Goal: Information Seeking & Learning: Compare options

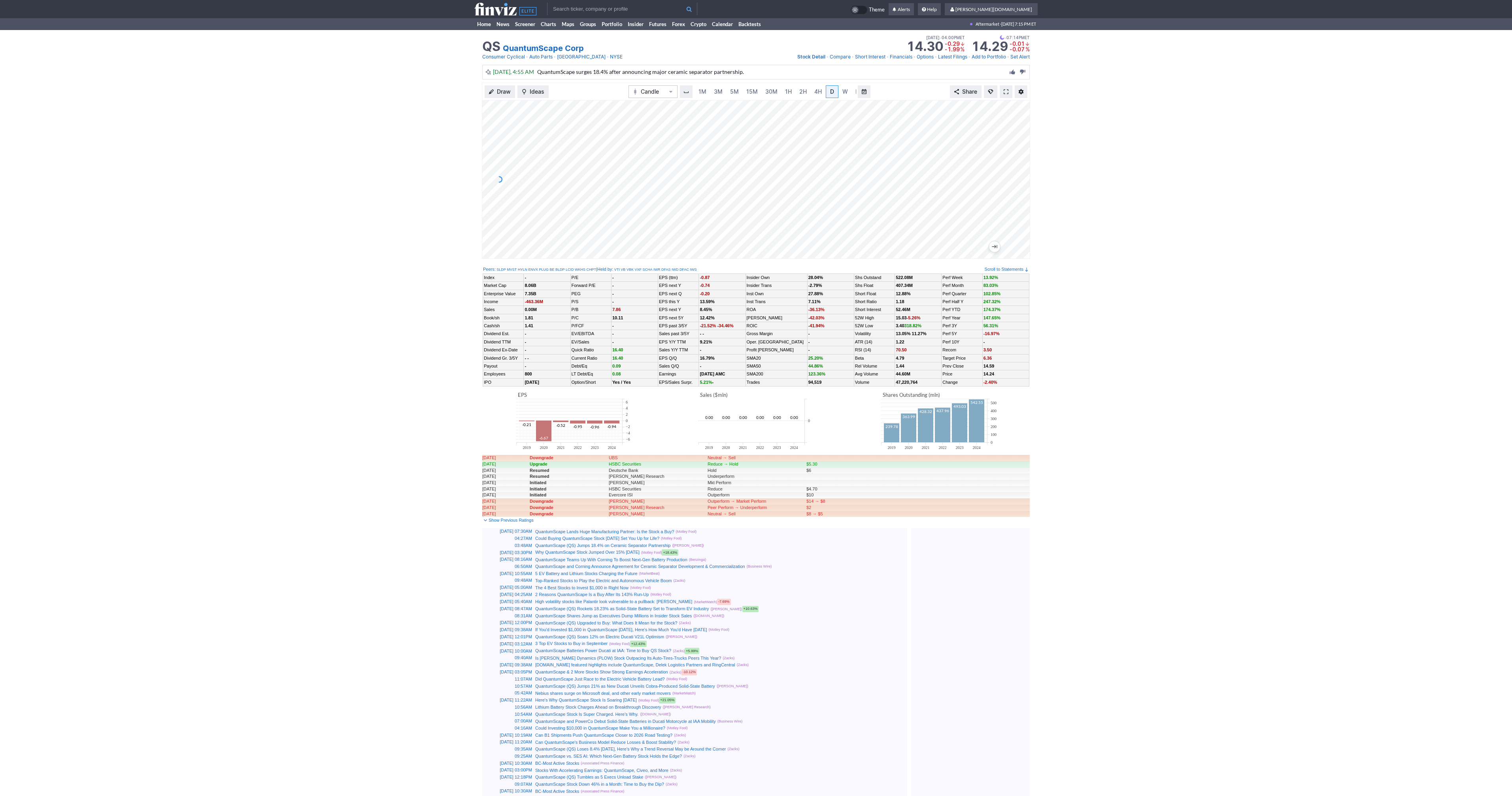
scroll to position [0, 8]
click at [1003, 88] on span at bounding box center [1006, 91] width 5 height 6
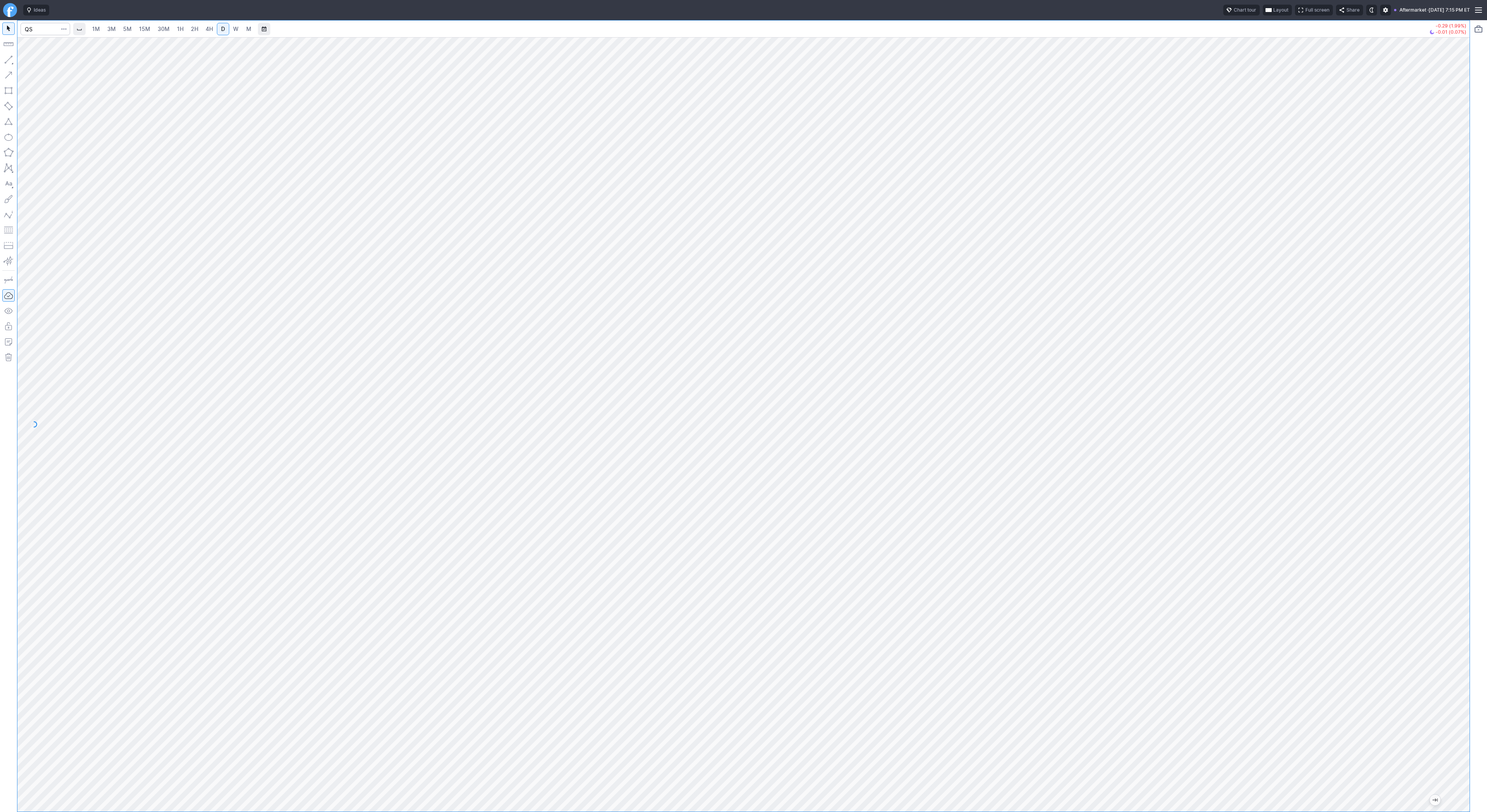
click at [179, 28] on span "1H" at bounding box center [180, 28] width 6 height 6
click at [42, 28] on input "Search" at bounding box center [46, 29] width 50 height 12
type input "onds"
click at [197, 29] on link "2H" at bounding box center [195, 29] width 14 height 12
click at [217, 29] on link "D" at bounding box center [223, 29] width 12 height 12
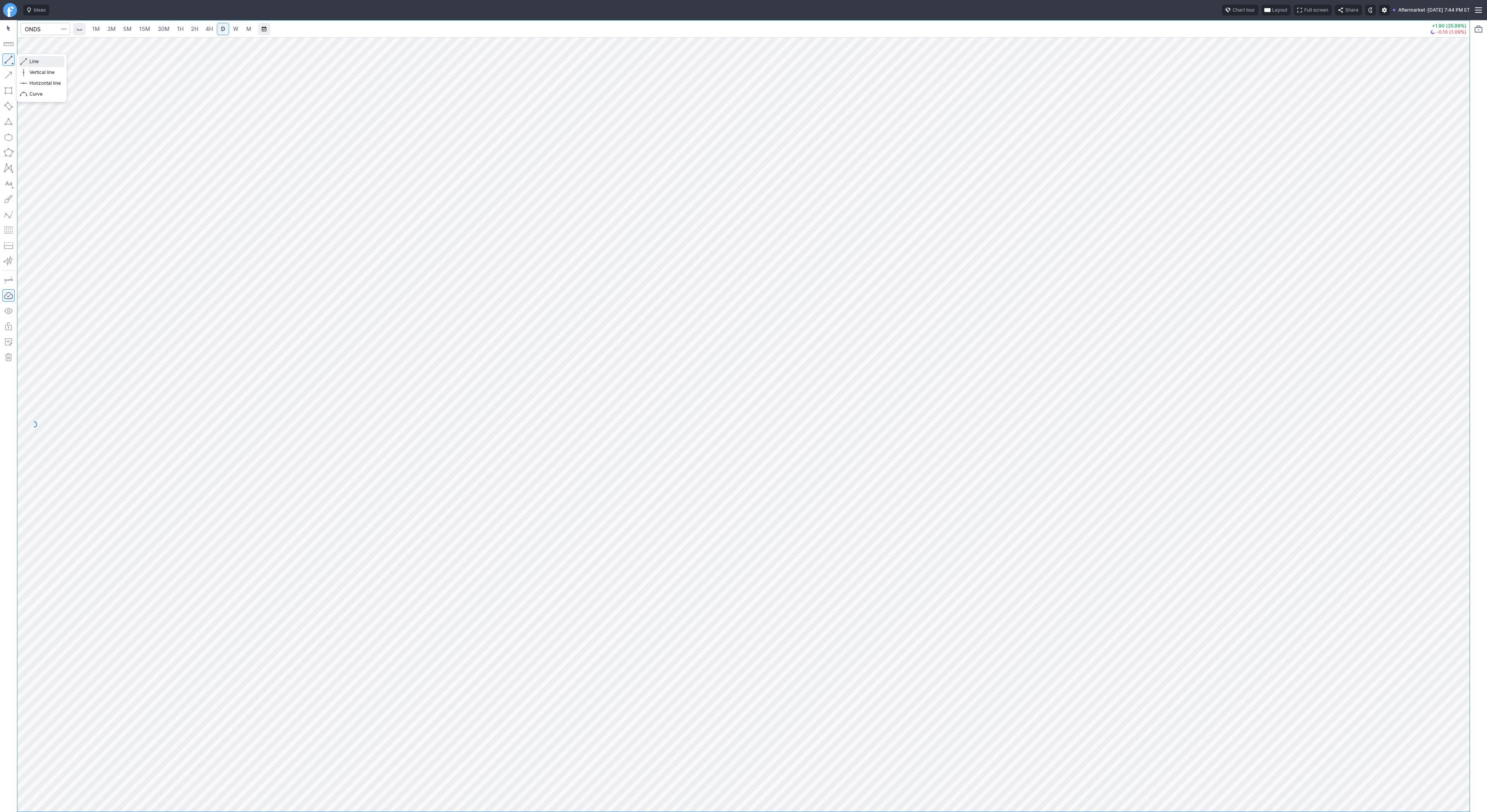
drag, startPoint x: 32, startPoint y: 62, endPoint x: 41, endPoint y: 70, distance: 12.0
click at [32, 61] on span "Line" at bounding box center [45, 61] width 31 height 8
click at [191, 31] on span "2H" at bounding box center [195, 28] width 8 height 6
click at [10, 60] on button "button" at bounding box center [8, 59] width 12 height 12
drag, startPoint x: 39, startPoint y: 61, endPoint x: 65, endPoint y: 82, distance: 33.4
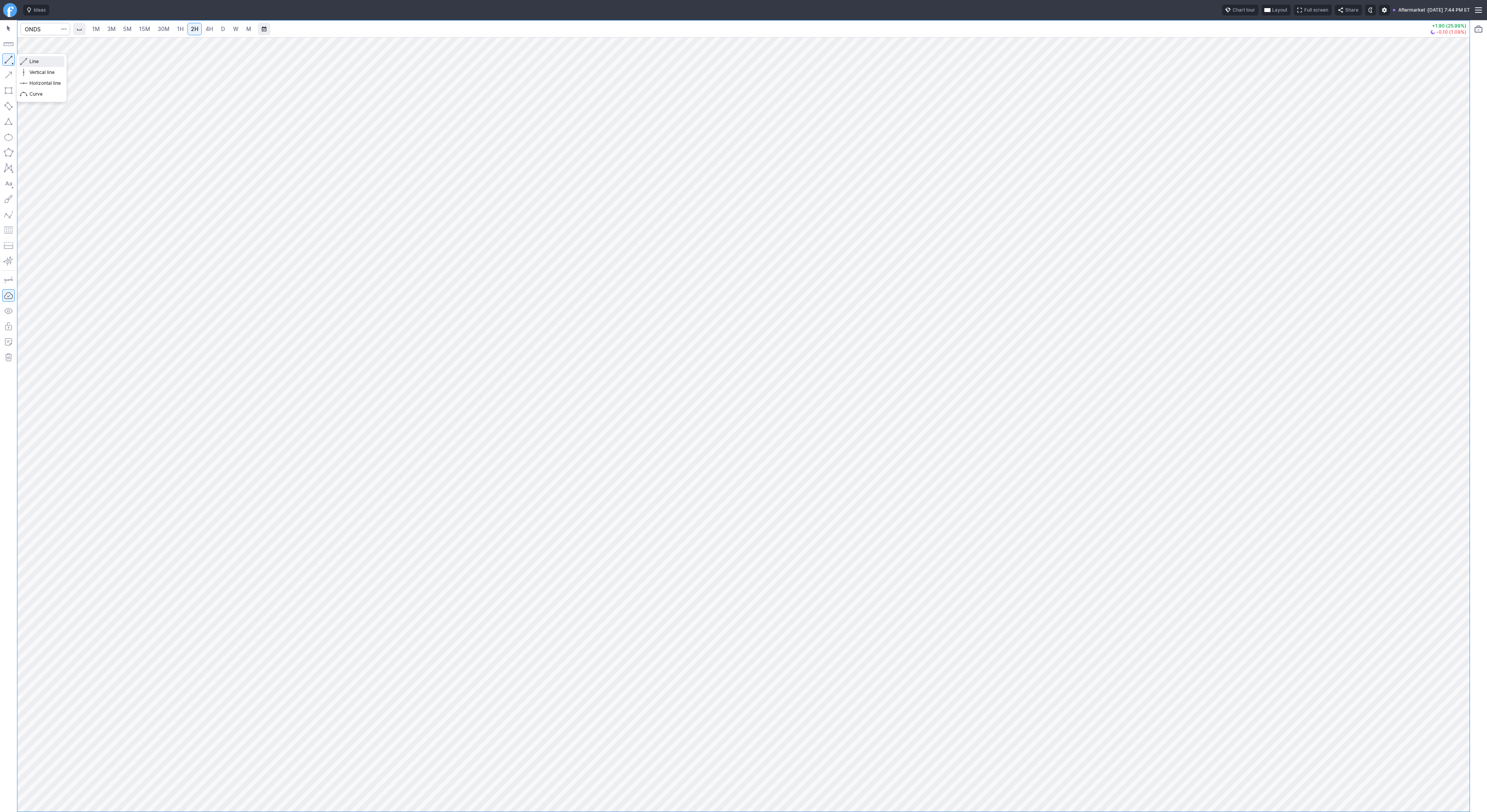
click at [39, 61] on span "Line" at bounding box center [45, 61] width 31 height 8
click at [41, 22] on div at bounding box center [46, 29] width 50 height 17
click at [38, 29] on input "Search" at bounding box center [46, 29] width 50 height 12
type input "rzlv"
click at [40, 62] on span "Line" at bounding box center [45, 61] width 31 height 8
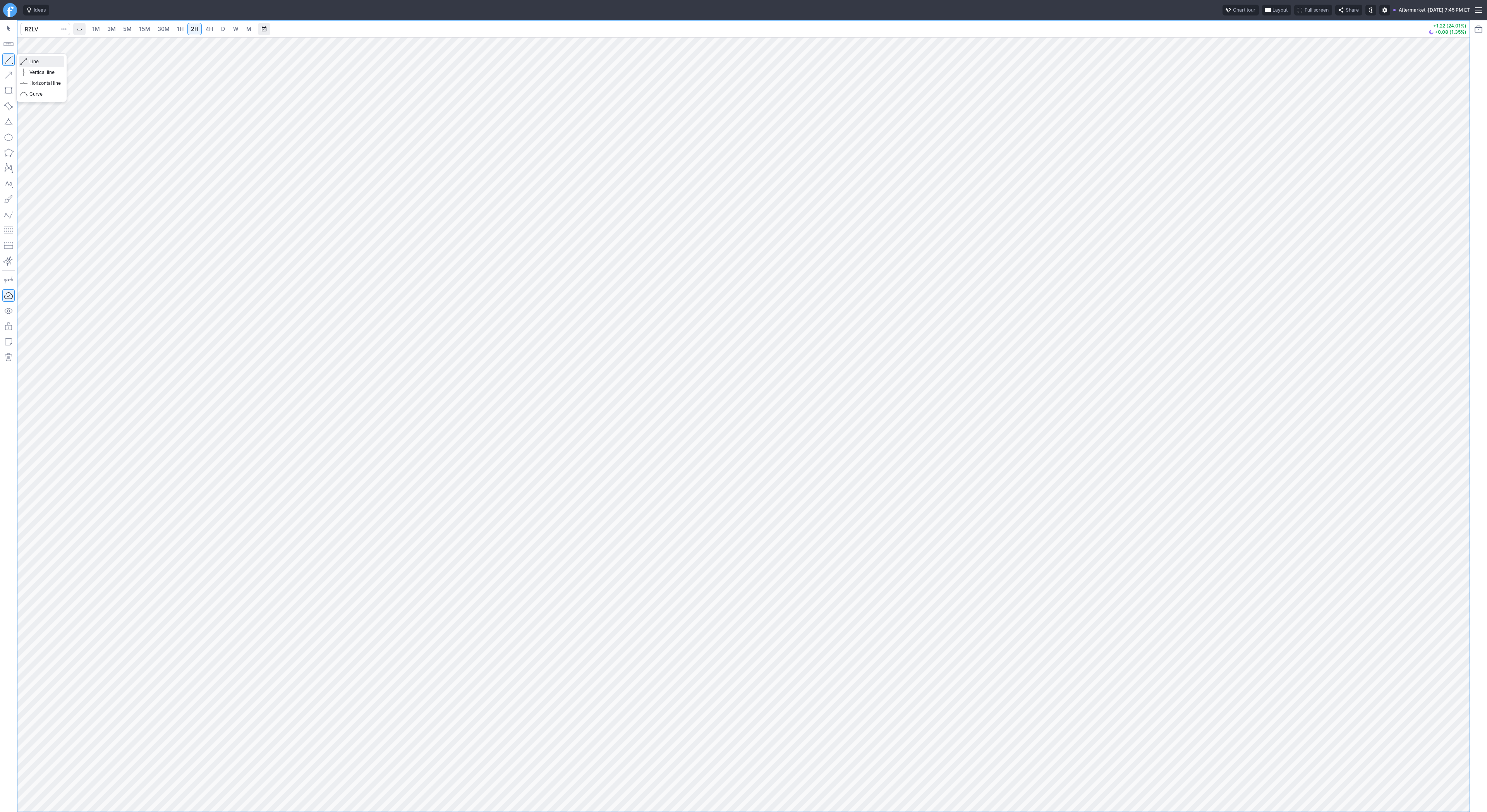
drag, startPoint x: 30, startPoint y: 60, endPoint x: 44, endPoint y: 81, distance: 25.2
click at [30, 61] on span "Line" at bounding box center [45, 61] width 31 height 8
click at [35, 61] on span "Line" at bounding box center [45, 61] width 31 height 8
click at [38, 63] on span "Line" at bounding box center [45, 61] width 31 height 8
click at [3, 61] on button "button" at bounding box center [8, 59] width 12 height 12
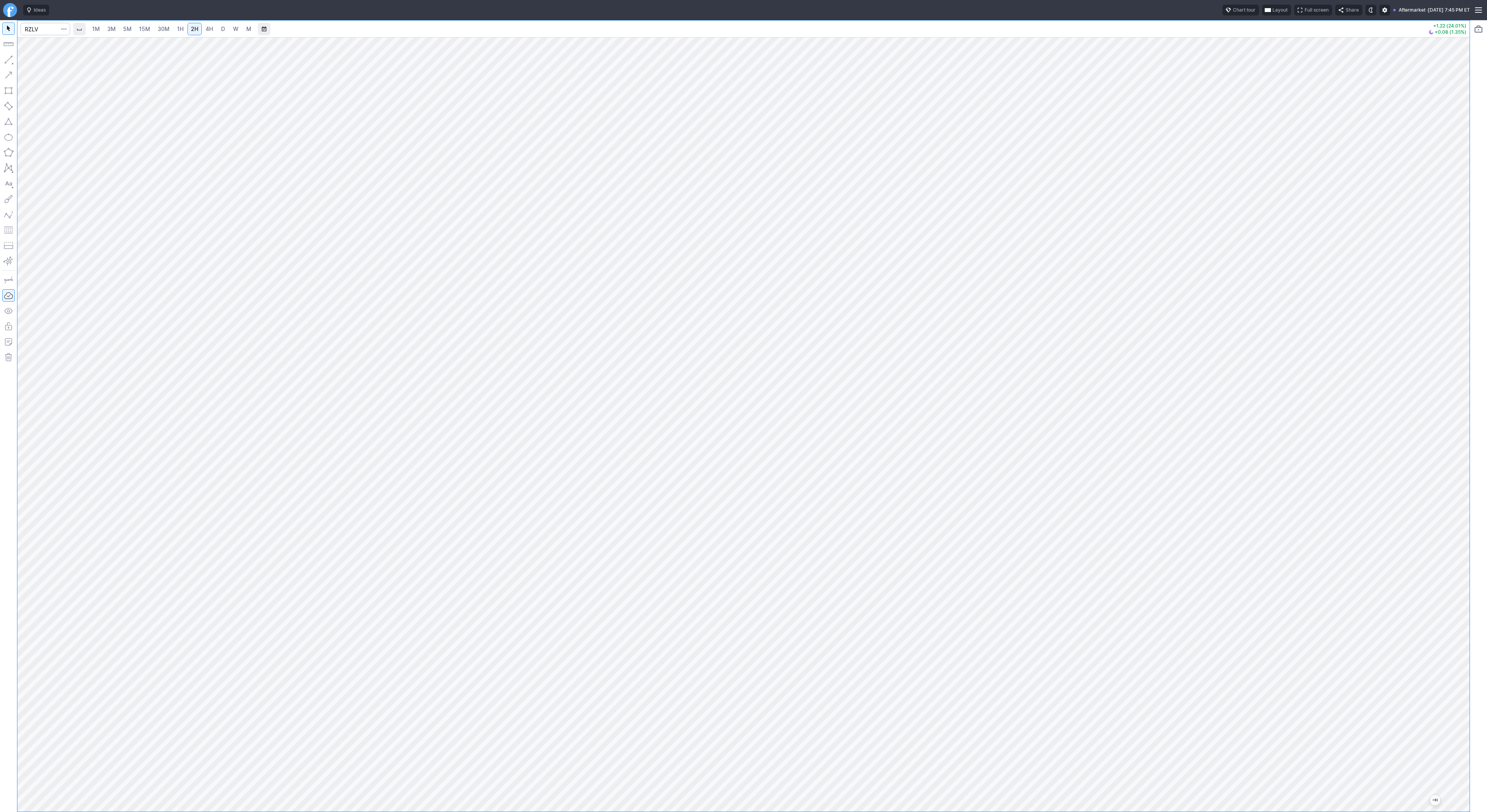
click at [10, 60] on button "button" at bounding box center [8, 59] width 12 height 12
click at [30, 61] on span "Line" at bounding box center [45, 61] width 31 height 8
click at [40, 62] on span "Line" at bounding box center [45, 61] width 31 height 8
click at [45, 28] on input "Search" at bounding box center [46, 29] width 50 height 12
type input "bmnr"
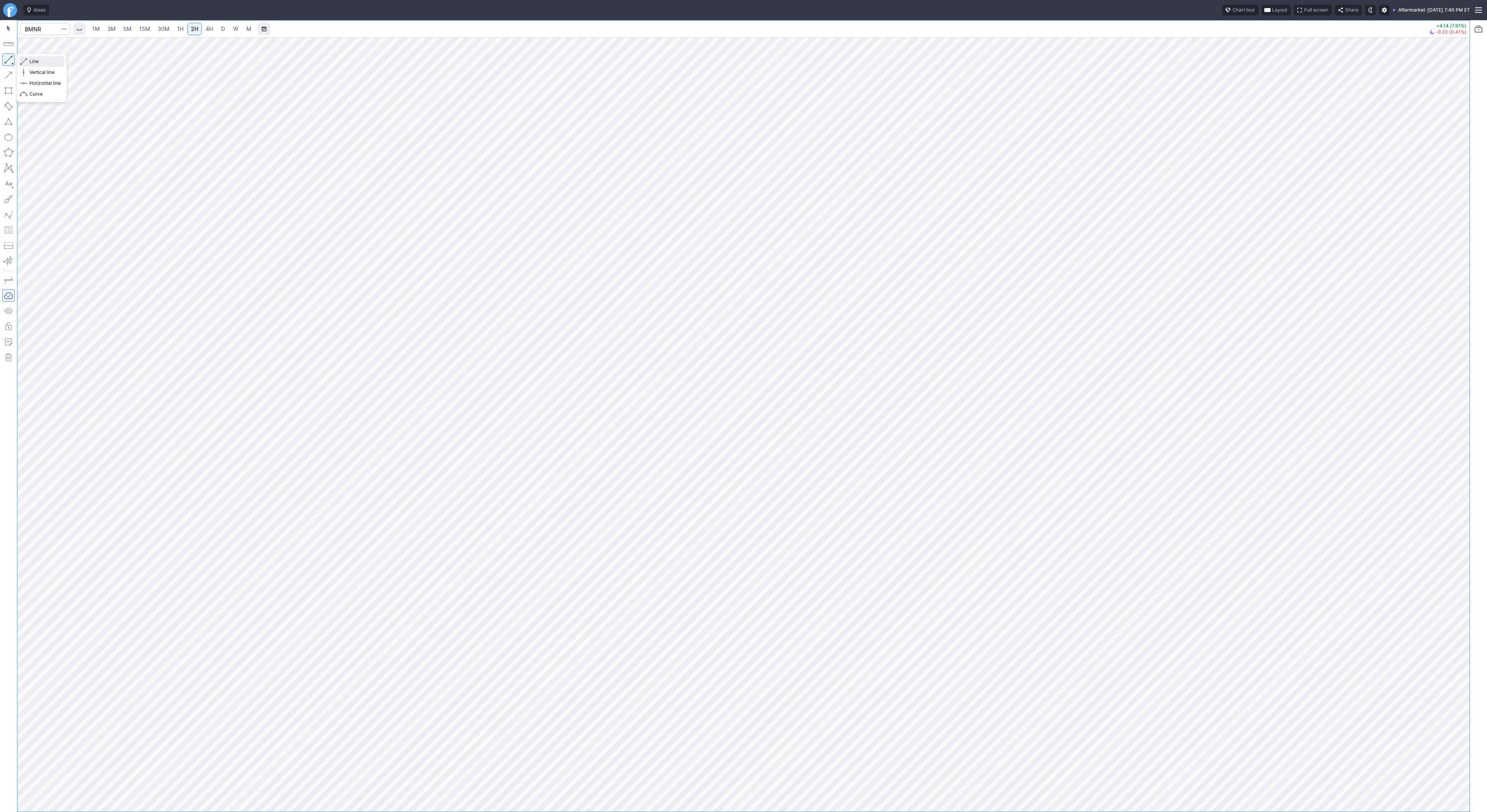
drag, startPoint x: 36, startPoint y: 62, endPoint x: 44, endPoint y: 73, distance: 13.6
click at [36, 62] on span "Line" at bounding box center [45, 61] width 31 height 8
click at [9, 57] on button "button" at bounding box center [8, 59] width 12 height 12
click at [32, 60] on span "Line" at bounding box center [45, 61] width 31 height 8
click at [37, 62] on span "Line" at bounding box center [45, 61] width 31 height 8
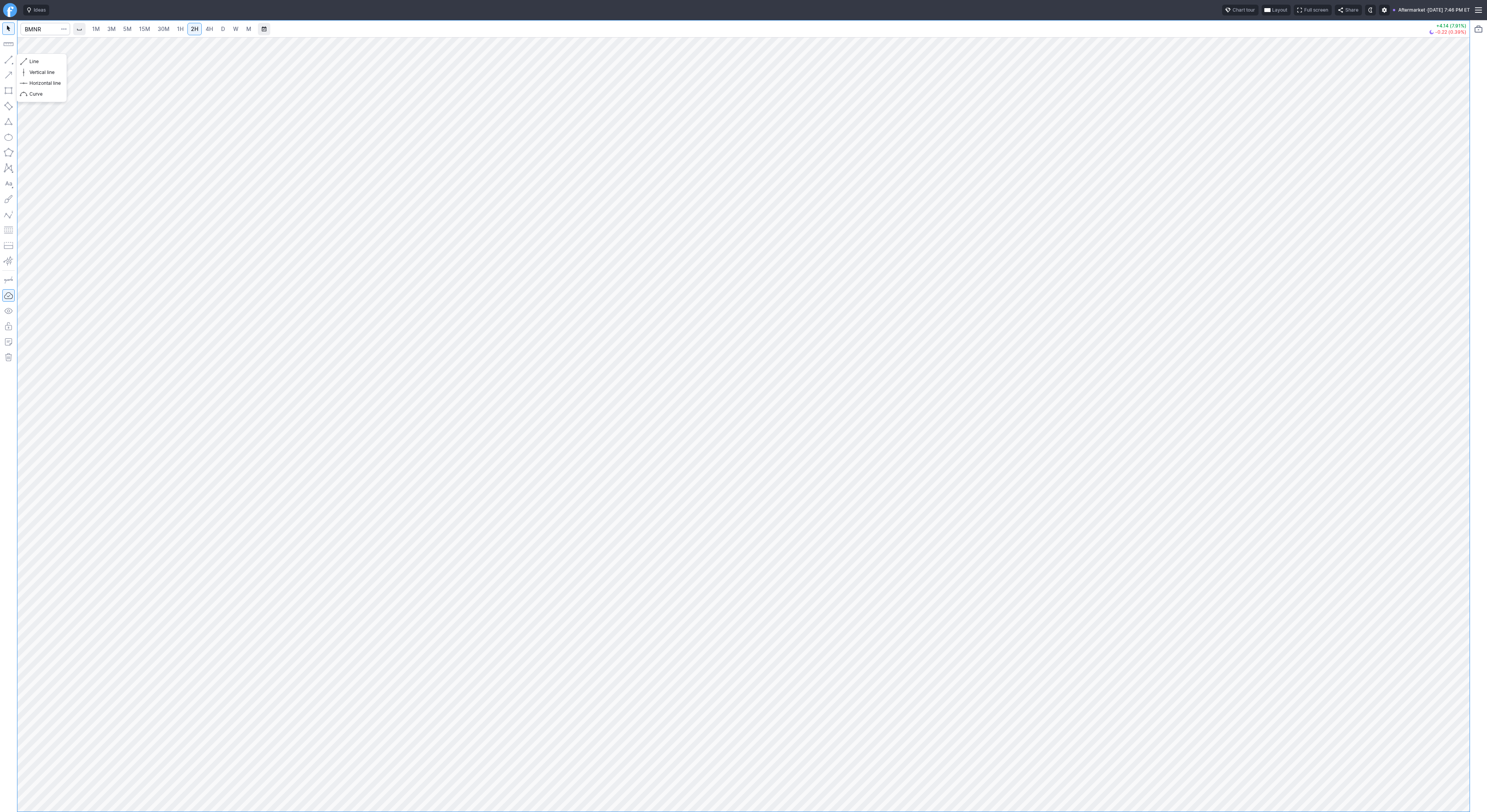
drag, startPoint x: 11, startPoint y: 60, endPoint x: 9, endPoint y: 86, distance: 26.1
click at [9, 63] on button "button" at bounding box center [8, 59] width 12 height 12
click at [10, 58] on button "button" at bounding box center [8, 59] width 12 height 12
drag, startPoint x: 1470, startPoint y: 260, endPoint x: 1460, endPoint y: 337, distance: 77.6
click at [1460, 339] on div "1M 3M 5M 15M 30M 1H 2H 4H D W M +4.14 (7.91%) -0.22 (0.39%)" at bounding box center [744, 416] width 1487 height 792
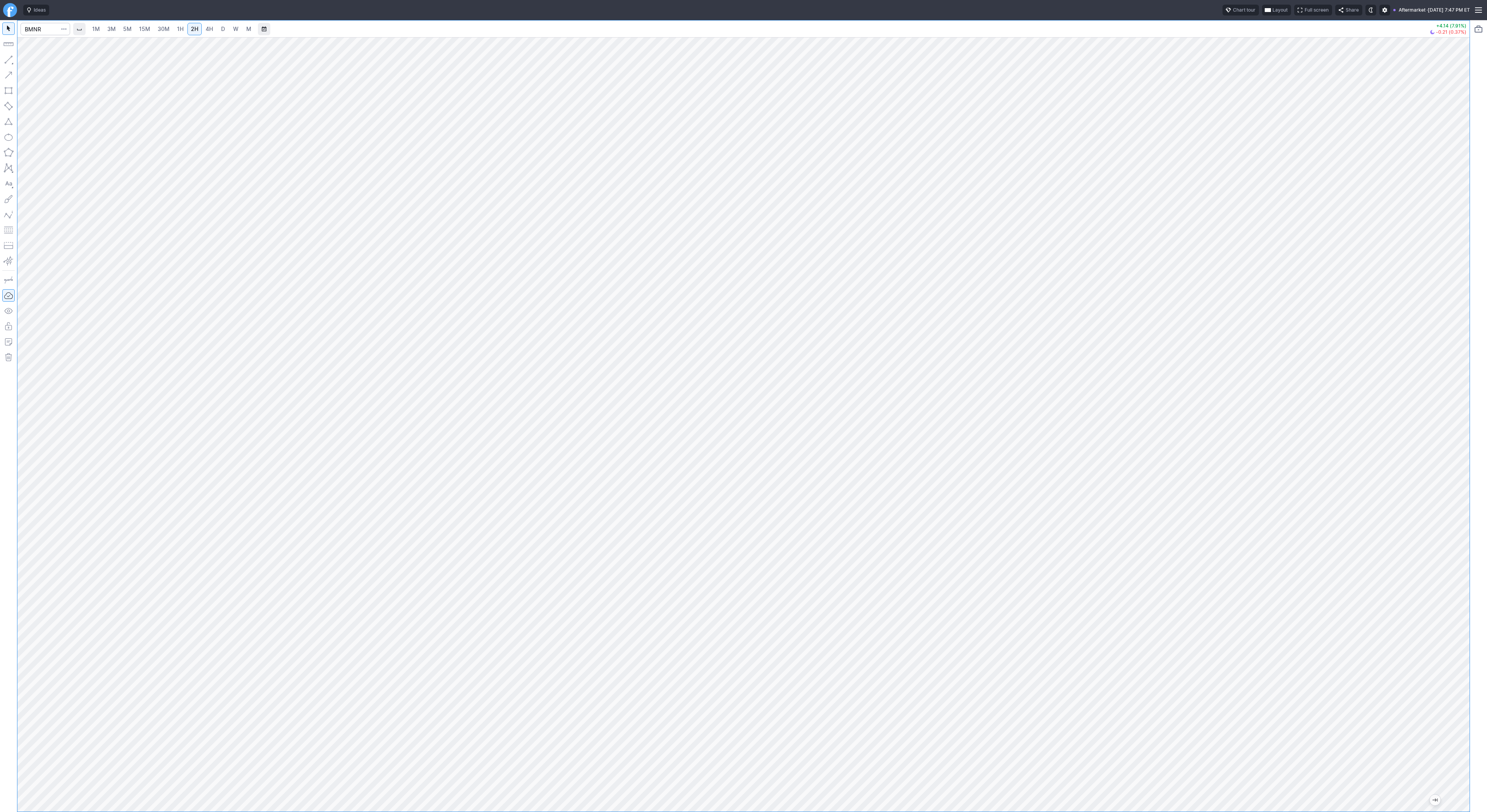
click at [1452, 380] on div at bounding box center [744, 424] width 1452 height 774
click at [38, 61] on span "Line" at bounding box center [45, 61] width 31 height 8
drag, startPoint x: 32, startPoint y: 62, endPoint x: 32, endPoint y: 66, distance: 4.0
click at [32, 62] on span "Line" at bounding box center [45, 61] width 31 height 8
click at [6, 59] on button "button" at bounding box center [8, 59] width 12 height 12
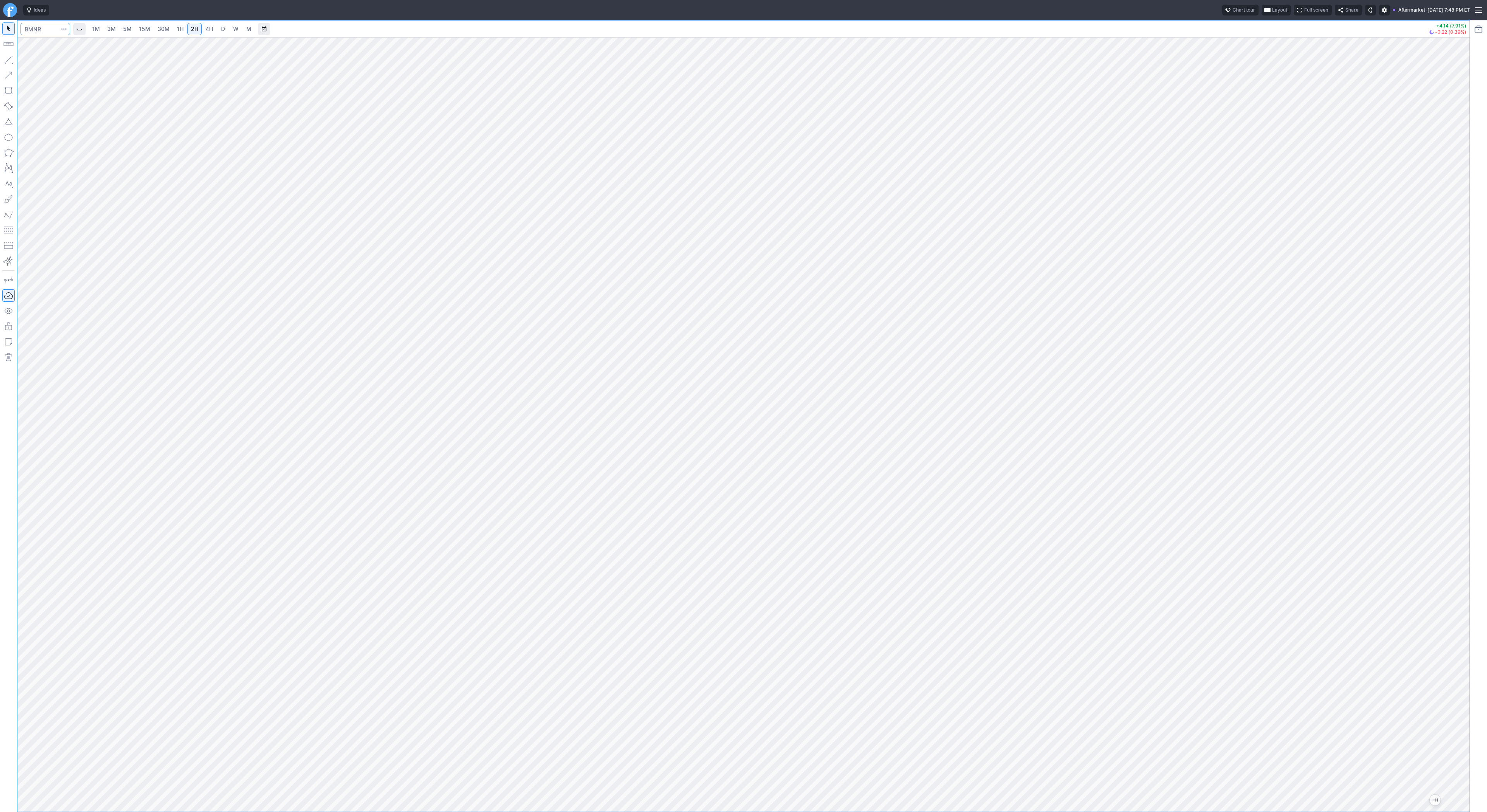
click at [43, 29] on input "Search" at bounding box center [46, 29] width 50 height 12
type input "prme"
click at [35, 60] on span "Line" at bounding box center [45, 61] width 31 height 8
click at [43, 59] on span "Line" at bounding box center [45, 61] width 31 height 8
drag, startPoint x: 39, startPoint y: 62, endPoint x: 50, endPoint y: 78, distance: 19.4
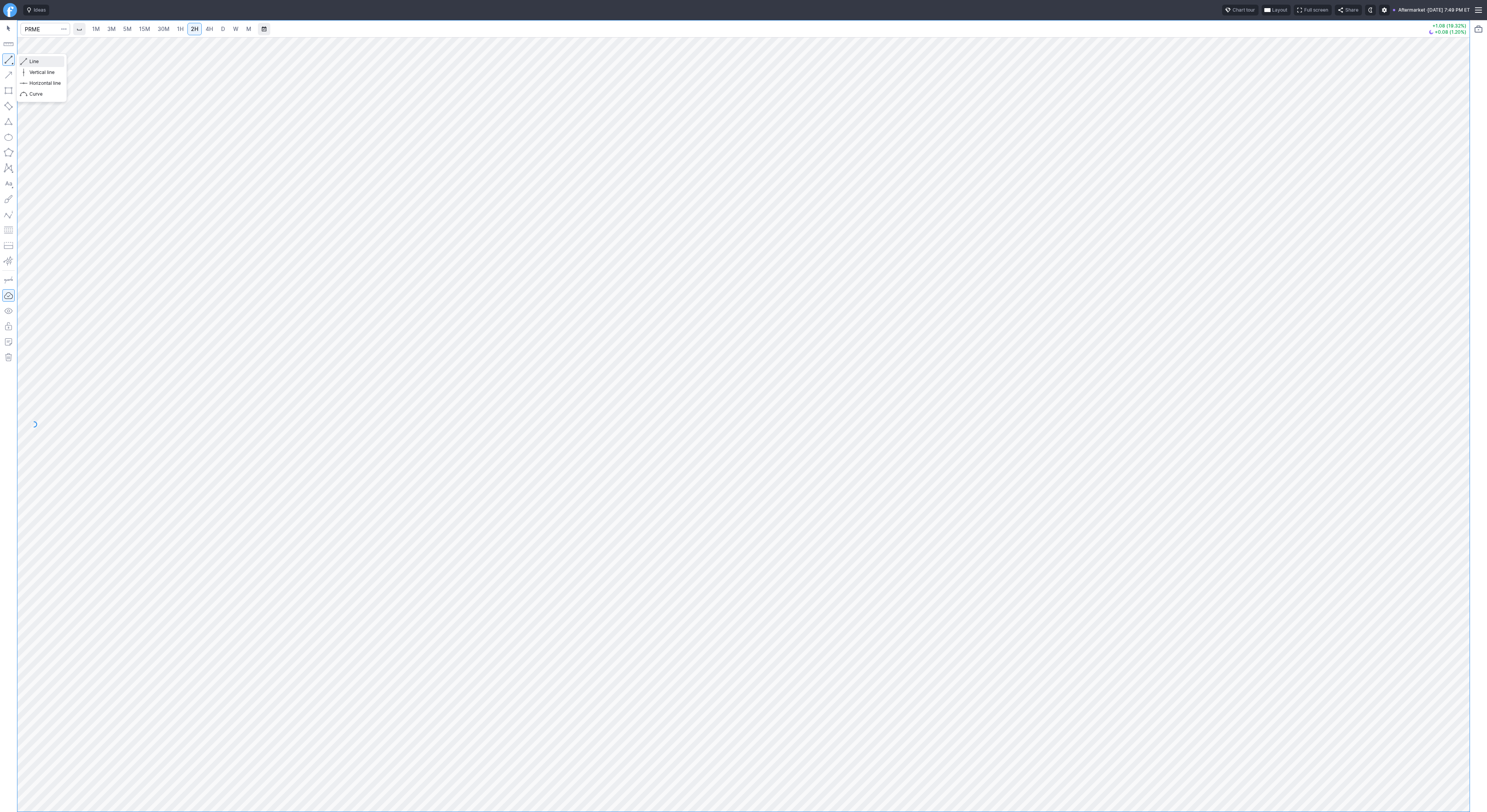
click at [39, 63] on span "Line" at bounding box center [45, 61] width 31 height 8
click at [42, 63] on span "Line" at bounding box center [45, 61] width 31 height 8
click at [8, 55] on button "button" at bounding box center [8, 59] width 12 height 12
drag, startPoint x: 9, startPoint y: 58, endPoint x: 24, endPoint y: 85, distance: 30.9
click at [10, 61] on button "button" at bounding box center [8, 59] width 12 height 12
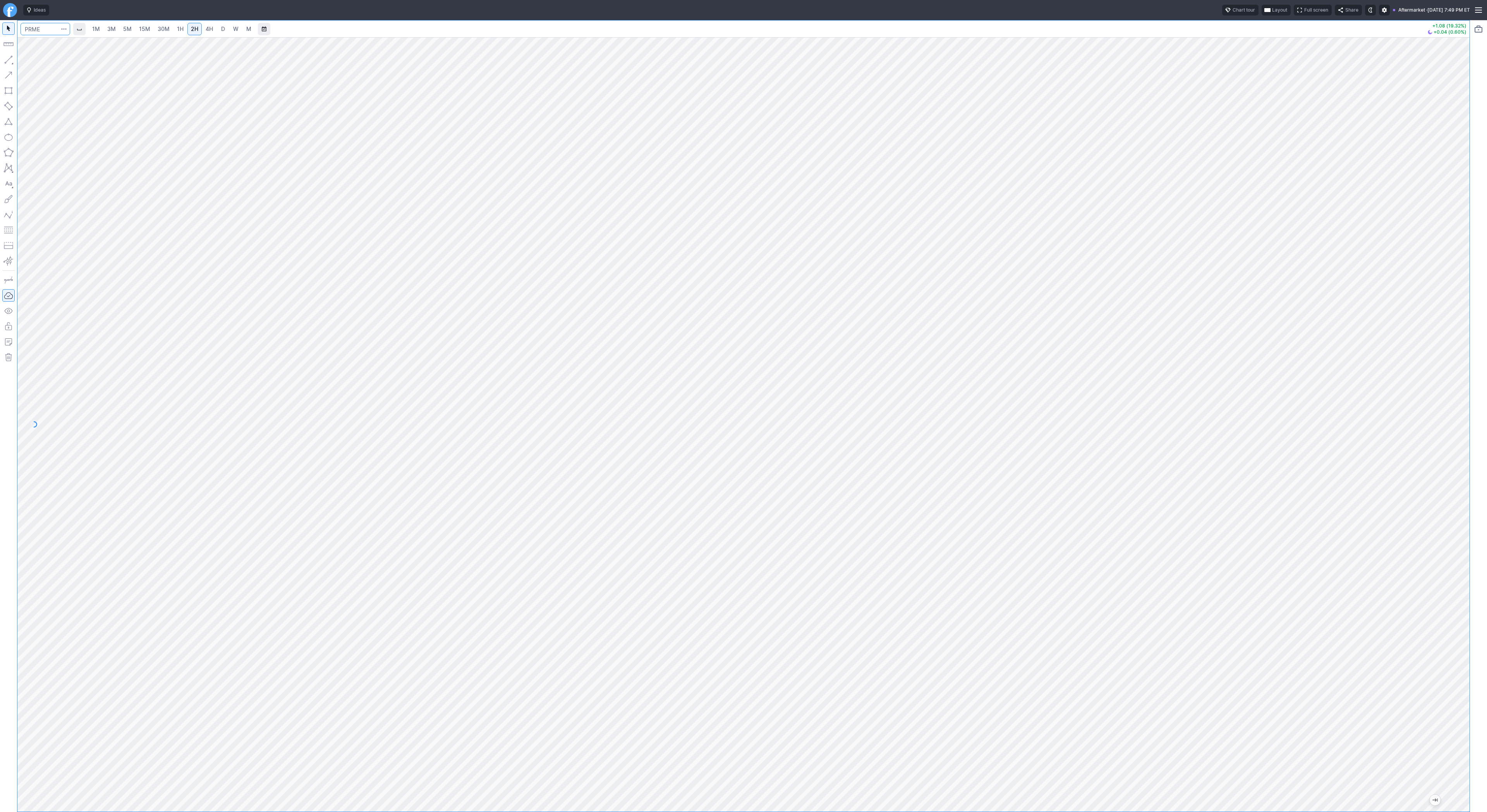
click at [35, 27] on input "Search" at bounding box center [46, 29] width 50 height 12
type input "rgti"
click at [212, 32] on link "4H" at bounding box center [209, 29] width 14 height 12
click at [197, 31] on span "2H" at bounding box center [195, 28] width 8 height 6
click at [21, 61] on button "Line" at bounding box center [42, 61] width 45 height 11
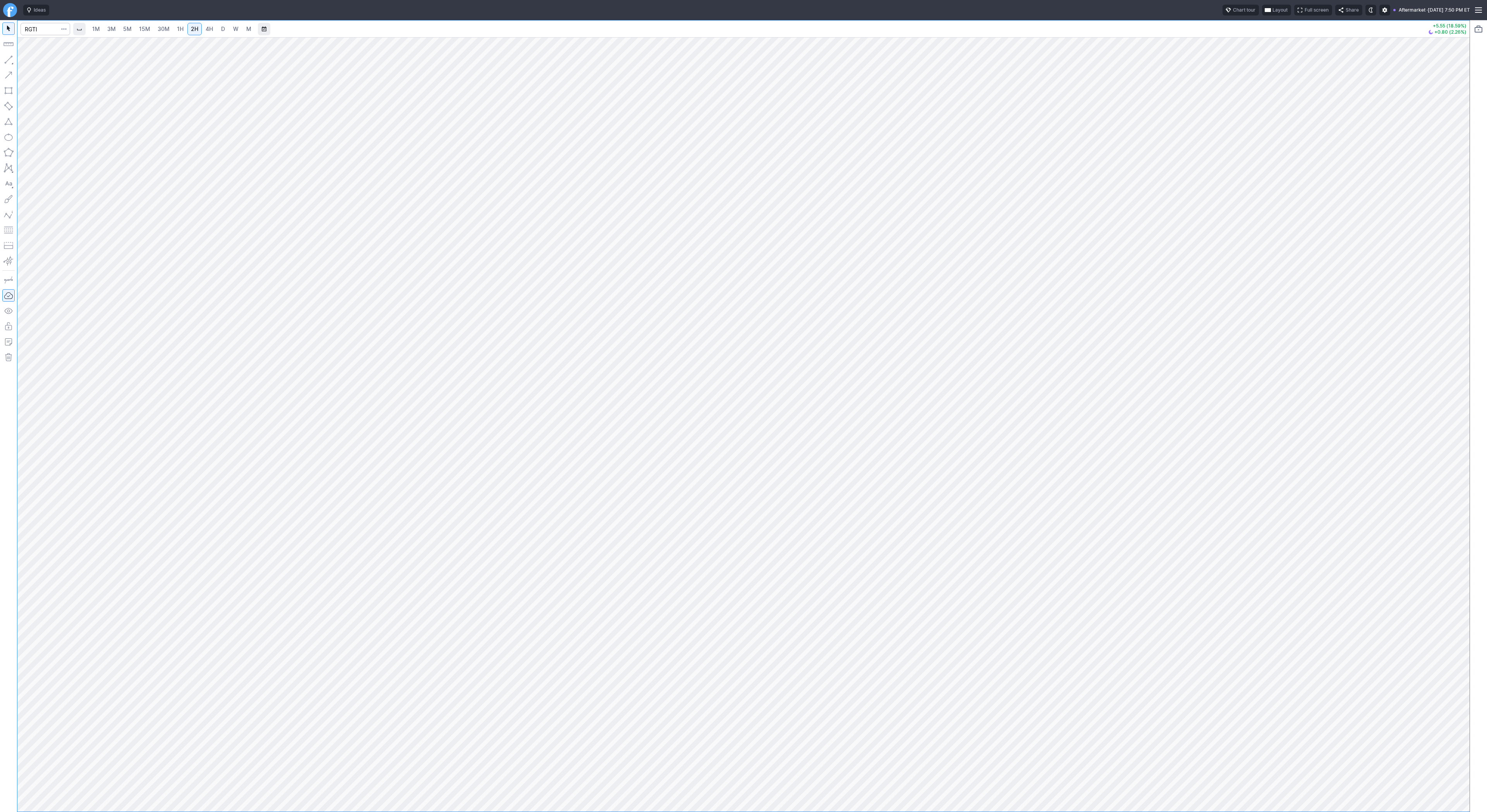
click at [11, 59] on button "button" at bounding box center [8, 59] width 12 height 12
click at [31, 29] on input "Search" at bounding box center [46, 29] width 50 height 12
type input "asts"
click at [70, 49] on button "ASTS AST SpaceMobile Inc NASD" at bounding box center [106, 46] width 163 height 11
click at [39, 64] on span "Line" at bounding box center [45, 61] width 31 height 8
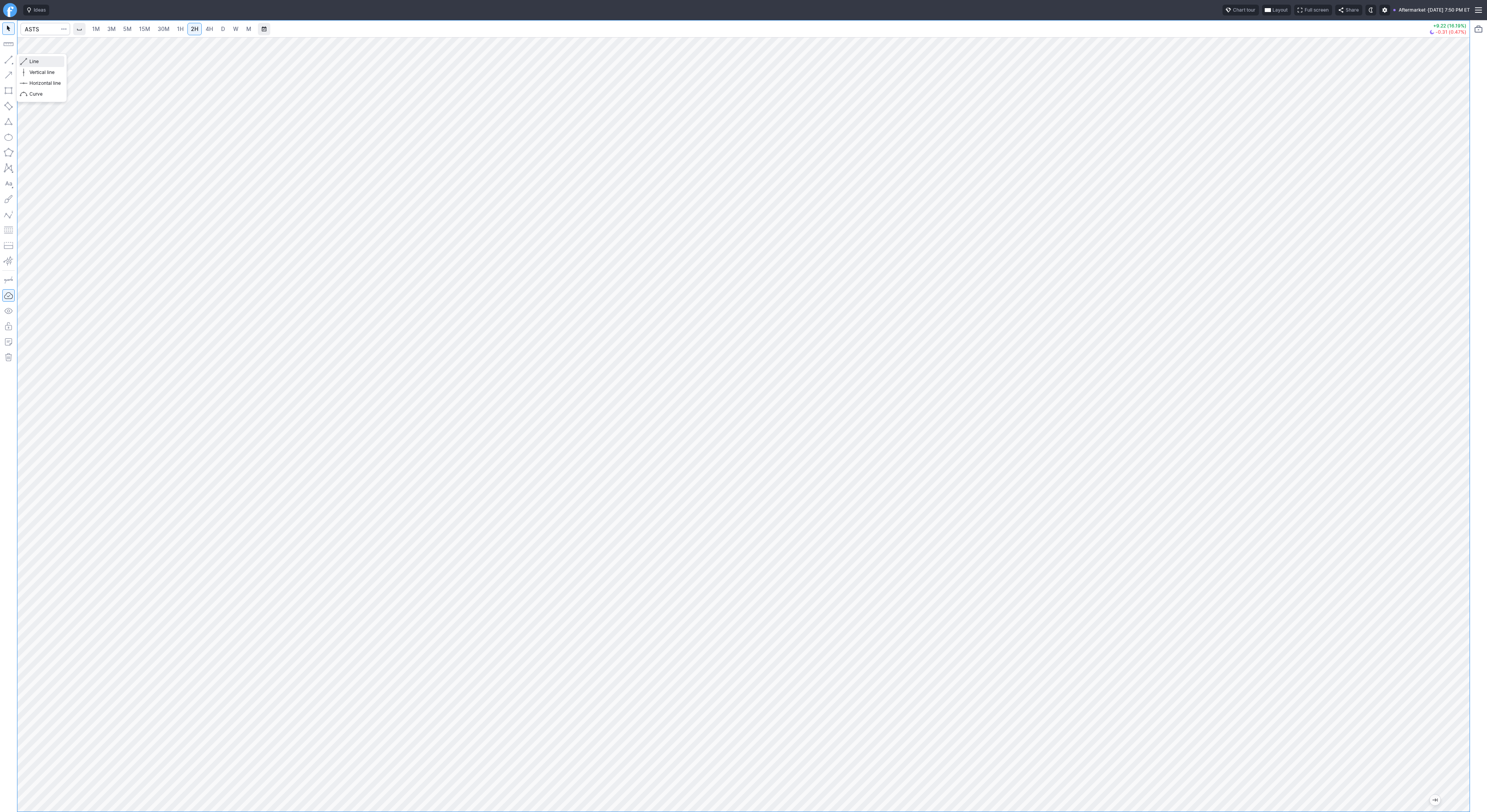
click at [41, 63] on span "Line" at bounding box center [45, 61] width 31 height 8
click at [5, 57] on button "button" at bounding box center [8, 59] width 12 height 12
click at [14, 59] on div at bounding box center [9, 416] width 17 height 792
click at [33, 60] on span "Line" at bounding box center [45, 61] width 31 height 8
click at [35, 61] on span "Line" at bounding box center [45, 61] width 31 height 8
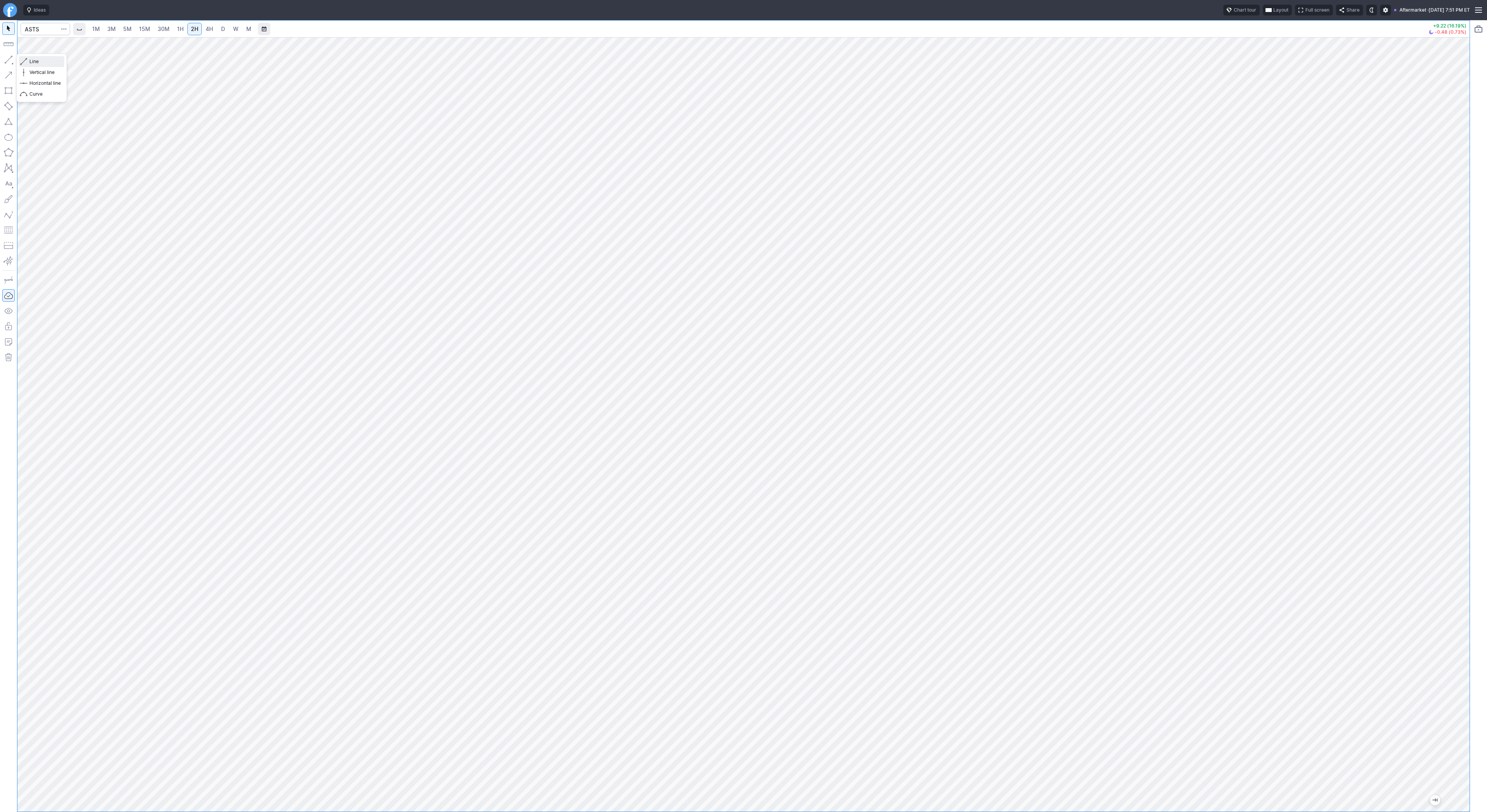
click at [33, 63] on span "Line" at bounding box center [45, 61] width 31 height 8
click at [40, 64] on span "Line" at bounding box center [45, 61] width 31 height 8
drag, startPoint x: 9, startPoint y: 61, endPoint x: 16, endPoint y: 74, distance: 14.8
click at [9, 62] on button "button" at bounding box center [8, 59] width 12 height 12
click at [36, 61] on span "Line" at bounding box center [45, 61] width 31 height 8
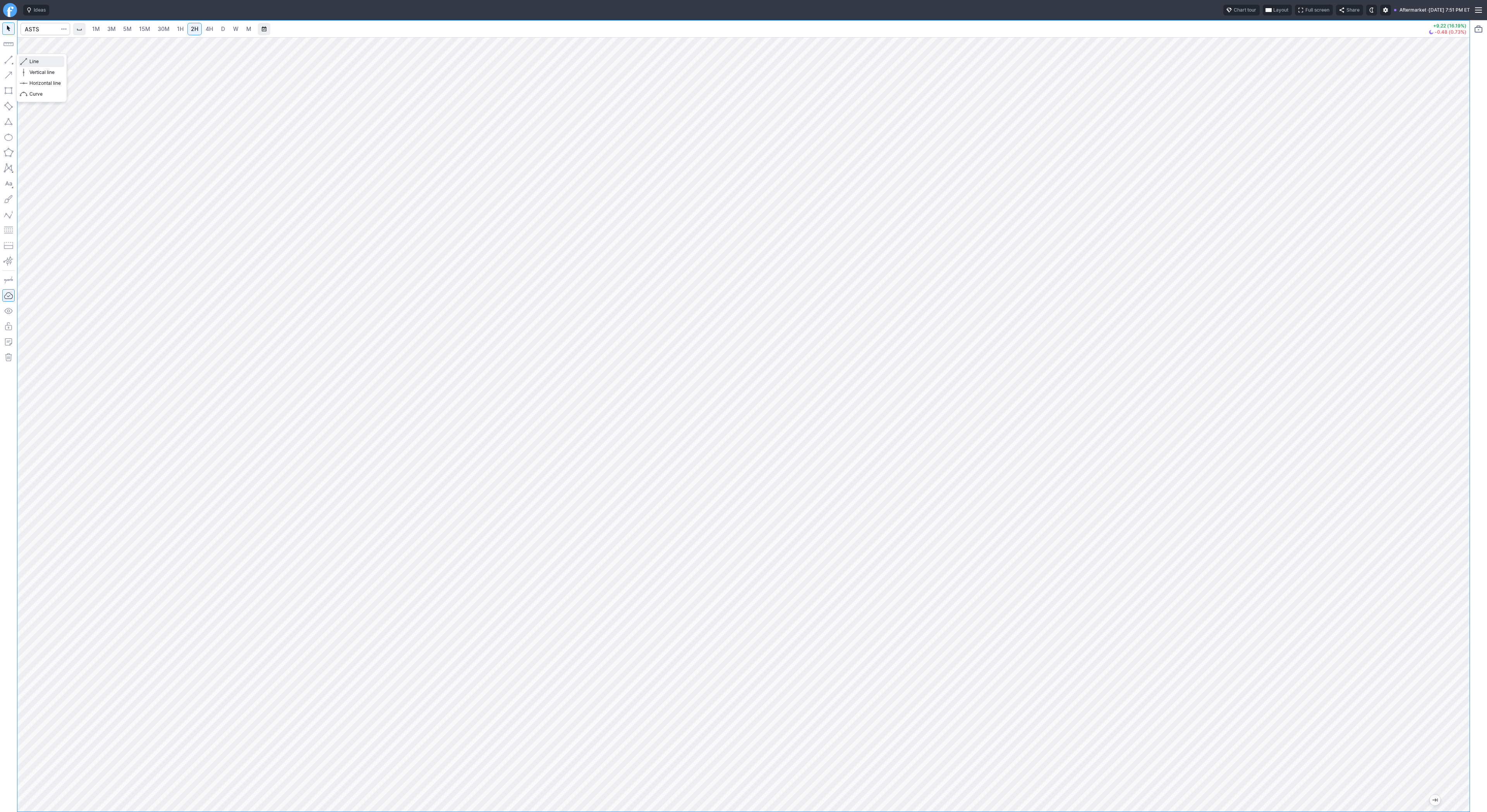
click at [46, 62] on span "Line" at bounding box center [45, 61] width 31 height 8
click at [10, 56] on button "button" at bounding box center [8, 59] width 12 height 12
drag, startPoint x: 5, startPoint y: 59, endPoint x: 17, endPoint y: 84, distance: 27.7
click at [5, 61] on button "button" at bounding box center [8, 59] width 12 height 12
click at [11, 58] on button "button" at bounding box center [8, 59] width 12 height 12
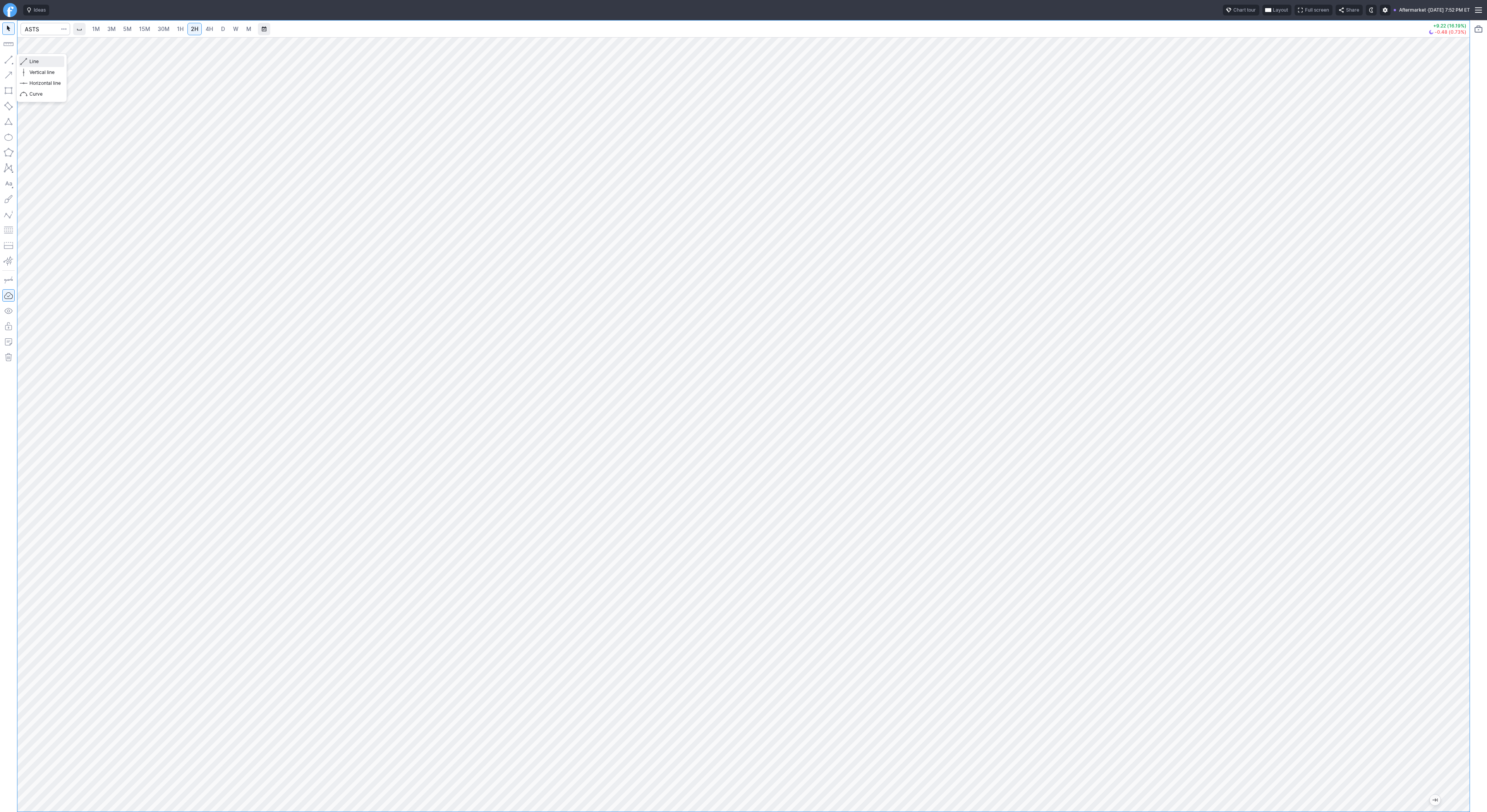
click at [46, 64] on span "Line" at bounding box center [45, 61] width 31 height 8
click at [40, 29] on input "Search" at bounding box center [46, 29] width 50 height 12
type input "coin"
click at [0, 303] on html "Ideas Chart tour Layout Full screen Share Aftermarket · Thu OCT 02 2025 7:52 PM…" at bounding box center [744, 406] width 1487 height 812
drag, startPoint x: 1458, startPoint y: 346, endPoint x: 1459, endPoint y: 405, distance: 59.0
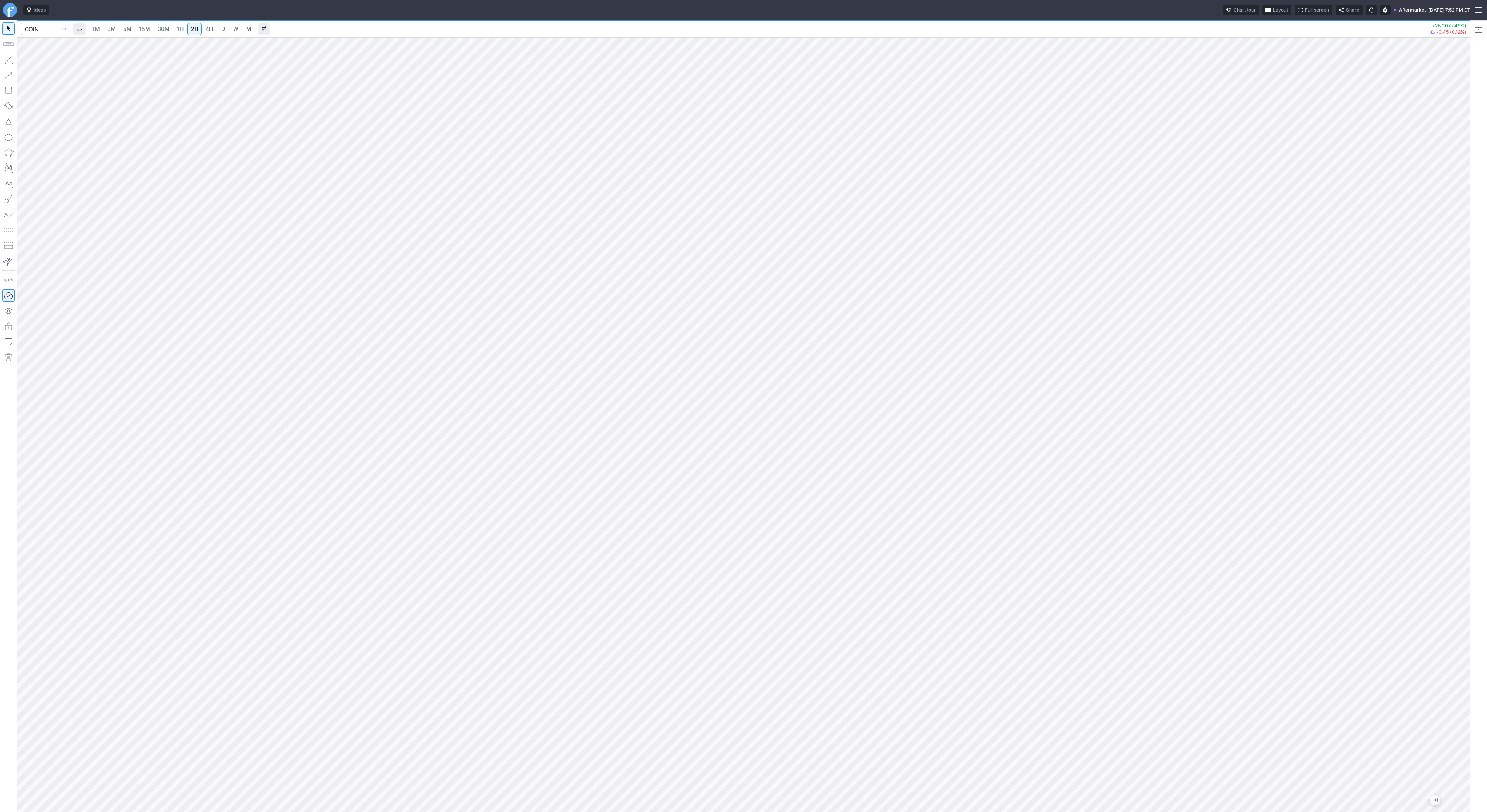
click at [1459, 409] on div at bounding box center [1462, 422] width 16 height 755
click at [35, 59] on span "Line" at bounding box center [45, 61] width 31 height 8
click at [40, 61] on span "Line" at bounding box center [45, 61] width 31 height 8
click at [33, 60] on span "Line" at bounding box center [45, 61] width 31 height 8
drag, startPoint x: 9, startPoint y: 62, endPoint x: 22, endPoint y: 88, distance: 29.1
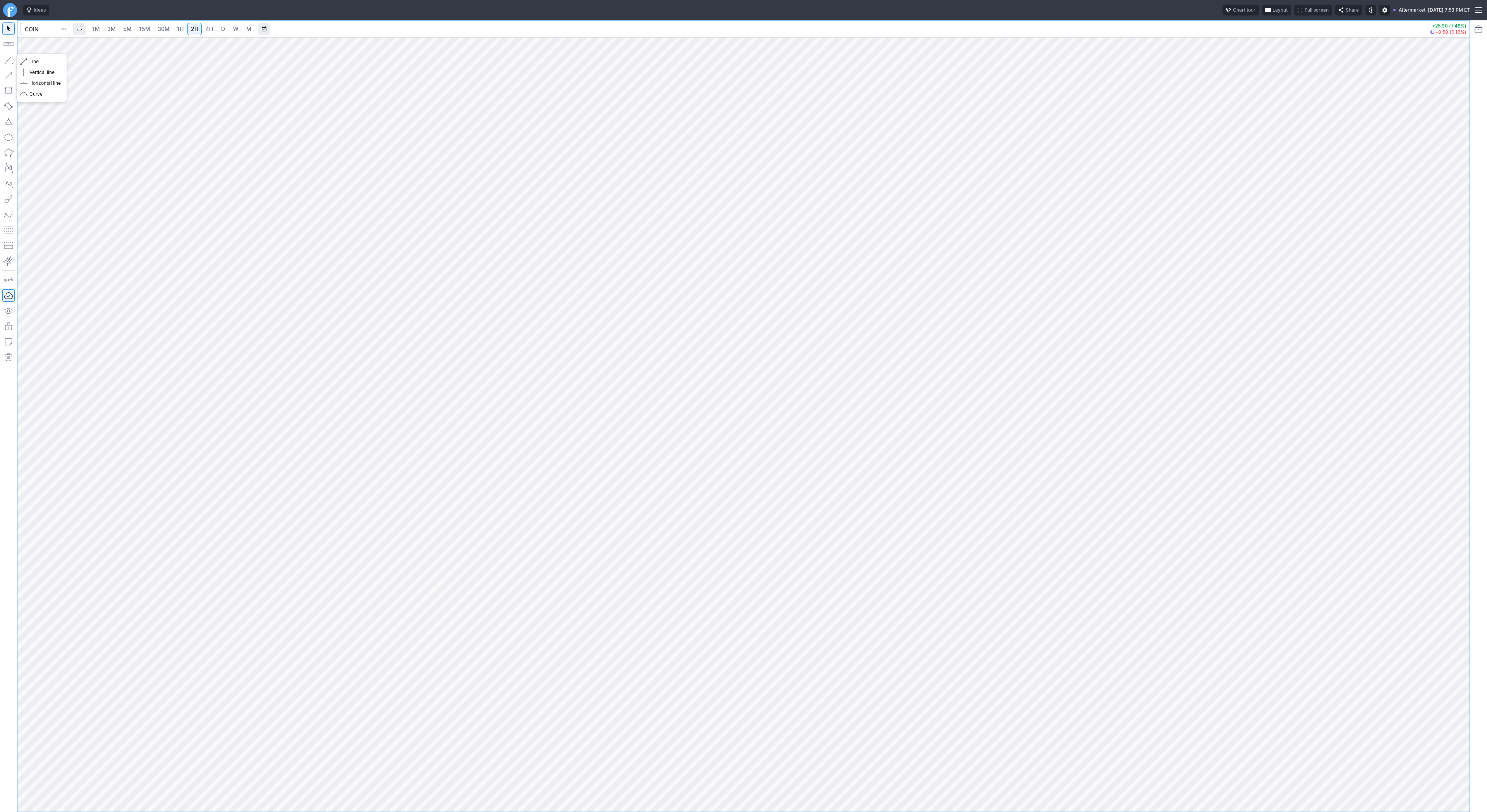
click at [10, 65] on button "button" at bounding box center [8, 59] width 12 height 12
click at [15, 61] on div at bounding box center [9, 416] width 17 height 792
click at [35, 58] on span "Line" at bounding box center [45, 61] width 31 height 8
click at [36, 63] on span "Line" at bounding box center [45, 61] width 31 height 8
click at [40, 62] on span "Line" at bounding box center [45, 61] width 31 height 8
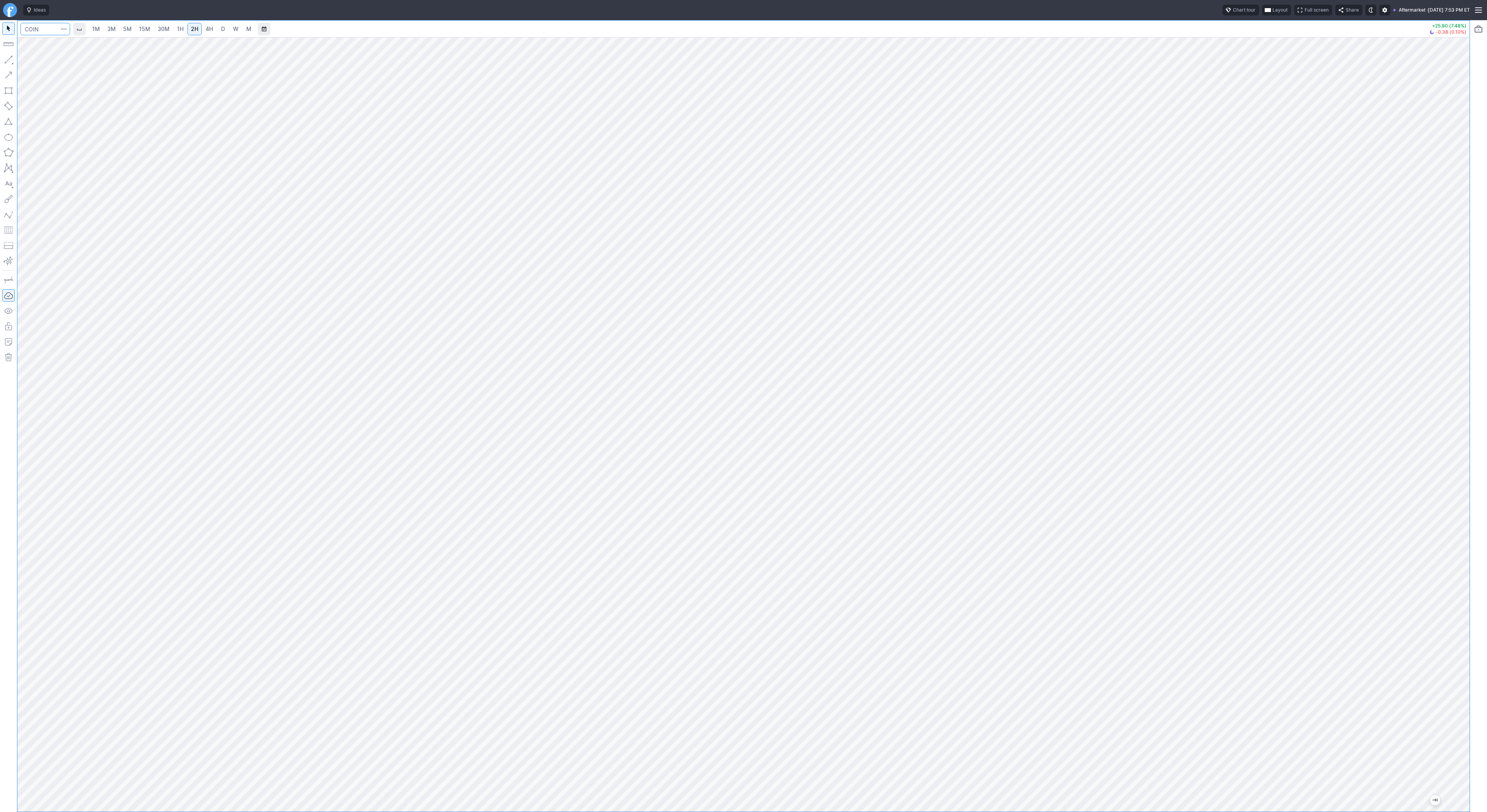
click at [36, 31] on input "Search" at bounding box center [46, 29] width 50 height 12
type input "bmnr"
click at [47, 24] on input "Search" at bounding box center [46, 29] width 50 height 12
type input "sbet"
drag, startPoint x: 36, startPoint y: 63, endPoint x: 38, endPoint y: 72, distance: 9.2
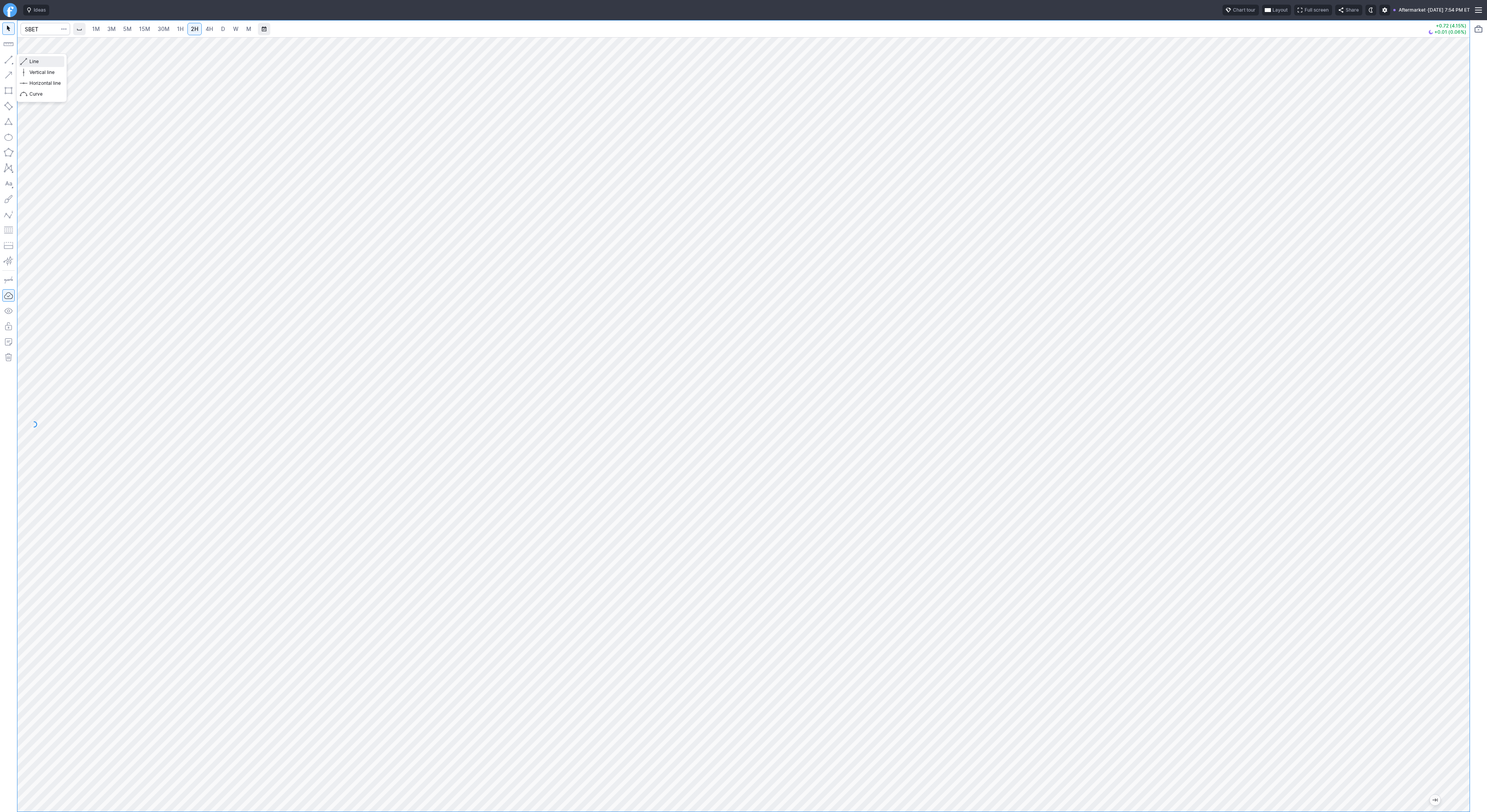
click at [36, 63] on span "Line" at bounding box center [45, 61] width 31 height 8
click at [29, 61] on span "Line" at bounding box center [45, 61] width 31 height 8
drag, startPoint x: 12, startPoint y: 56, endPoint x: 38, endPoint y: 89, distance: 42.0
click at [12, 56] on button "button" at bounding box center [8, 59] width 12 height 12
drag, startPoint x: 7, startPoint y: 62, endPoint x: 30, endPoint y: 94, distance: 39.4
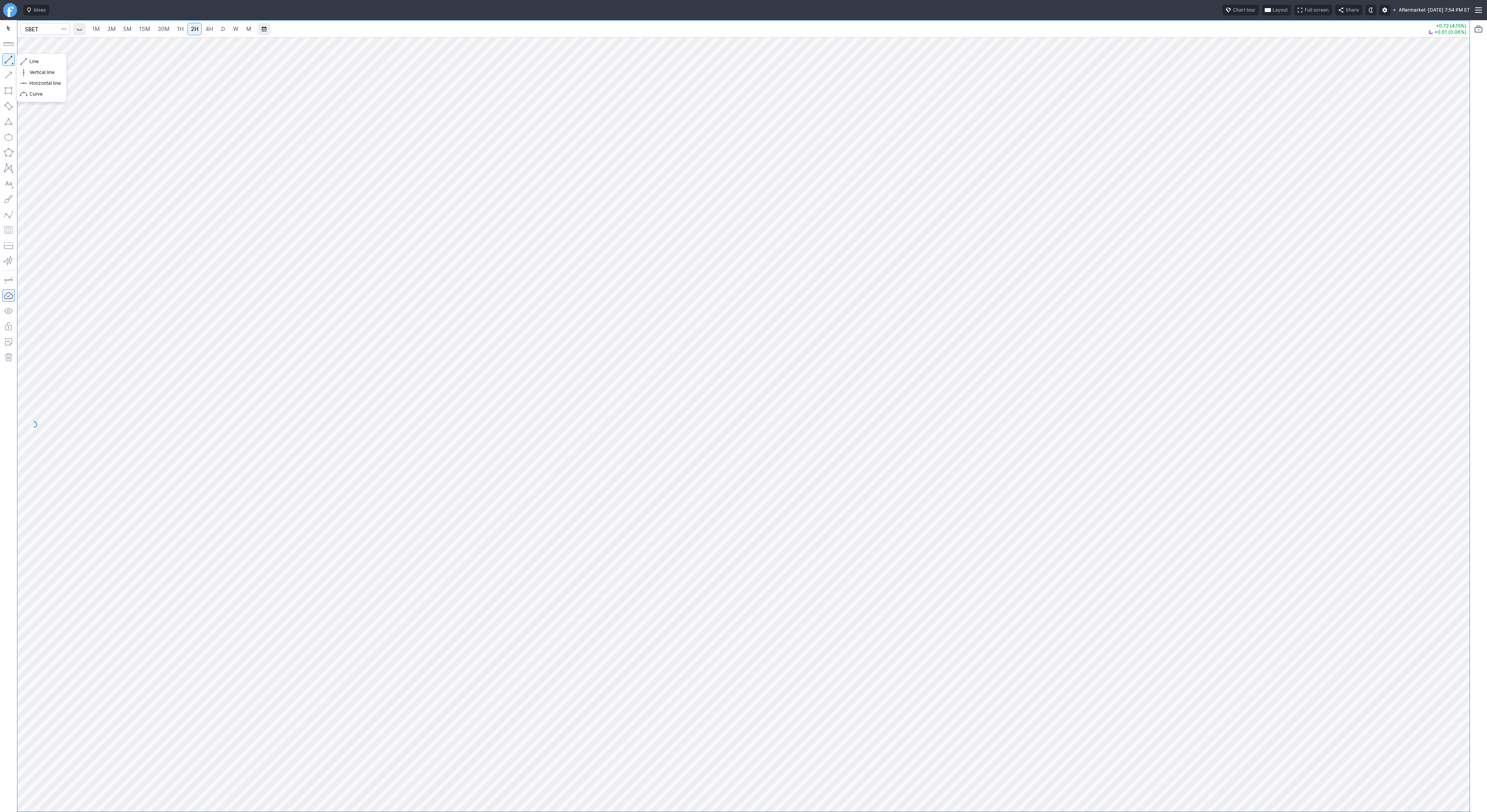
click at [7, 63] on button "button" at bounding box center [8, 59] width 12 height 12
drag, startPoint x: 6, startPoint y: 58, endPoint x: 9, endPoint y: 62, distance: 5.0
click at [8, 57] on button "button" at bounding box center [8, 59] width 12 height 12
click at [10, 59] on button "button" at bounding box center [8, 59] width 12 height 12
click at [8, 59] on button "button" at bounding box center [8, 59] width 12 height 12
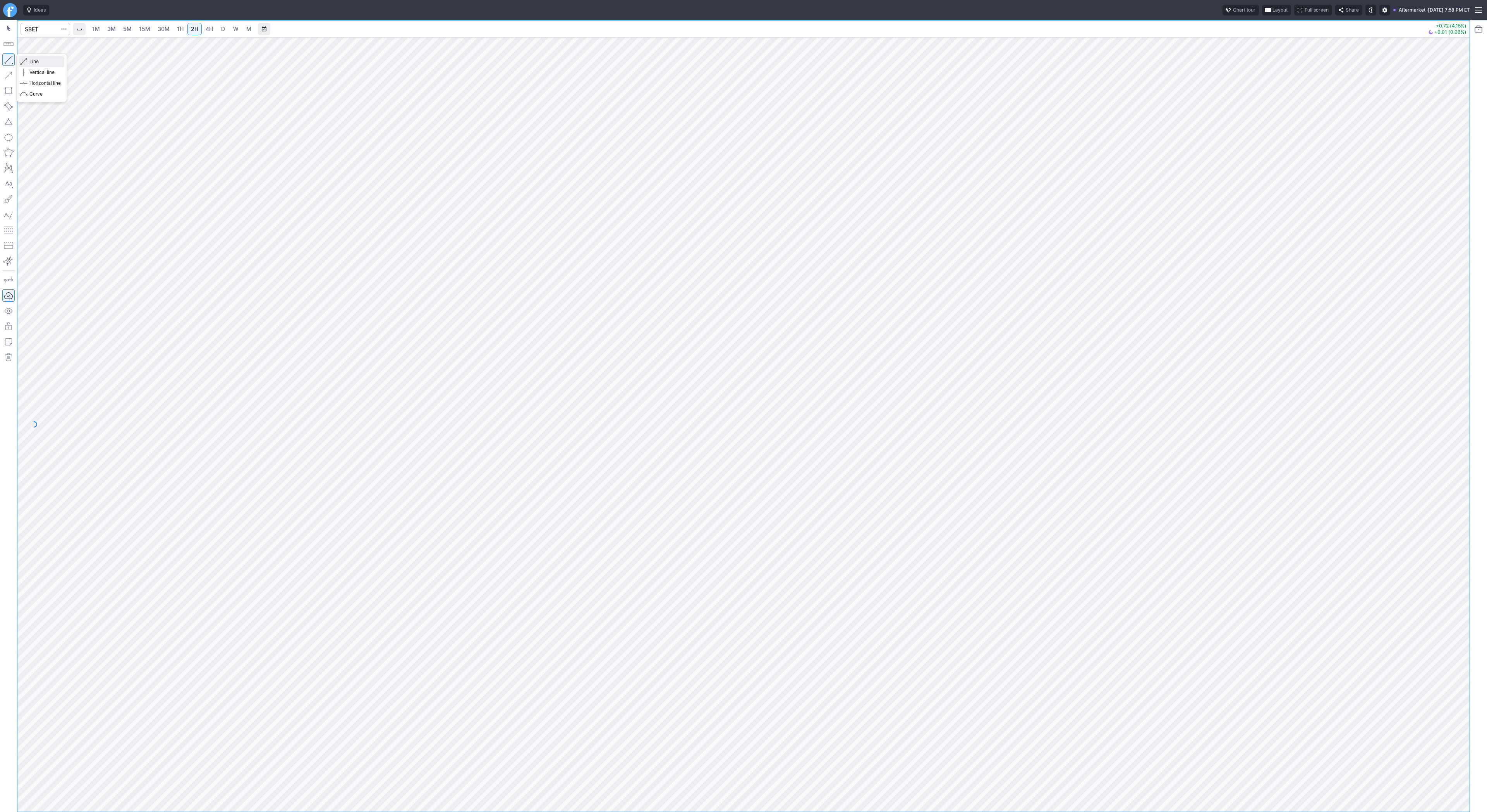
click at [25, 60] on span "button" at bounding box center [25, 61] width 5 height 11
click at [1478, 32] on button "Portfolio watchlist" at bounding box center [1478, 29] width 12 height 12
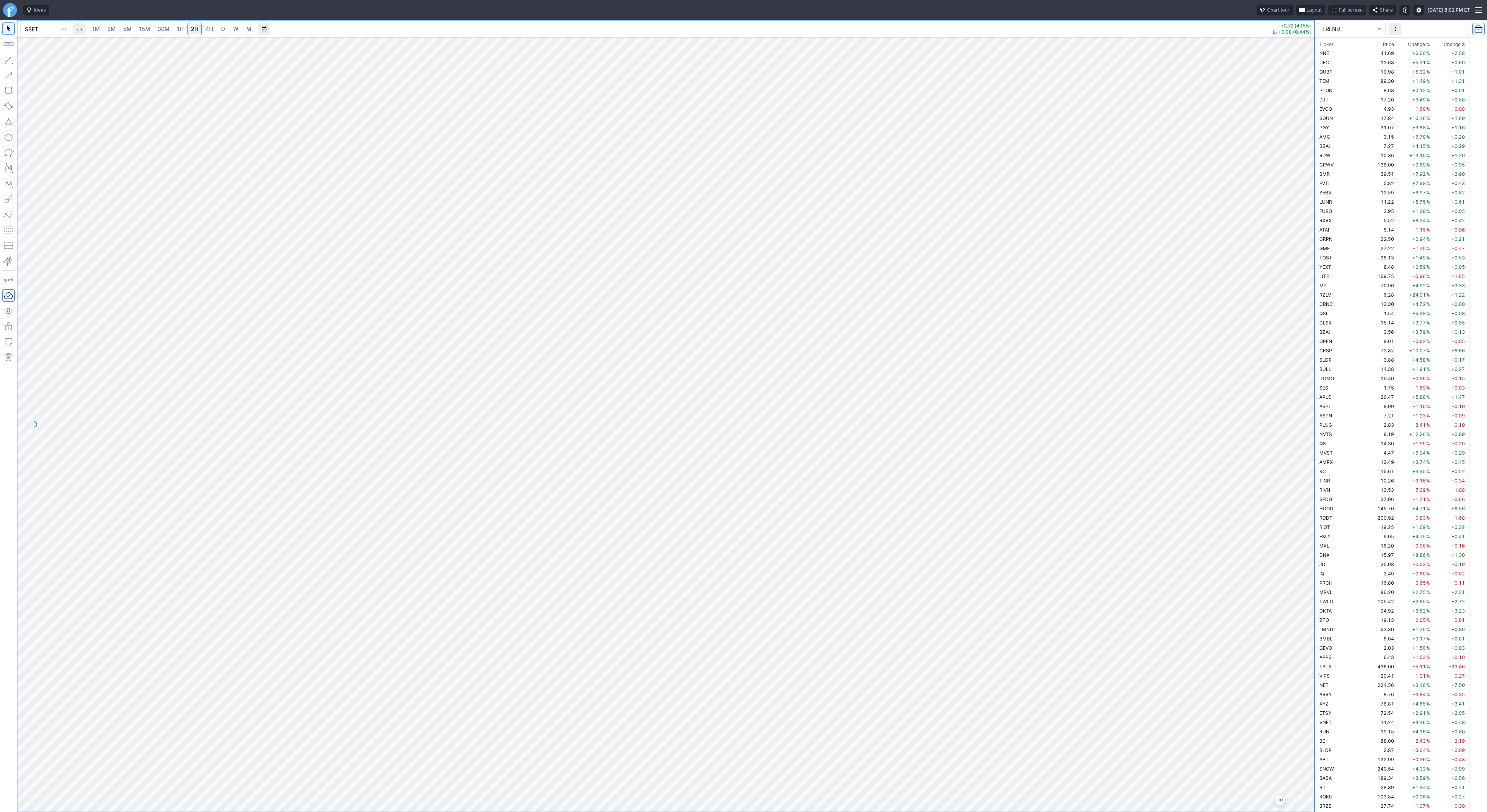
scroll to position [1877, 0]
click at [1408, 41] on span "Change %" at bounding box center [1419, 41] width 22 height 8
click at [1339, 87] on td "RGTI" at bounding box center [1342, 90] width 49 height 9
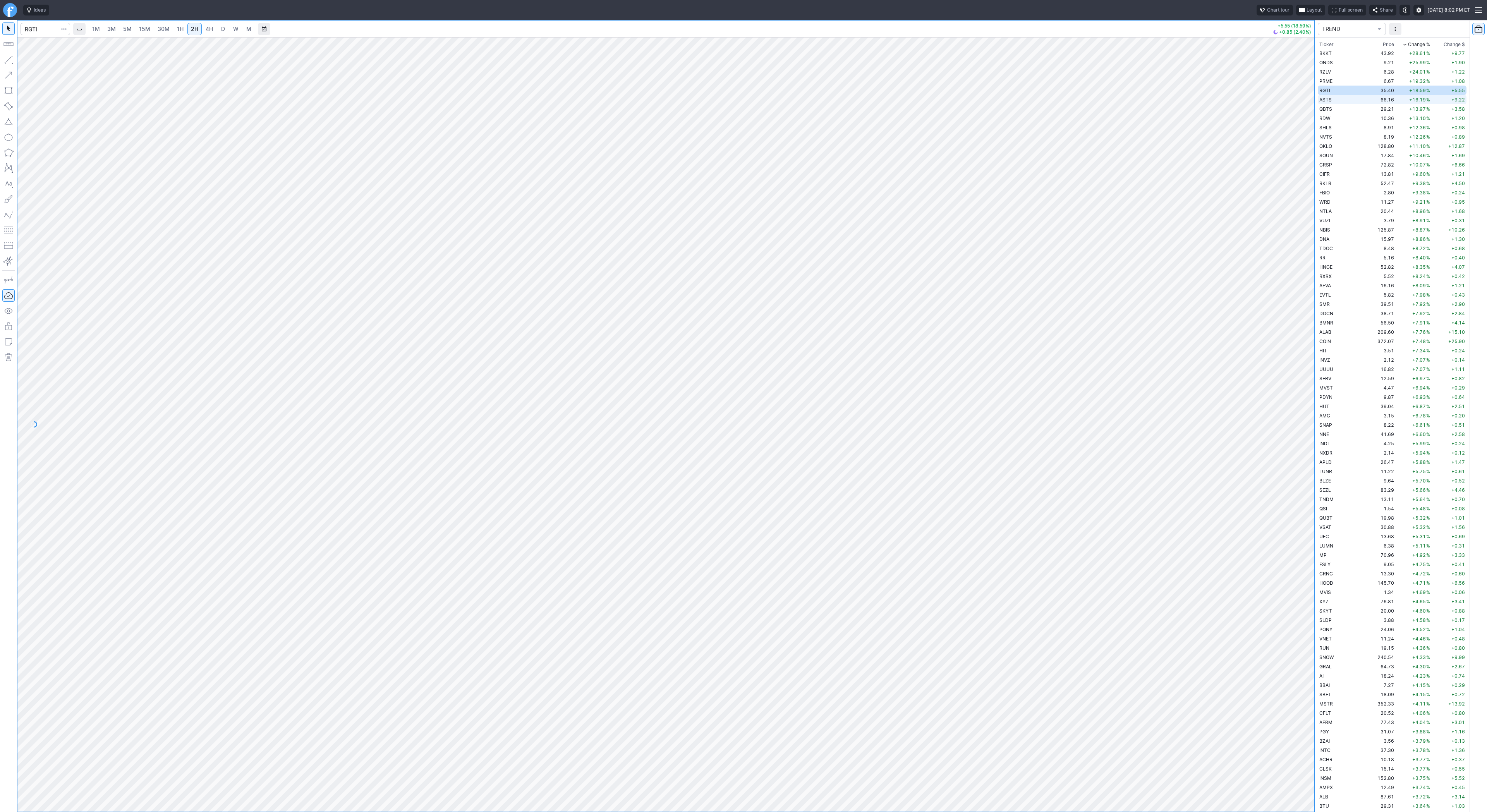
click at [1341, 100] on td "ASTS" at bounding box center [1342, 99] width 49 height 9
click at [1338, 107] on td "QBTS" at bounding box center [1342, 108] width 49 height 9
click at [36, 62] on span "Line" at bounding box center [45, 61] width 31 height 8
click at [7, 57] on button "button" at bounding box center [8, 59] width 12 height 12
click at [1330, 119] on td "RDW" at bounding box center [1342, 118] width 49 height 9
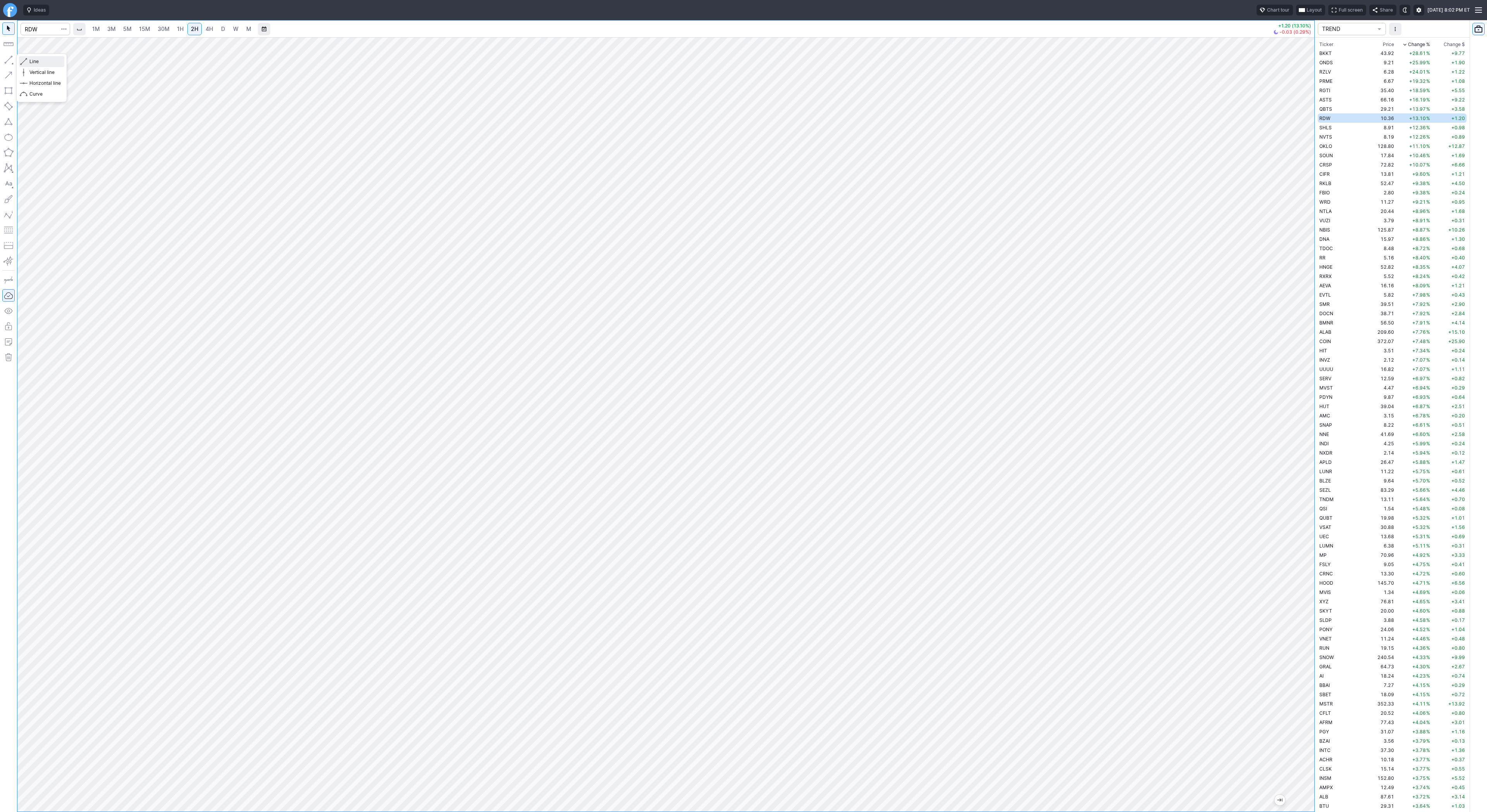
click at [37, 62] on span "Line" at bounding box center [45, 61] width 31 height 8
click at [37, 63] on span "Line" at bounding box center [45, 61] width 31 height 8
click at [1335, 123] on td "SHLS" at bounding box center [1342, 128] width 49 height 9
drag, startPoint x: 6, startPoint y: 59, endPoint x: 10, endPoint y: 77, distance: 18.4
click at [6, 60] on button "button" at bounding box center [8, 59] width 12 height 12
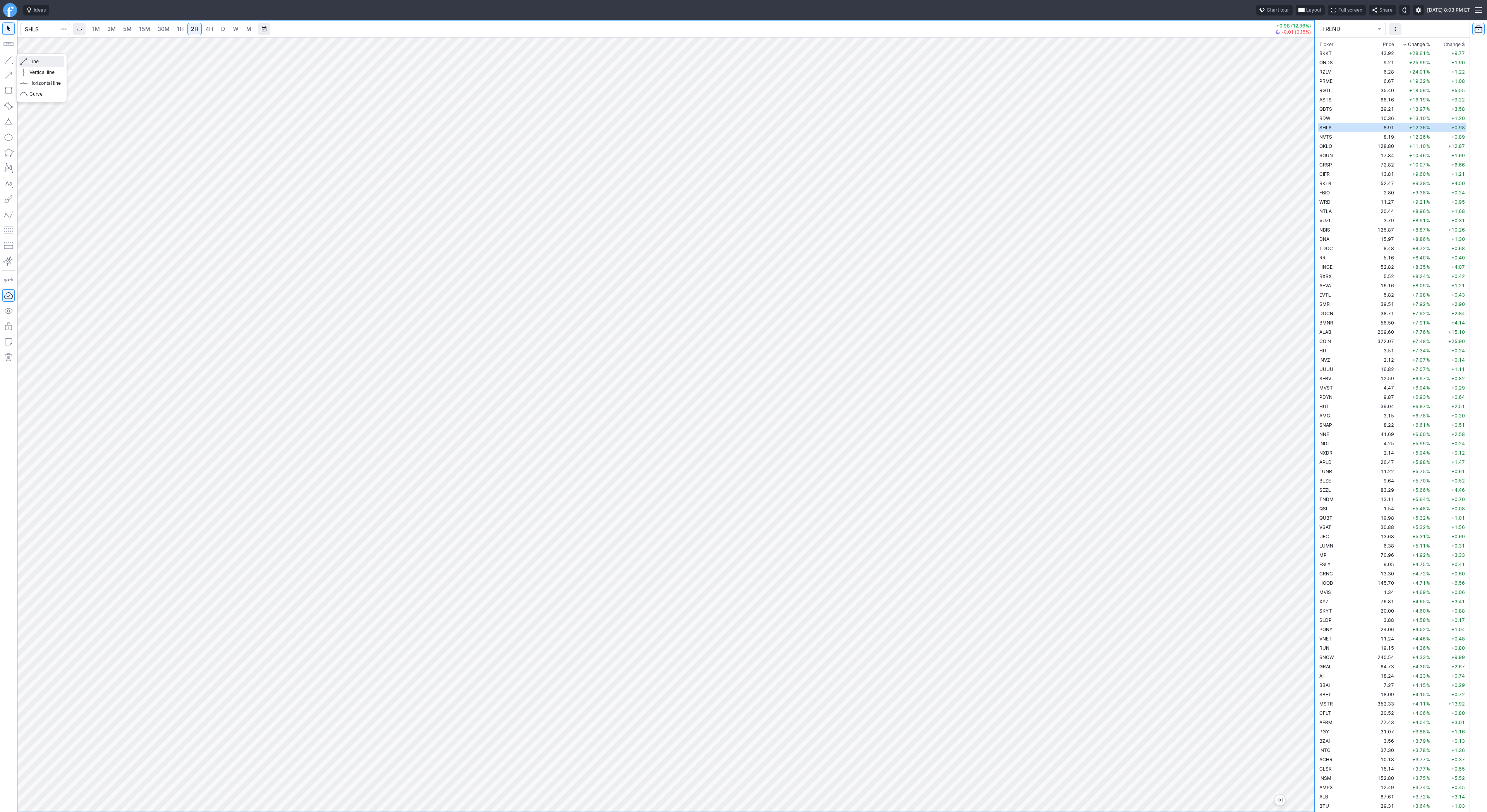
click at [47, 64] on span "Line" at bounding box center [45, 61] width 31 height 8
click at [8, 62] on button "button" at bounding box center [8, 59] width 12 height 12
click at [1341, 139] on td "NVTS" at bounding box center [1342, 137] width 49 height 9
click at [1336, 148] on td "OKLO" at bounding box center [1342, 146] width 49 height 9
click at [208, 27] on span "4H" at bounding box center [209, 28] width 8 height 6
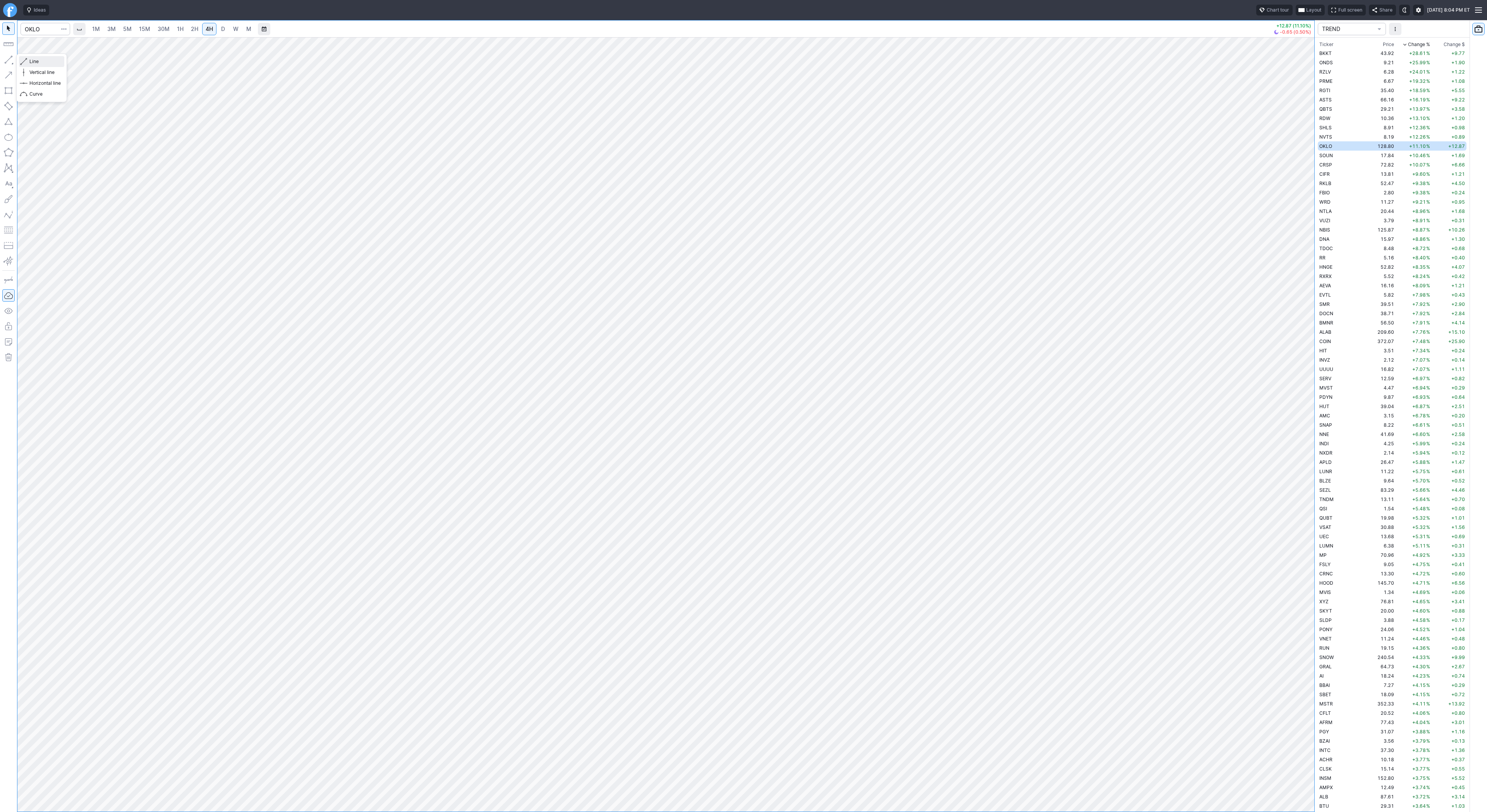
click at [36, 63] on span "Line" at bounding box center [45, 61] width 31 height 8
click at [30, 61] on span "Line" at bounding box center [45, 61] width 31 height 8
click at [42, 63] on span "Line" at bounding box center [45, 61] width 31 height 8
drag, startPoint x: 8, startPoint y: 59, endPoint x: 9, endPoint y: 74, distance: 15.0
click at [8, 62] on button "button" at bounding box center [8, 59] width 12 height 12
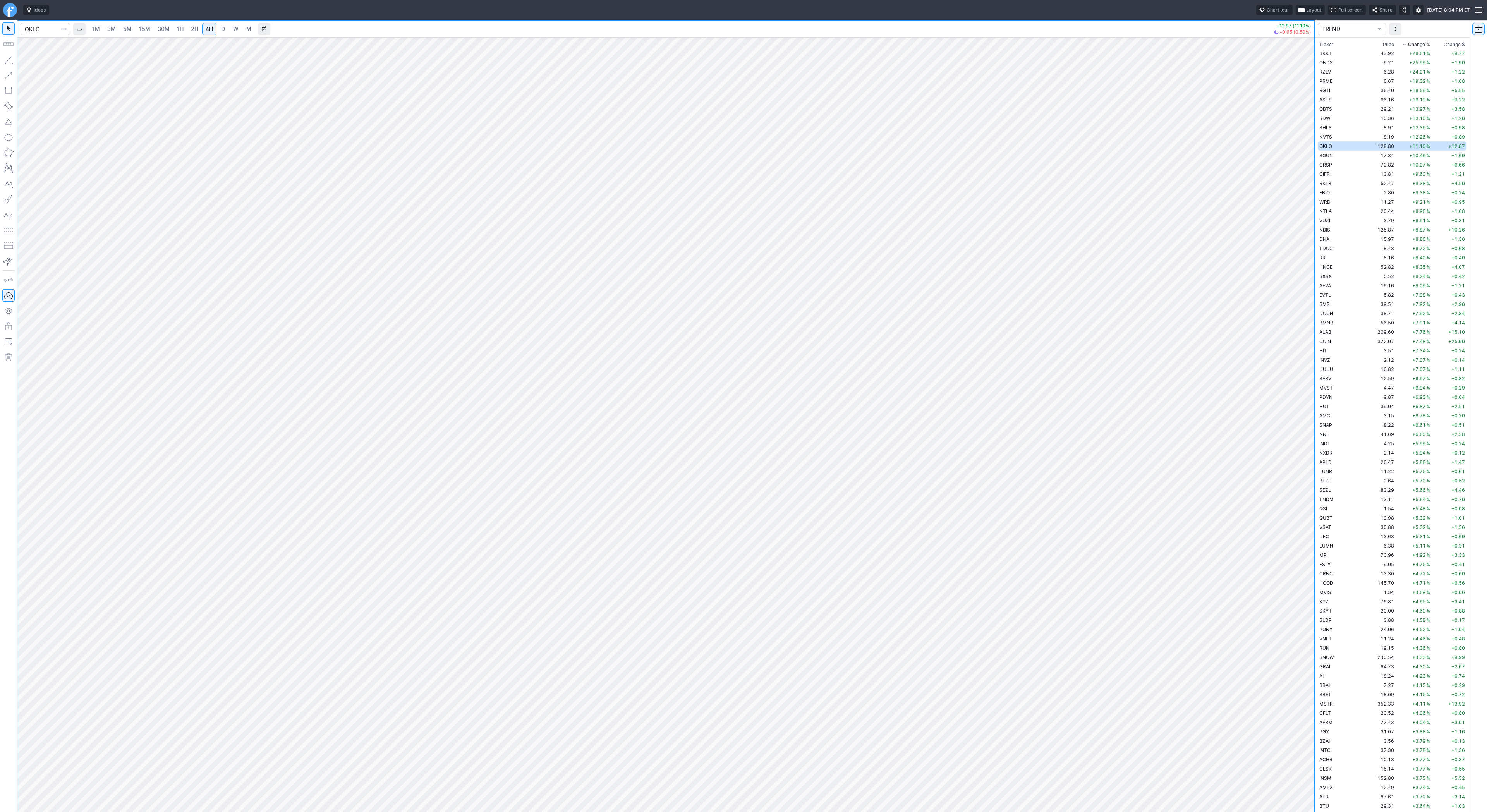
drag, startPoint x: 9, startPoint y: 58, endPoint x: 38, endPoint y: 89, distance: 42.4
click at [9, 59] on button "button" at bounding box center [8, 59] width 12 height 12
drag, startPoint x: 38, startPoint y: 61, endPoint x: 50, endPoint y: 74, distance: 17.7
click at [38, 61] on span "Line" at bounding box center [45, 61] width 31 height 8
drag, startPoint x: 8, startPoint y: 57, endPoint x: 13, endPoint y: 101, distance: 44.3
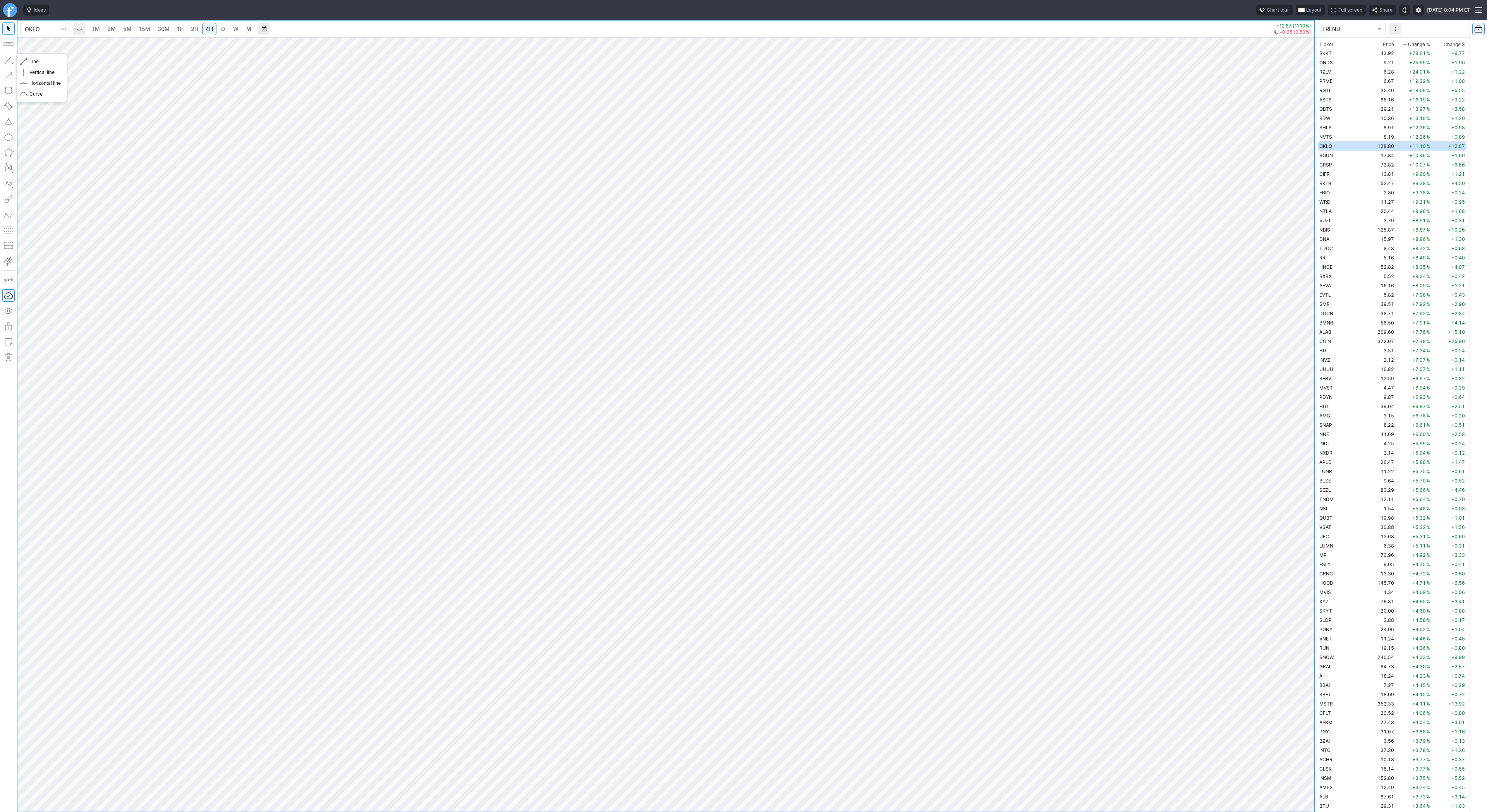
click at [8, 58] on button "button" at bounding box center [8, 59] width 12 height 12
click at [1332, 156] on span "SOUN" at bounding box center [1326, 155] width 13 height 6
drag, startPoint x: 40, startPoint y: 60, endPoint x: 44, endPoint y: 73, distance: 13.6
click at [40, 61] on span "Line" at bounding box center [45, 61] width 31 height 8
click at [34, 61] on span "Line" at bounding box center [45, 61] width 31 height 8
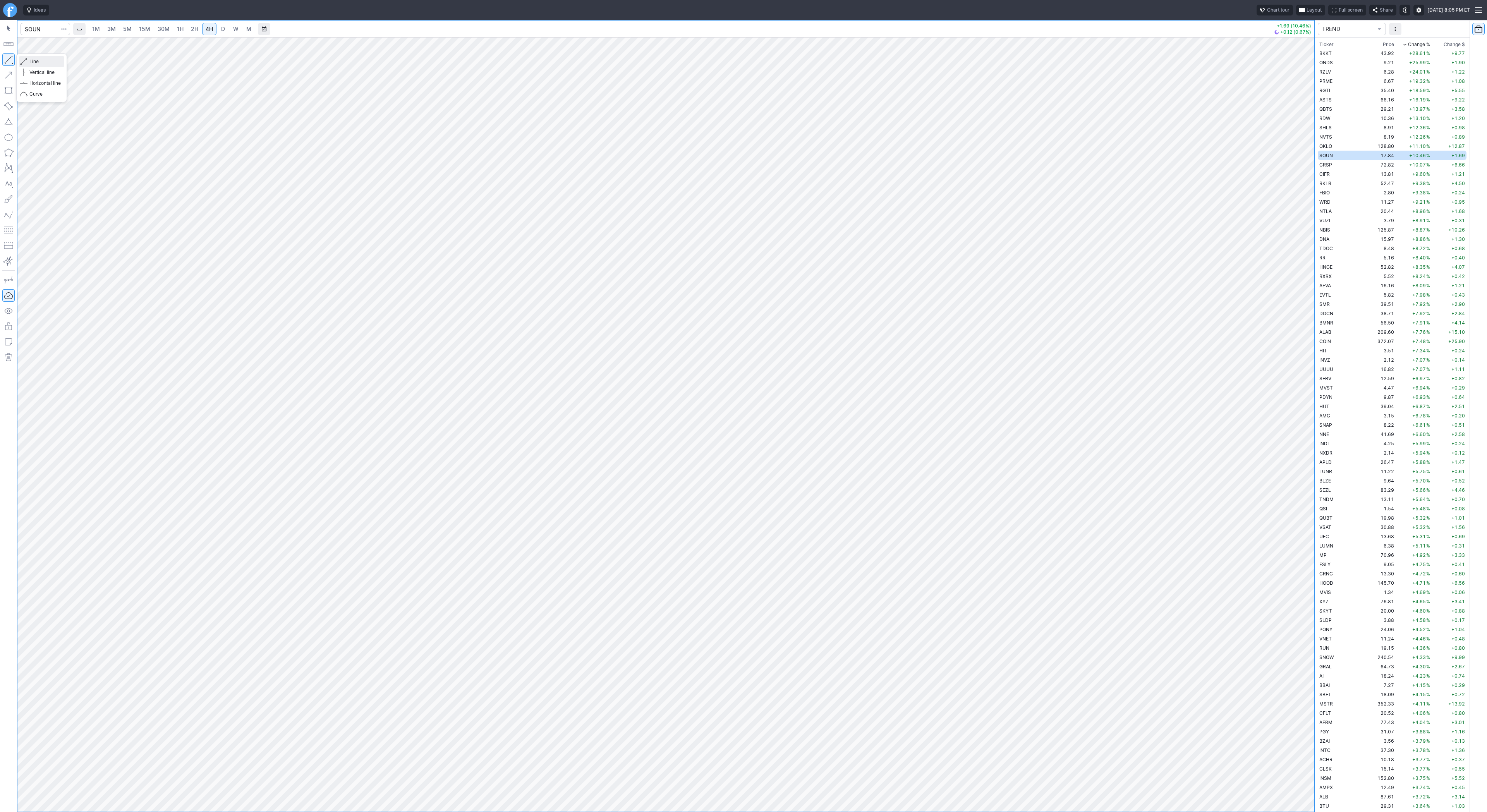
click at [41, 62] on span "Line" at bounding box center [45, 61] width 31 height 8
drag, startPoint x: 4, startPoint y: 59, endPoint x: 11, endPoint y: 73, distance: 15.7
click at [6, 65] on button "button" at bounding box center [8, 59] width 12 height 12
drag, startPoint x: 39, startPoint y: 61, endPoint x: 63, endPoint y: 92, distance: 39.2
click at [46, 74] on div "Line Vertical line Horizontal line Curve" at bounding box center [42, 77] width 45 height 43
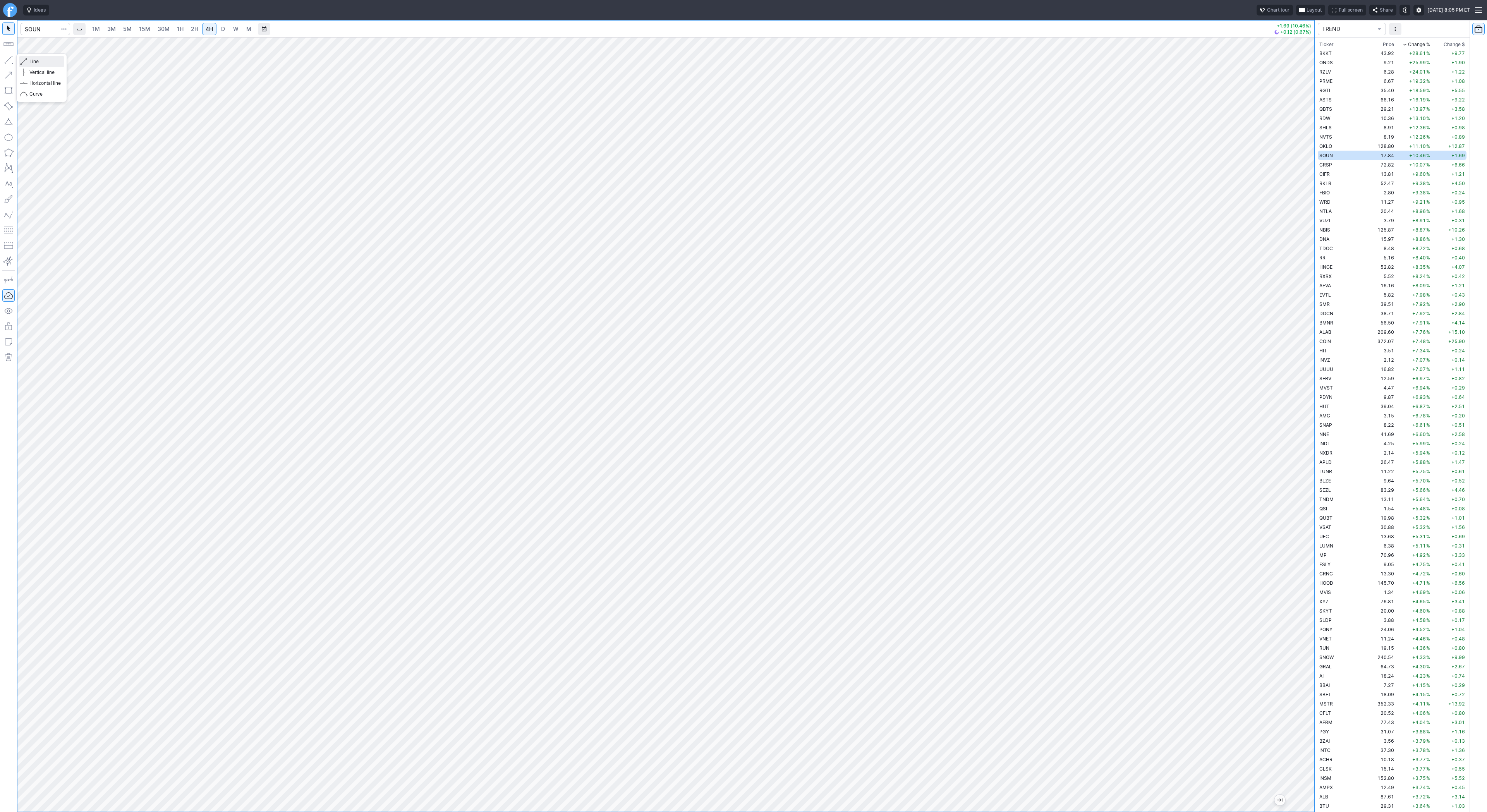
click at [42, 73] on div "Line Vertical line Horizontal line Curve" at bounding box center [42, 77] width 45 height 43
click at [31, 61] on span "Line" at bounding box center [45, 61] width 31 height 8
click at [1325, 165] on span "CRSP" at bounding box center [1326, 164] width 13 height 6
click at [221, 29] on span "D" at bounding box center [223, 28] width 4 height 6
click at [203, 30] on link "4H" at bounding box center [209, 29] width 14 height 12
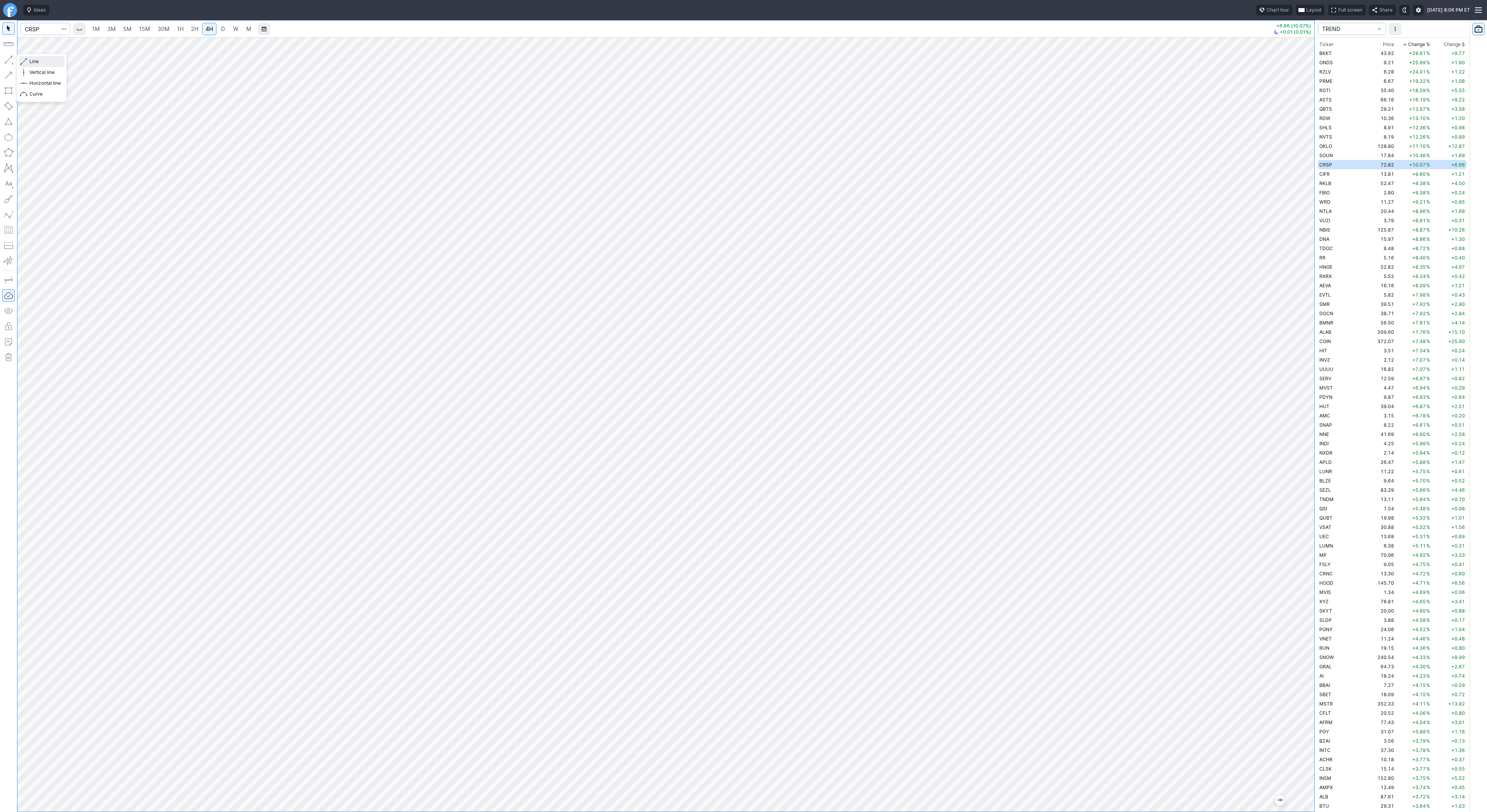
drag, startPoint x: 29, startPoint y: 62, endPoint x: 38, endPoint y: 78, distance: 18.4
click at [29, 63] on button "Line" at bounding box center [42, 61] width 45 height 11
drag, startPoint x: 9, startPoint y: 59, endPoint x: 14, endPoint y: 81, distance: 22.6
click at [9, 61] on button "button" at bounding box center [8, 59] width 12 height 12
click at [46, 26] on input "Search" at bounding box center [46, 29] width 50 height 12
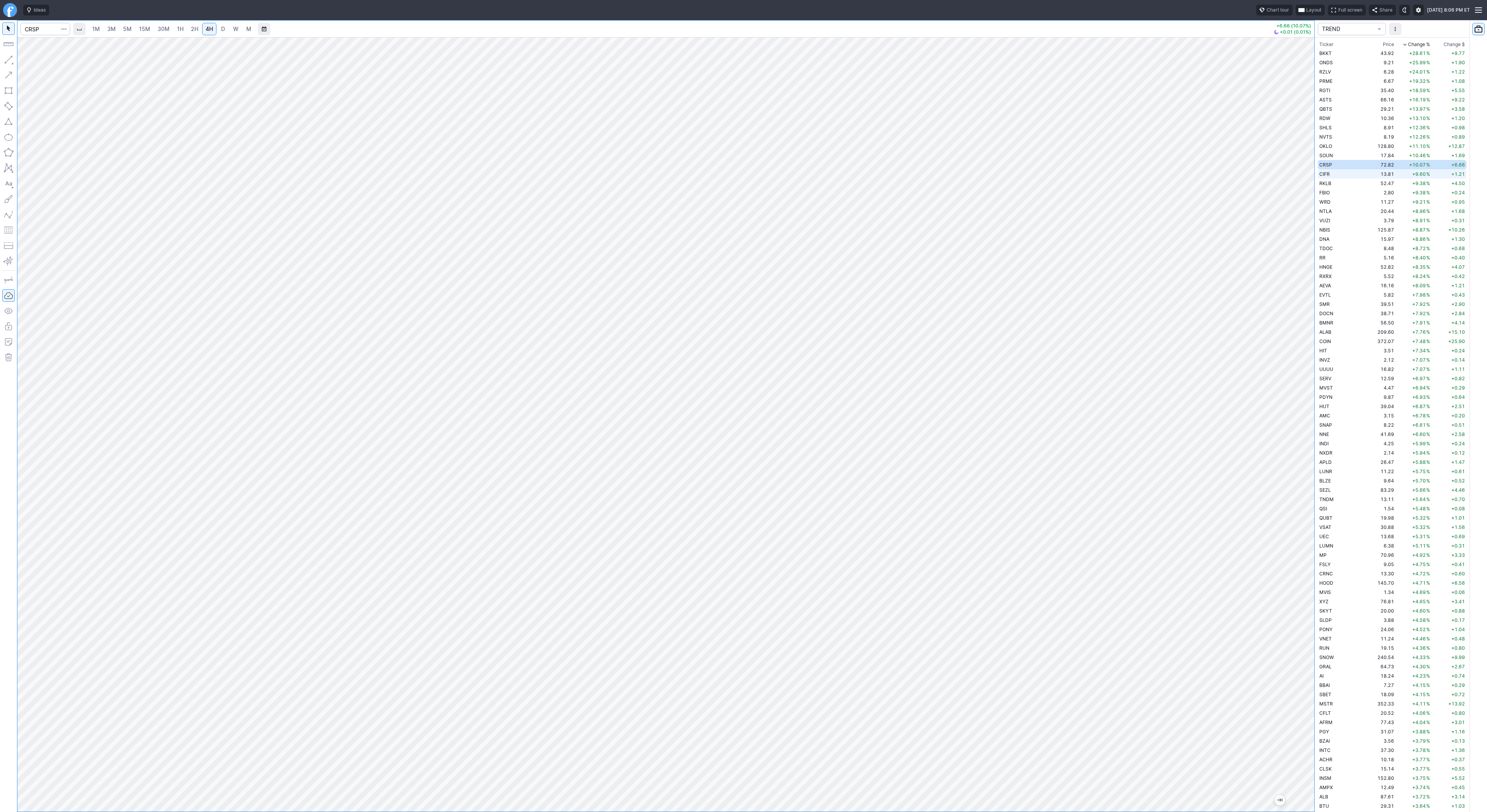
click at [1367, 173] on td "13.81" at bounding box center [1381, 174] width 29 height 9
click at [225, 28] on link "D" at bounding box center [223, 29] width 12 height 12
click at [206, 29] on span "4H" at bounding box center [209, 28] width 8 height 6
click at [42, 65] on span "Line" at bounding box center [45, 61] width 31 height 8
click at [40, 63] on span "Line" at bounding box center [45, 61] width 31 height 8
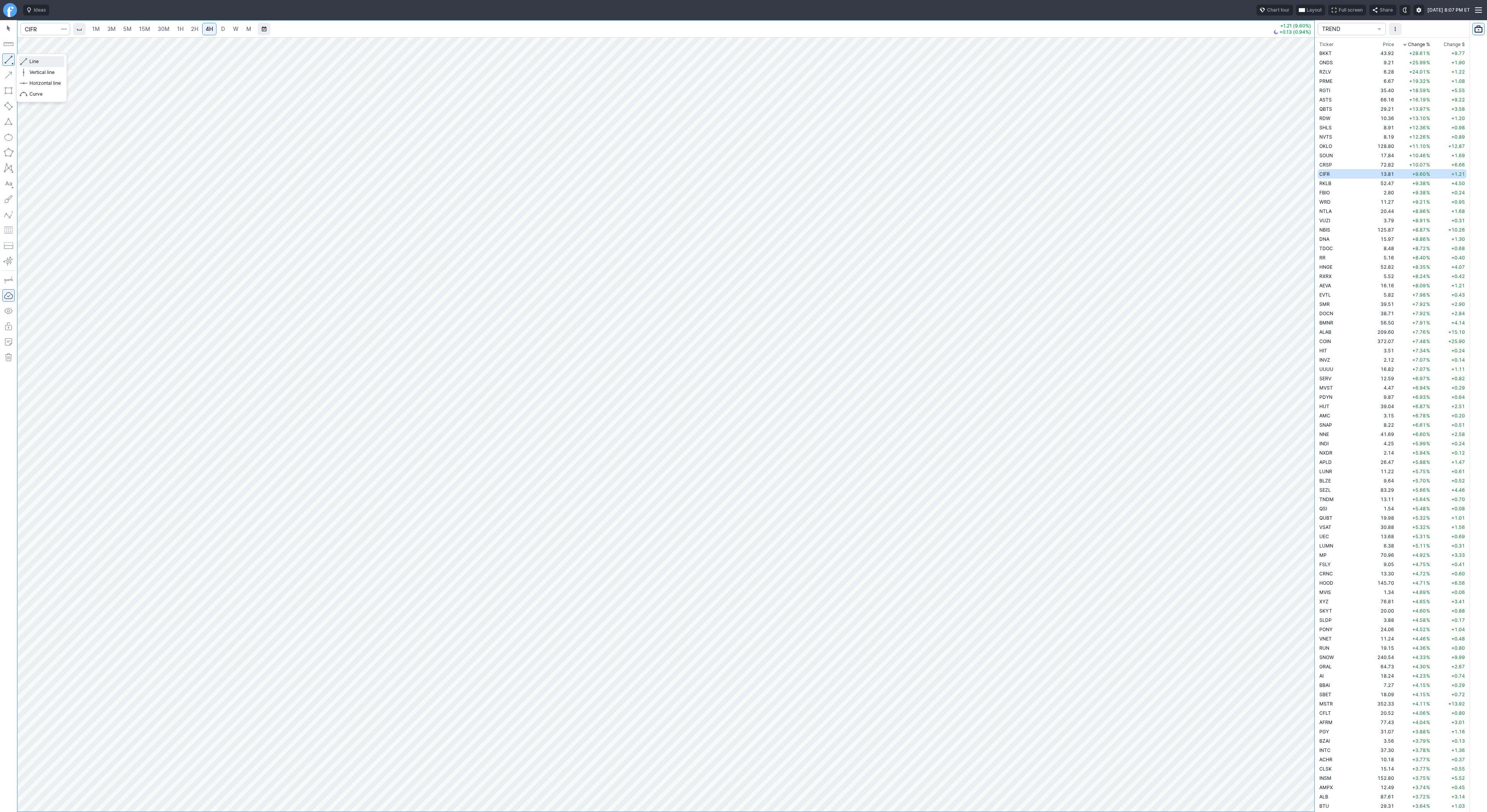
click at [38, 62] on span "Line" at bounding box center [45, 61] width 31 height 8
drag, startPoint x: 7, startPoint y: 63, endPoint x: 17, endPoint y: 81, distance: 20.6
click at [9, 65] on button "button" at bounding box center [8, 59] width 12 height 12
drag, startPoint x: 10, startPoint y: 56, endPoint x: 23, endPoint y: 87, distance: 33.6
click at [10, 56] on button "button" at bounding box center [8, 59] width 12 height 12
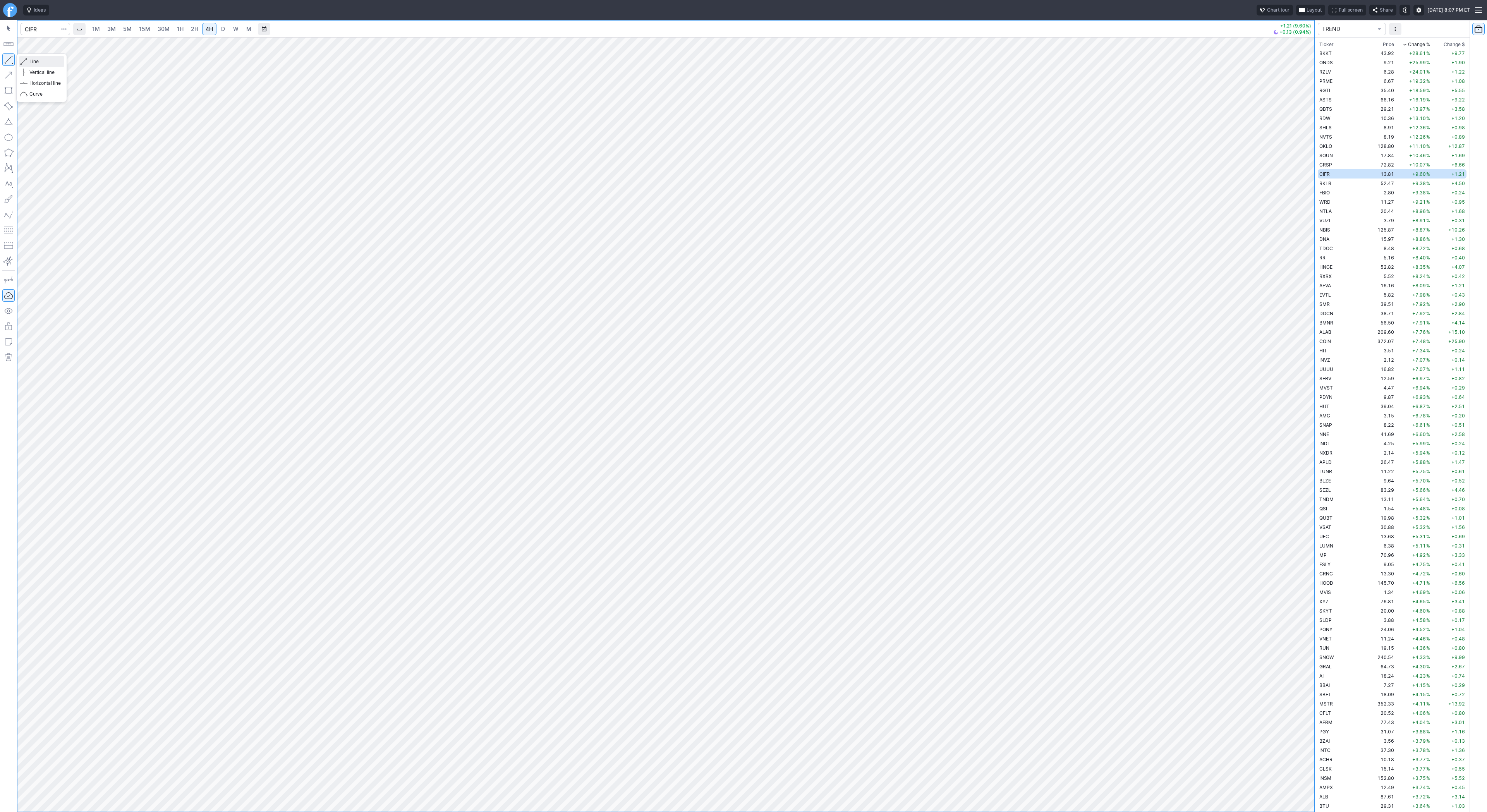
drag, startPoint x: 37, startPoint y: 59, endPoint x: 54, endPoint y: 97, distance: 41.6
click at [37, 61] on span "Line" at bounding box center [45, 61] width 31 height 8
click at [6, 62] on button "button" at bounding box center [8, 59] width 12 height 12
click at [51, 27] on input "Search" at bounding box center [46, 29] width 50 height 12
click at [1324, 182] on span "RKLB" at bounding box center [1325, 184] width 12 height 6
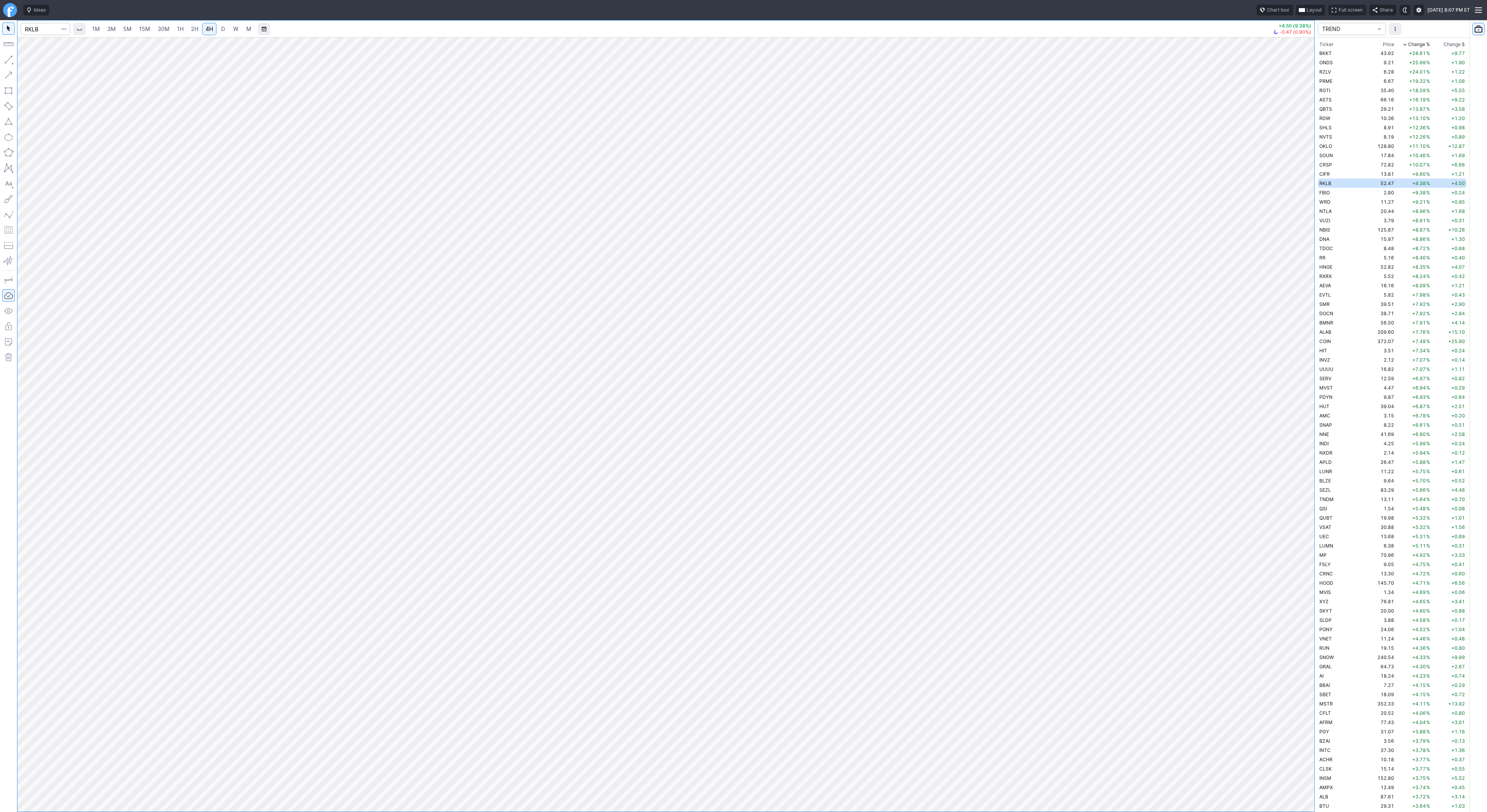
click at [34, 36] on div at bounding box center [46, 29] width 50 height 17
click at [36, 29] on input "Search" at bounding box center [46, 29] width 50 height 12
type input "baba"
click at [44, 45] on span "BABA" at bounding box center [40, 46] width 25 height 6
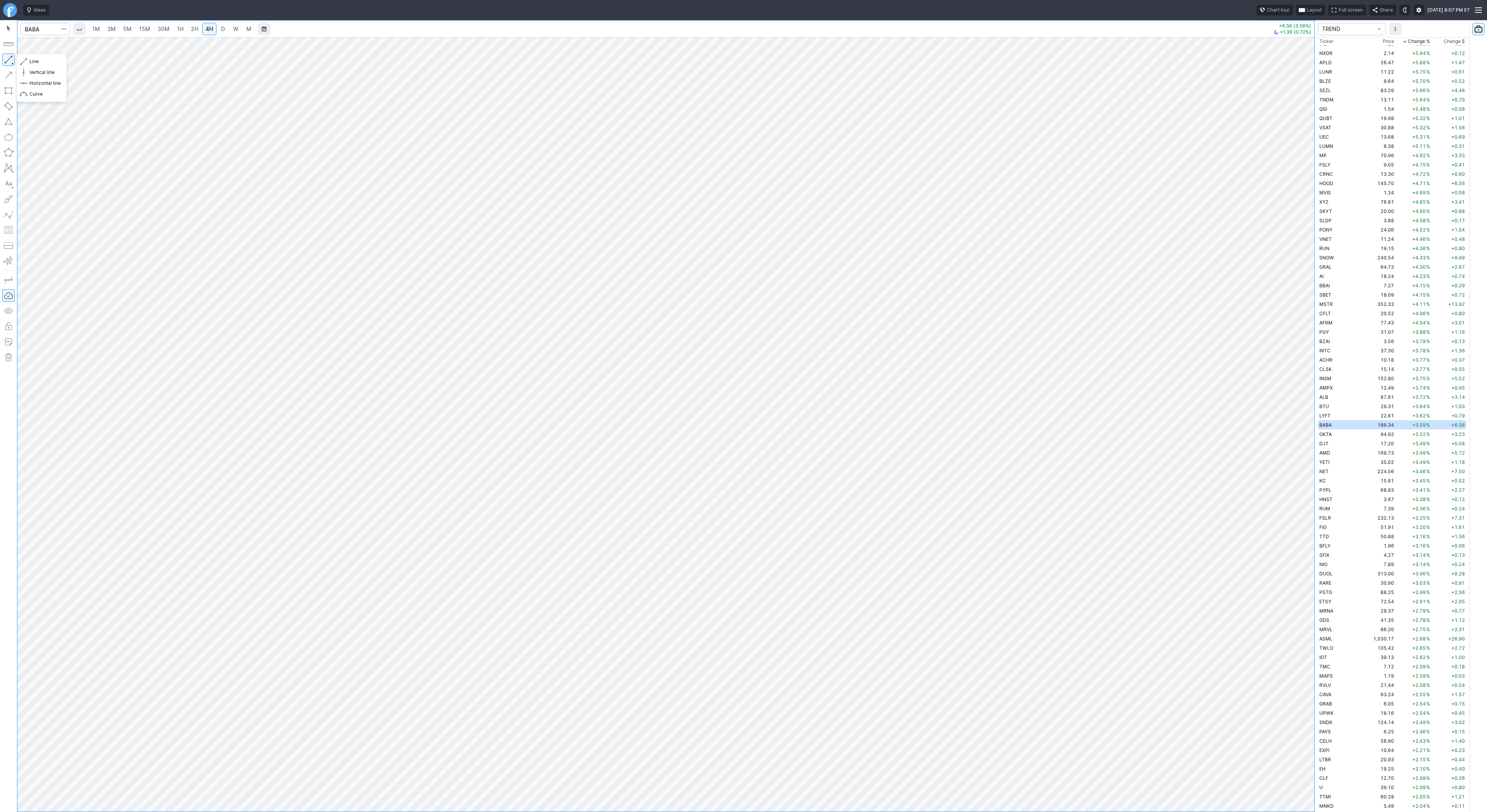
click at [11, 61] on button "button" at bounding box center [8, 59] width 12 height 12
click at [45, 61] on span "Line" at bounding box center [45, 61] width 31 height 8
click at [46, 66] on button "Line" at bounding box center [42, 61] width 45 height 11
click at [3, 58] on button "button" at bounding box center [8, 59] width 12 height 12
click at [36, 61] on span "Line" at bounding box center [45, 61] width 31 height 8
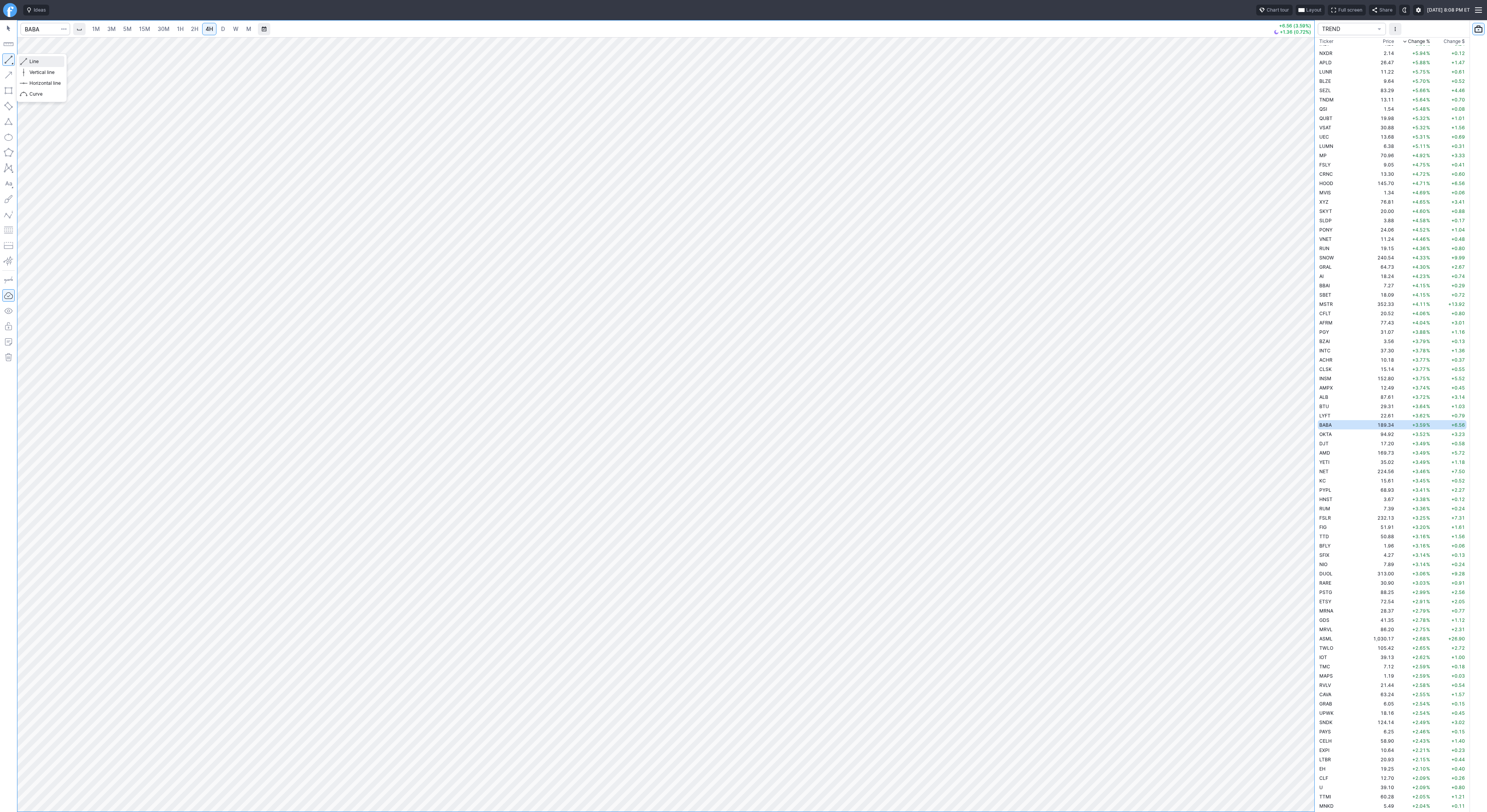
drag, startPoint x: 31, startPoint y: 61, endPoint x: 43, endPoint y: 83, distance: 25.1
click at [33, 68] on div "Line Vertical line Horizontal line Curve" at bounding box center [42, 77] width 45 height 43
click at [37, 58] on span "Line" at bounding box center [45, 61] width 31 height 8
click at [116, 29] on link "3M" at bounding box center [111, 29] width 16 height 12
click at [158, 34] on link "30M" at bounding box center [163, 29] width 19 height 12
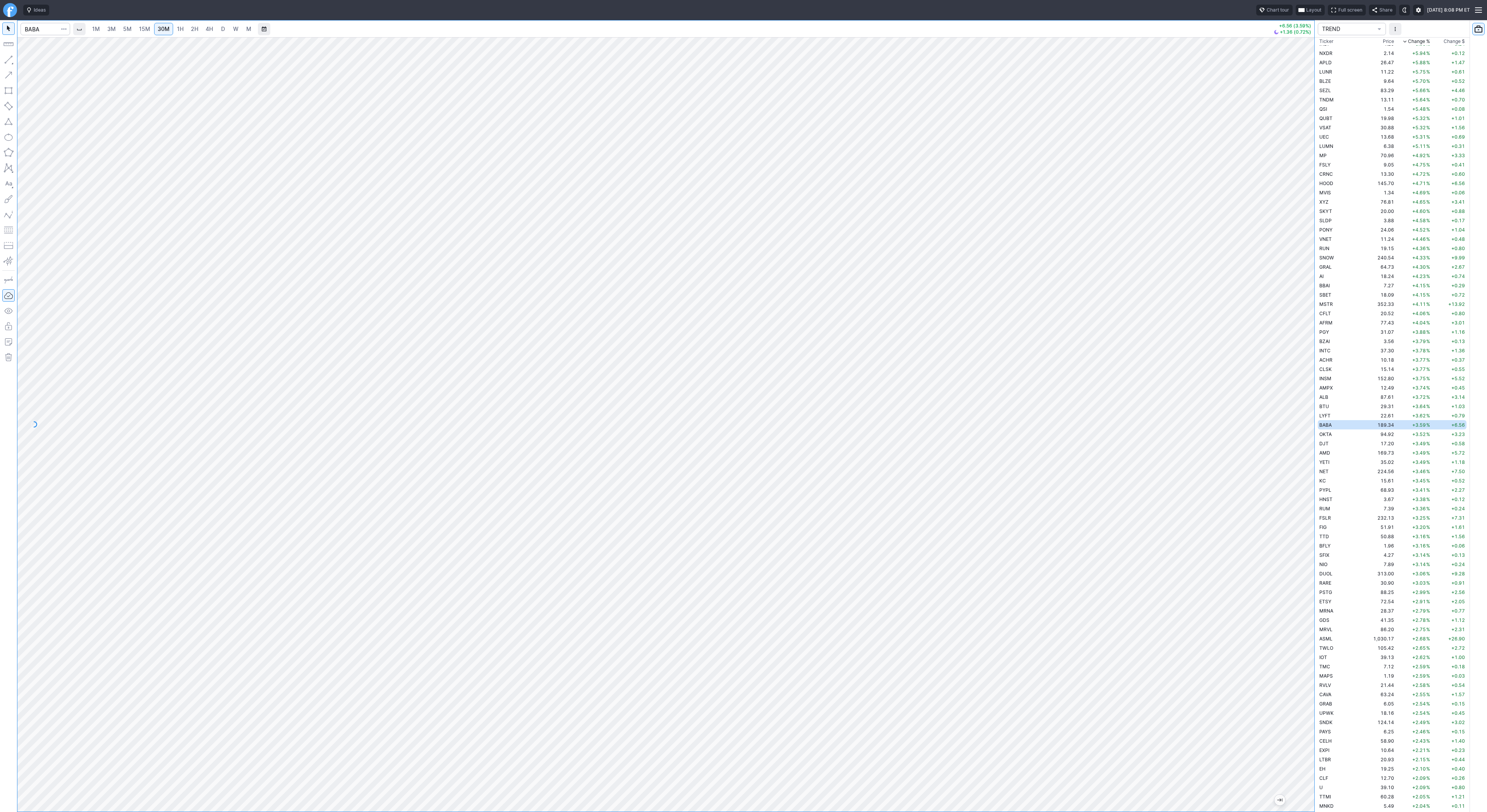
click at [218, 27] on link "D" at bounding box center [223, 29] width 12 height 12
click at [206, 28] on span "4H" at bounding box center [209, 28] width 8 height 6
click at [1366, 435] on td "94.92" at bounding box center [1381, 434] width 29 height 9
click at [37, 62] on span "Line" at bounding box center [45, 61] width 31 height 8
drag, startPoint x: 1310, startPoint y: 448, endPoint x: 1307, endPoint y: 578, distance: 130.0
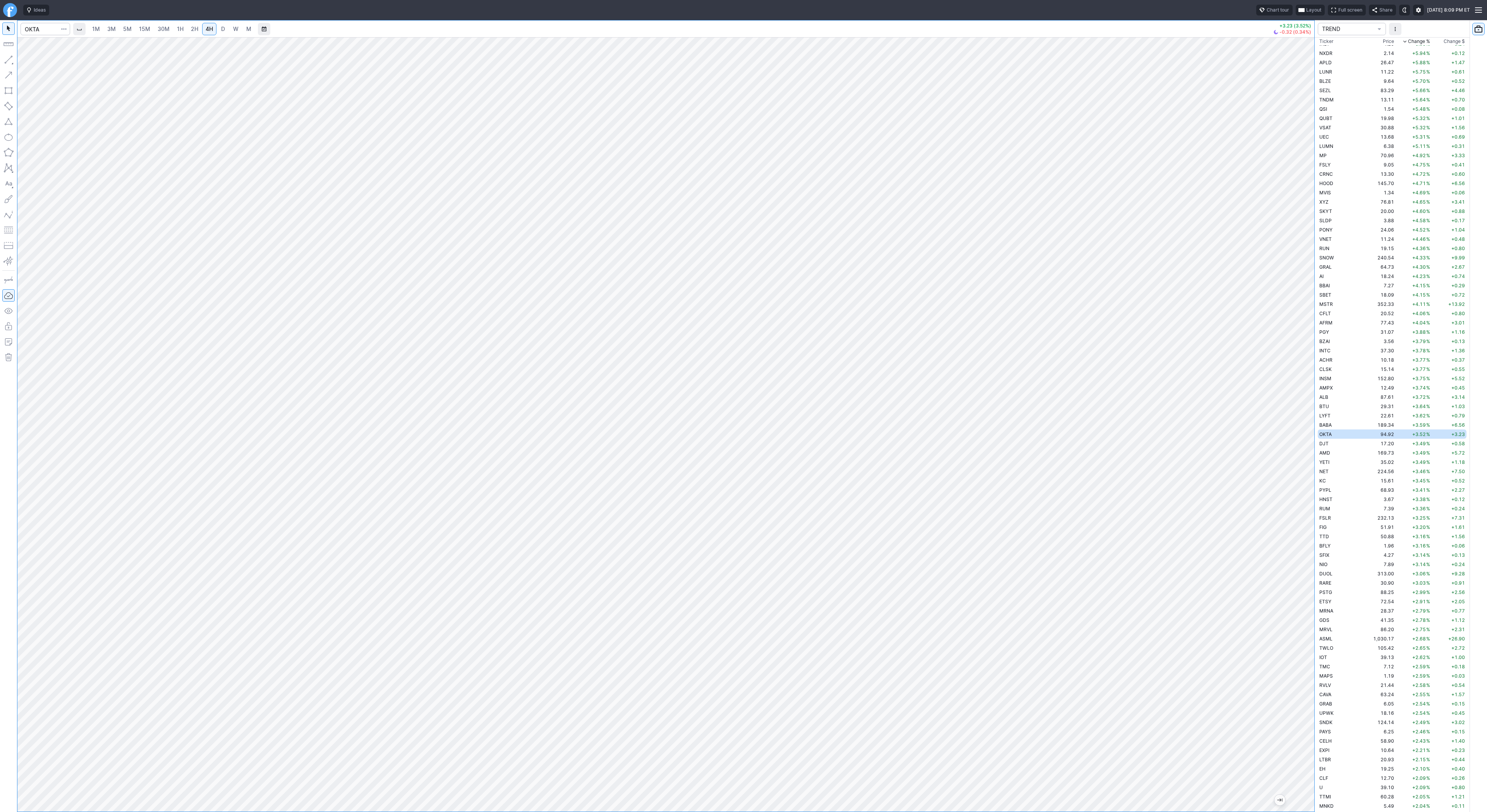
click at [1313, 583] on div at bounding box center [1306, 422] width 16 height 755
click at [40, 59] on span "Line" at bounding box center [45, 61] width 31 height 8
click at [222, 28] on span "D" at bounding box center [223, 28] width 4 height 6
click at [206, 27] on span "4H" at bounding box center [209, 28] width 8 height 6
click at [33, 29] on input "Search" at bounding box center [46, 29] width 50 height 12
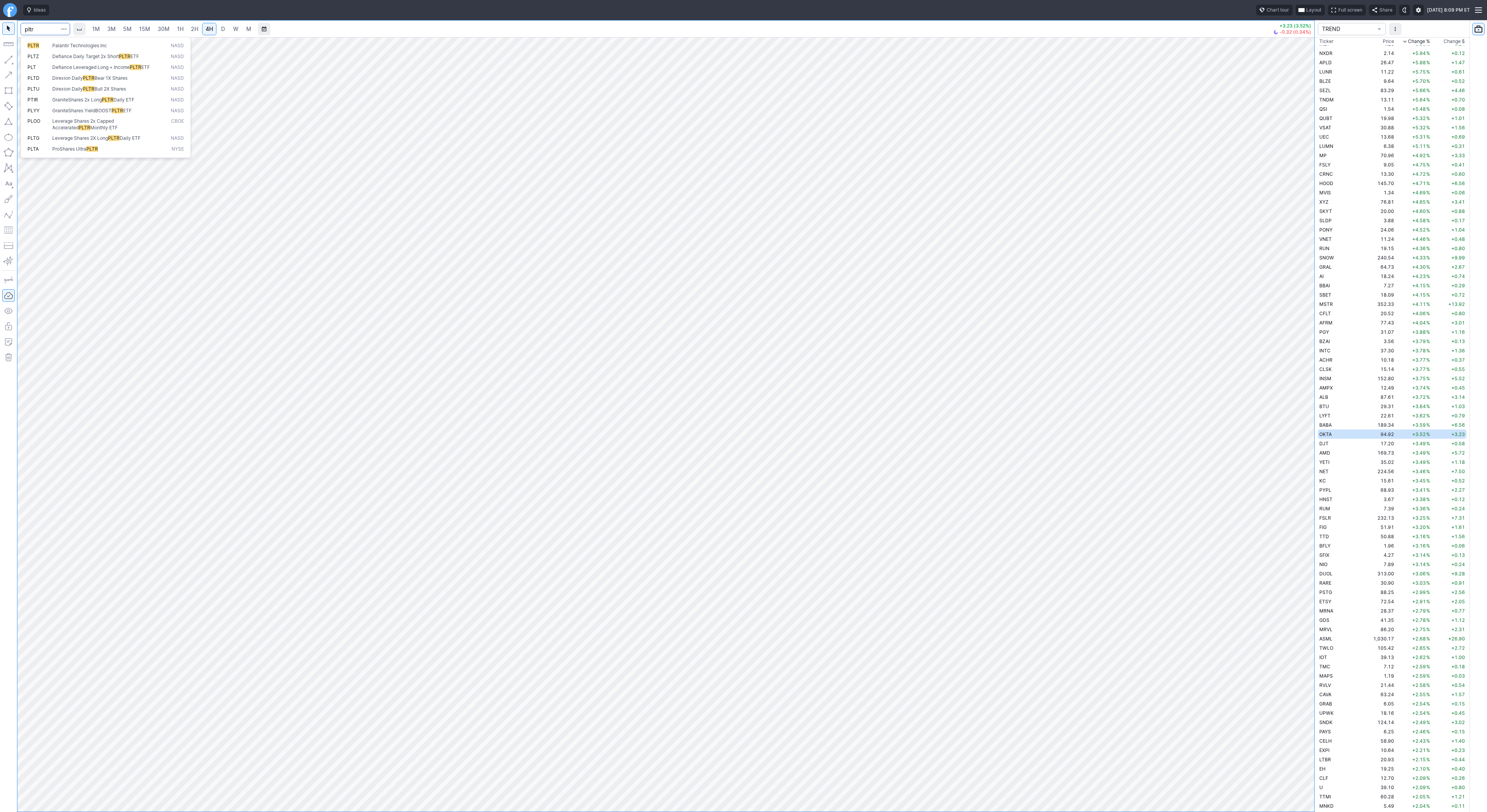
type input "pltr"
drag, startPoint x: 9, startPoint y: 59, endPoint x: 22, endPoint y: 81, distance: 25.6
click at [9, 61] on button "button" at bounding box center [8, 59] width 12 height 12
click at [3, 58] on button "button" at bounding box center [8, 59] width 12 height 12
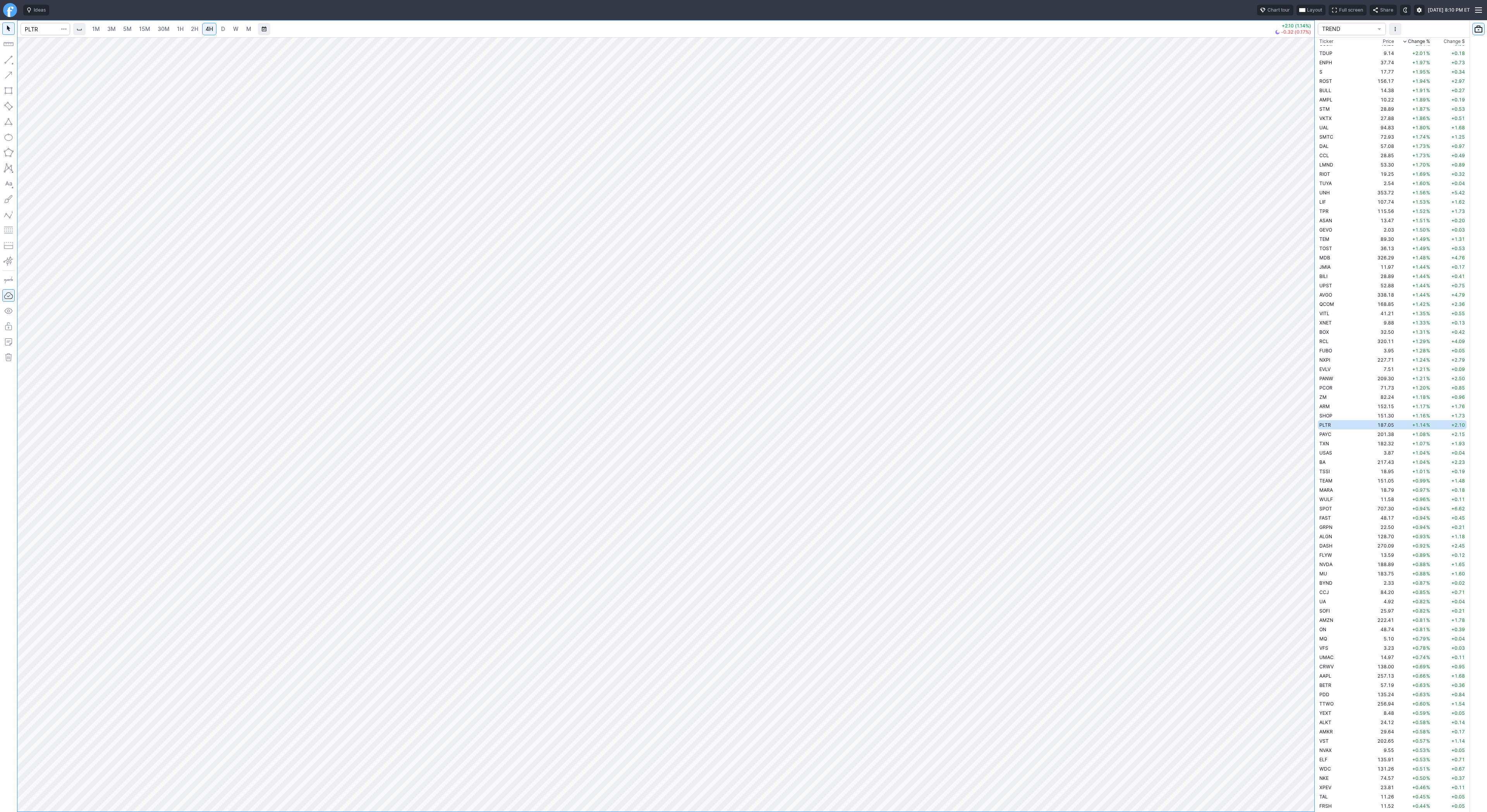
click at [6, 59] on button "button" at bounding box center [8, 59] width 12 height 12
click at [33, 60] on span "Line" at bounding box center [45, 61] width 31 height 8
drag, startPoint x: 36, startPoint y: 63, endPoint x: 45, endPoint y: 77, distance: 16.6
click at [36, 63] on span "Line" at bounding box center [45, 61] width 31 height 8
click at [44, 28] on input "Search" at bounding box center [46, 29] width 50 height 12
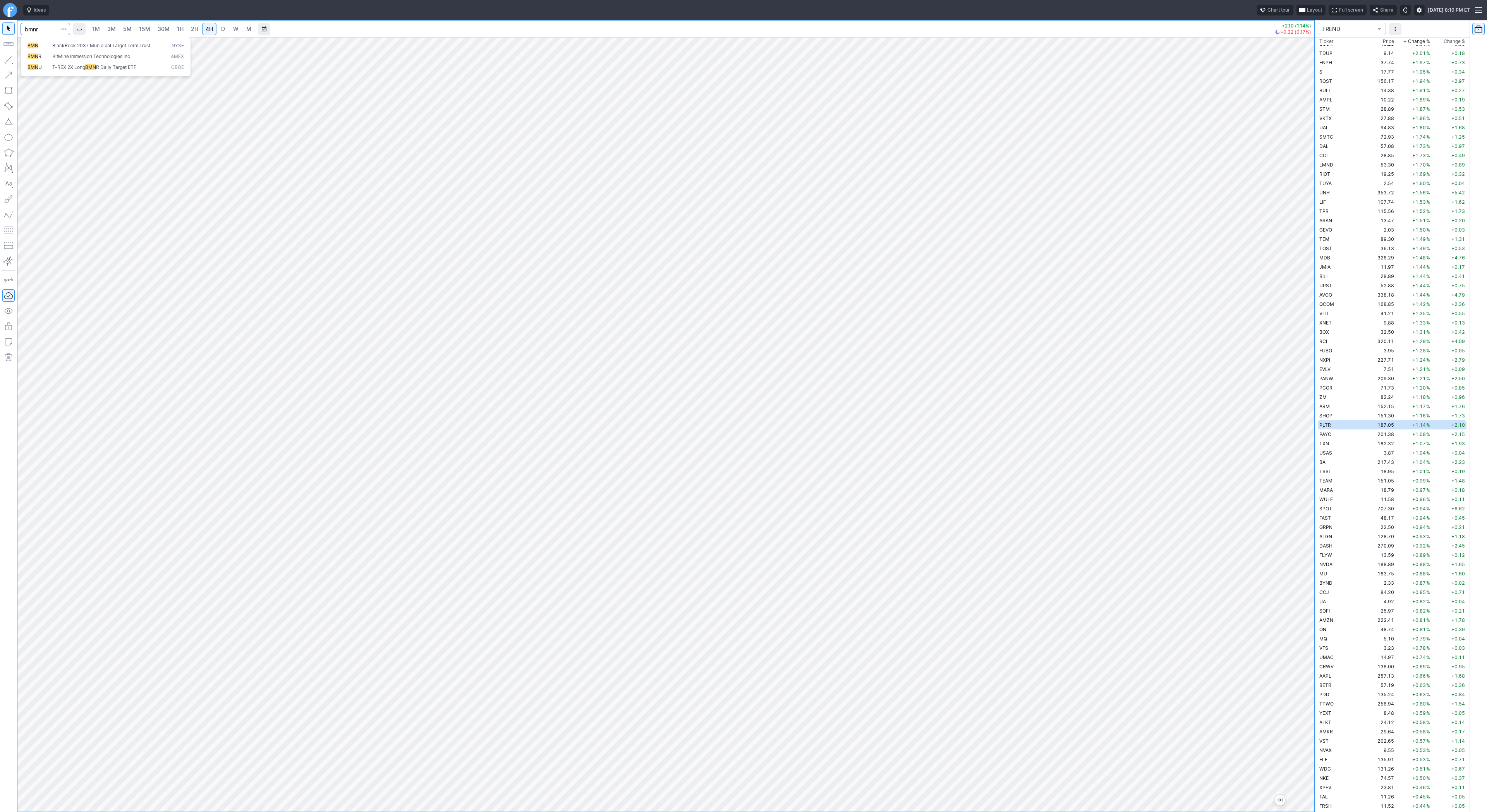
type input "bmnr"
click at [27, 62] on span "button" at bounding box center [25, 61] width 5 height 11
click at [36, 61] on span "Line" at bounding box center [45, 61] width 31 height 8
click at [33, 62] on span "Line" at bounding box center [45, 61] width 31 height 8
drag, startPoint x: 34, startPoint y: 61, endPoint x: 44, endPoint y: 82, distance: 23.3
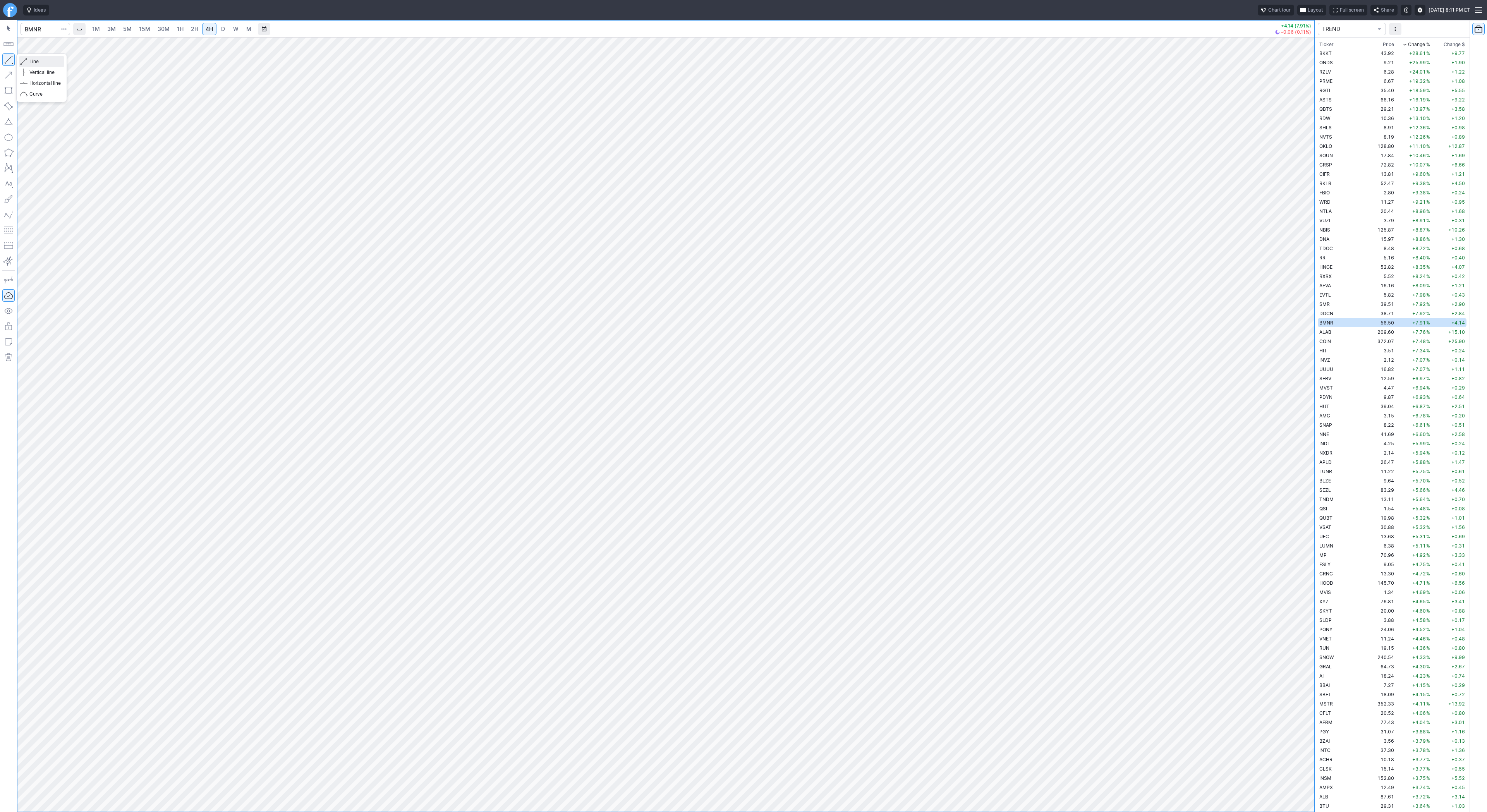
click at [35, 65] on span "Line" at bounding box center [45, 61] width 31 height 8
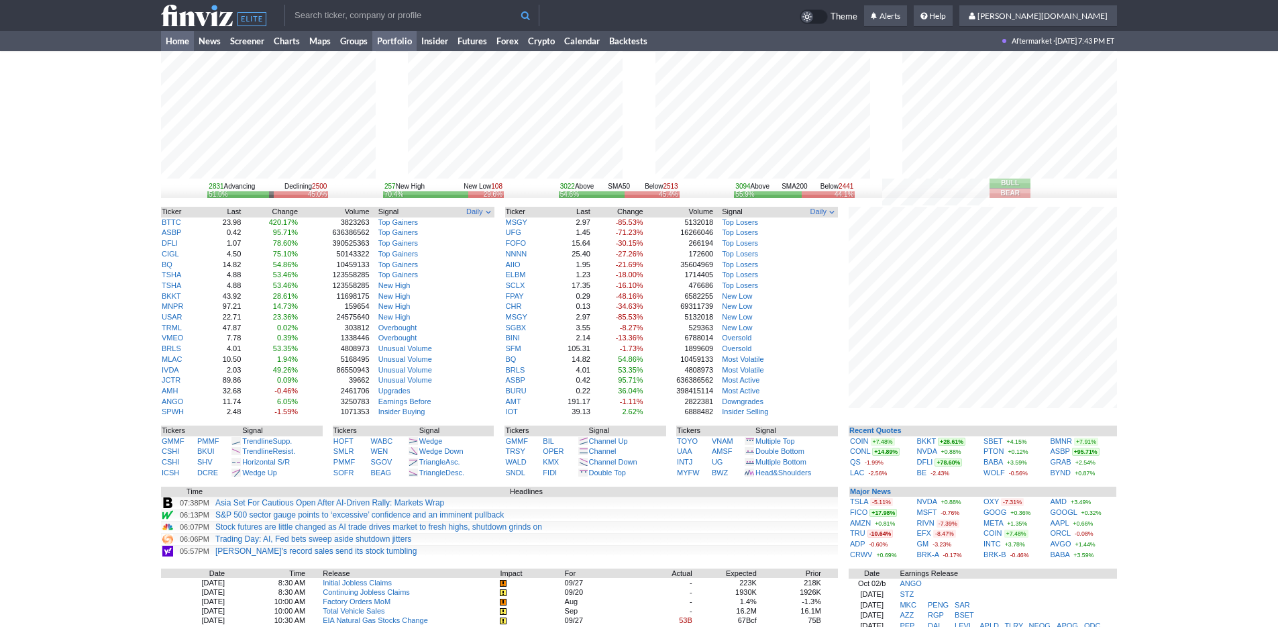
click at [388, 40] on link "Portfolio" at bounding box center [394, 41] width 44 height 20
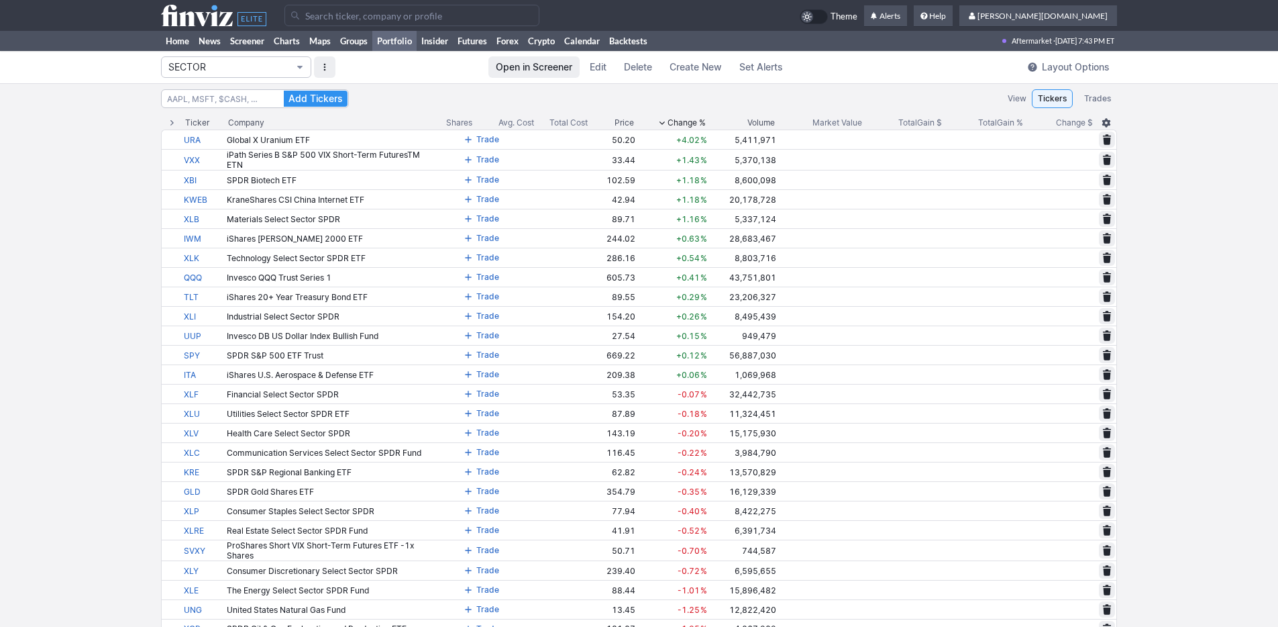
click at [221, 69] on span "SECTOR" at bounding box center [229, 66] width 122 height 13
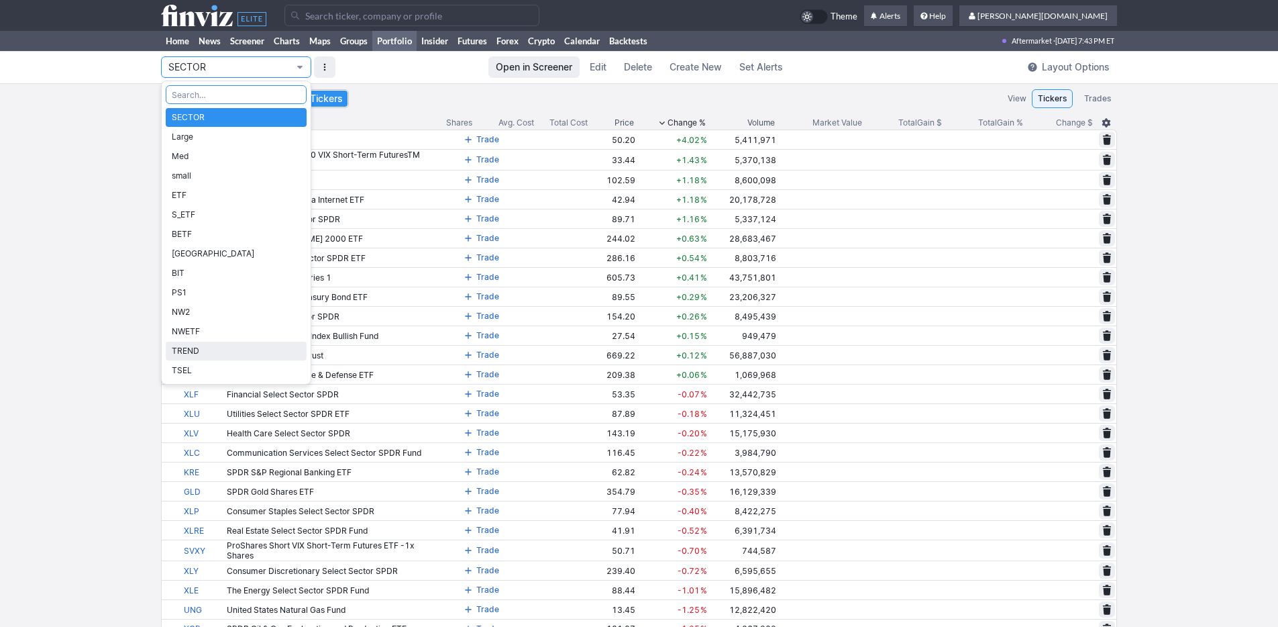
click at [223, 352] on span "TREND" at bounding box center [236, 350] width 129 height 13
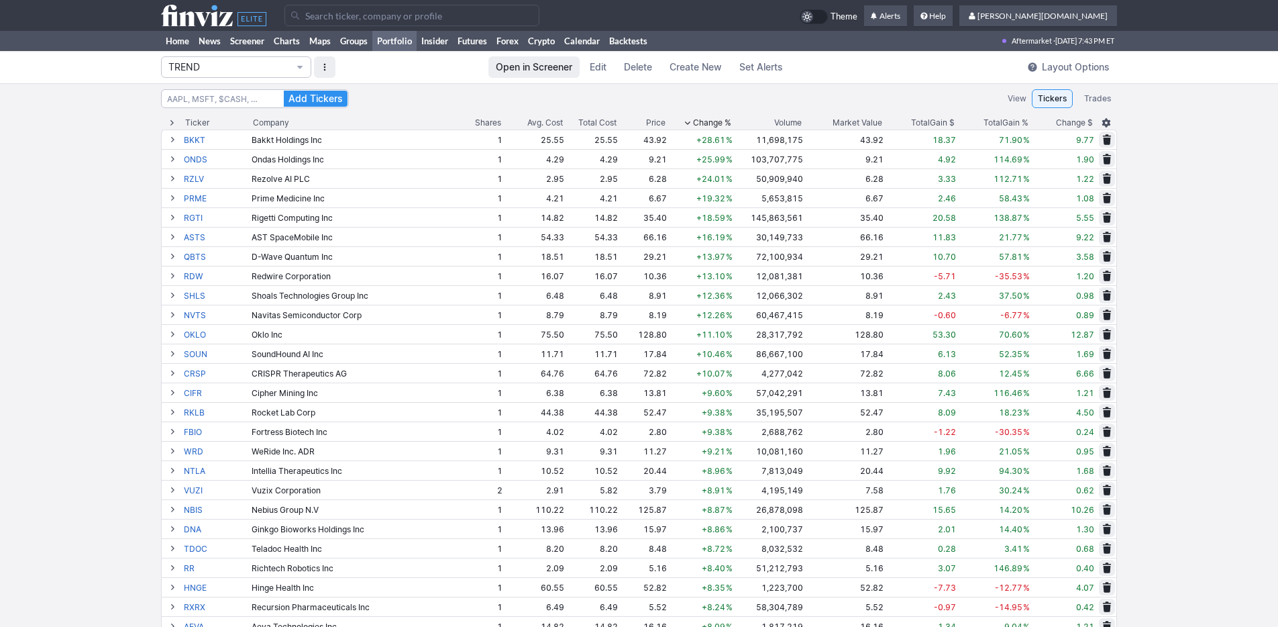
click at [697, 118] on span "Change %" at bounding box center [712, 122] width 38 height 13
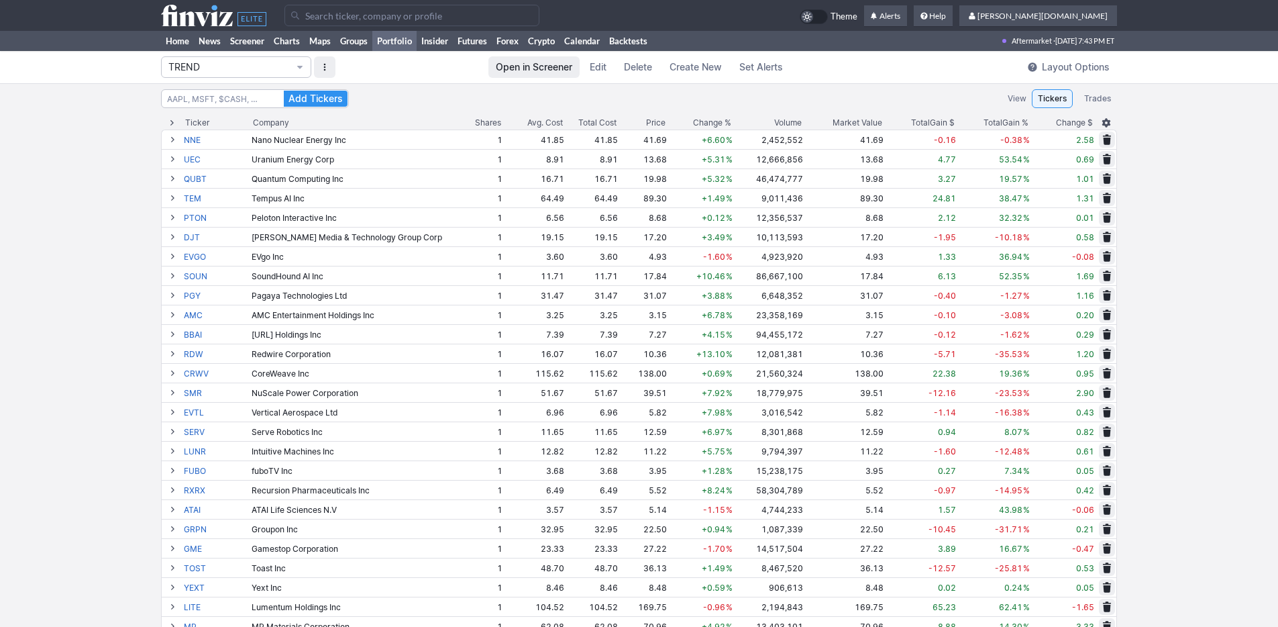
click at [697, 118] on span "Change %" at bounding box center [712, 122] width 38 height 13
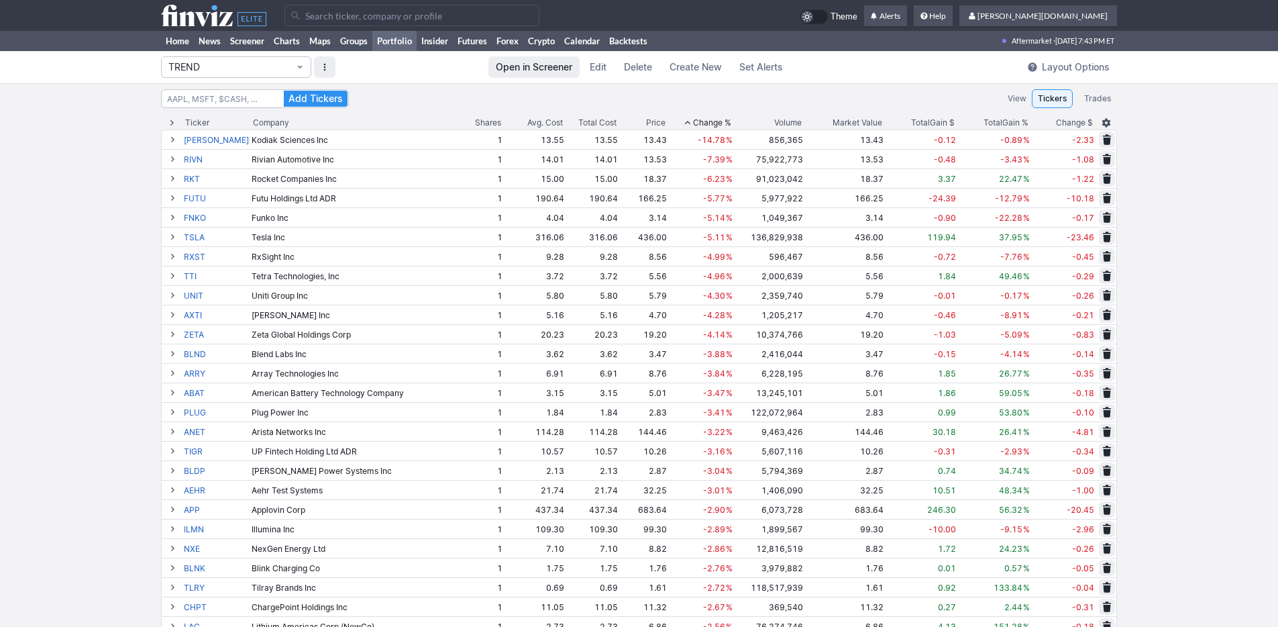
click at [697, 118] on span "Change %" at bounding box center [712, 122] width 38 height 13
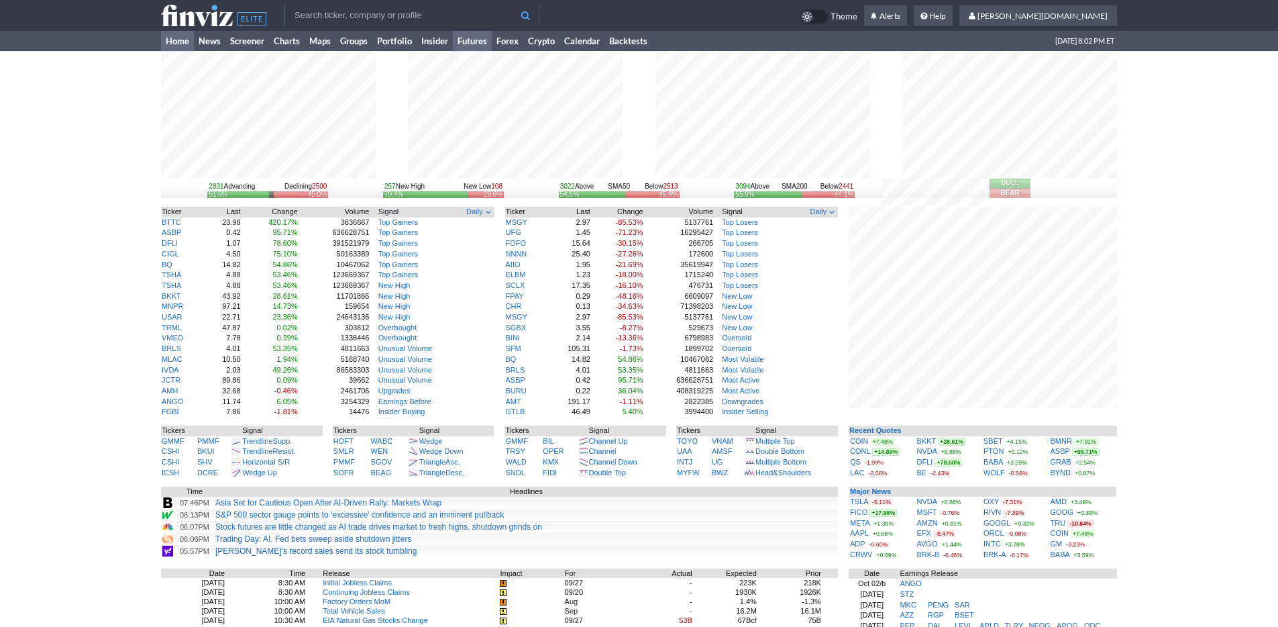
click at [471, 37] on link "Futures" at bounding box center [472, 41] width 39 height 20
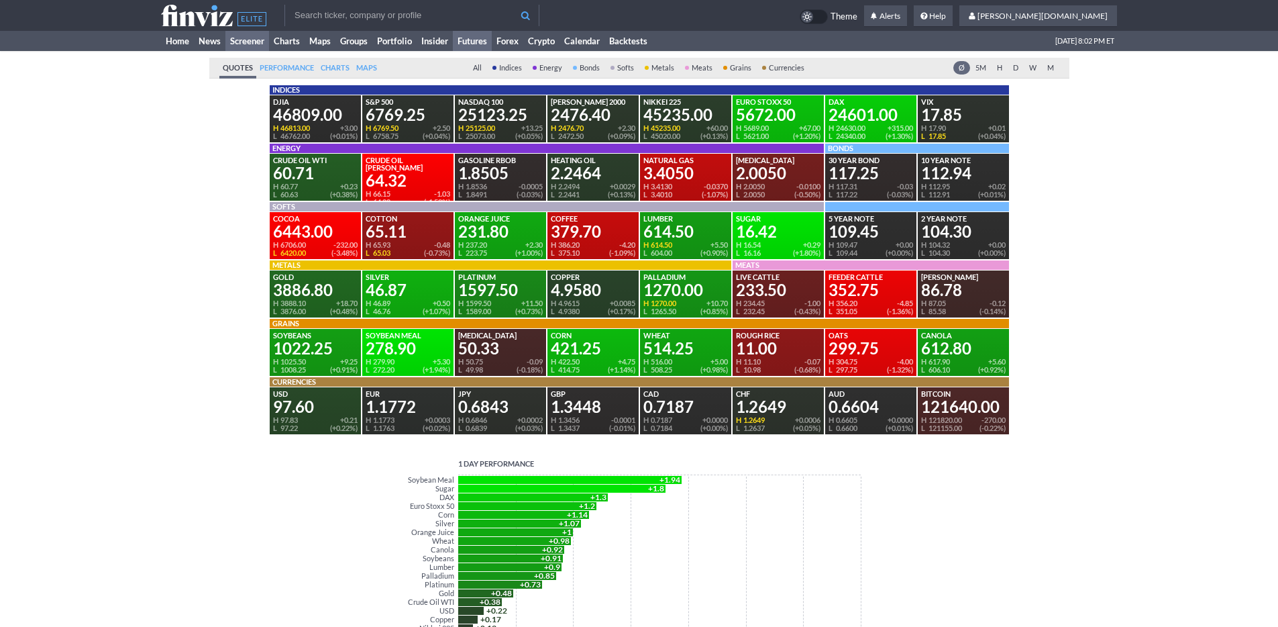
click at [244, 42] on link "Screener" at bounding box center [247, 41] width 44 height 20
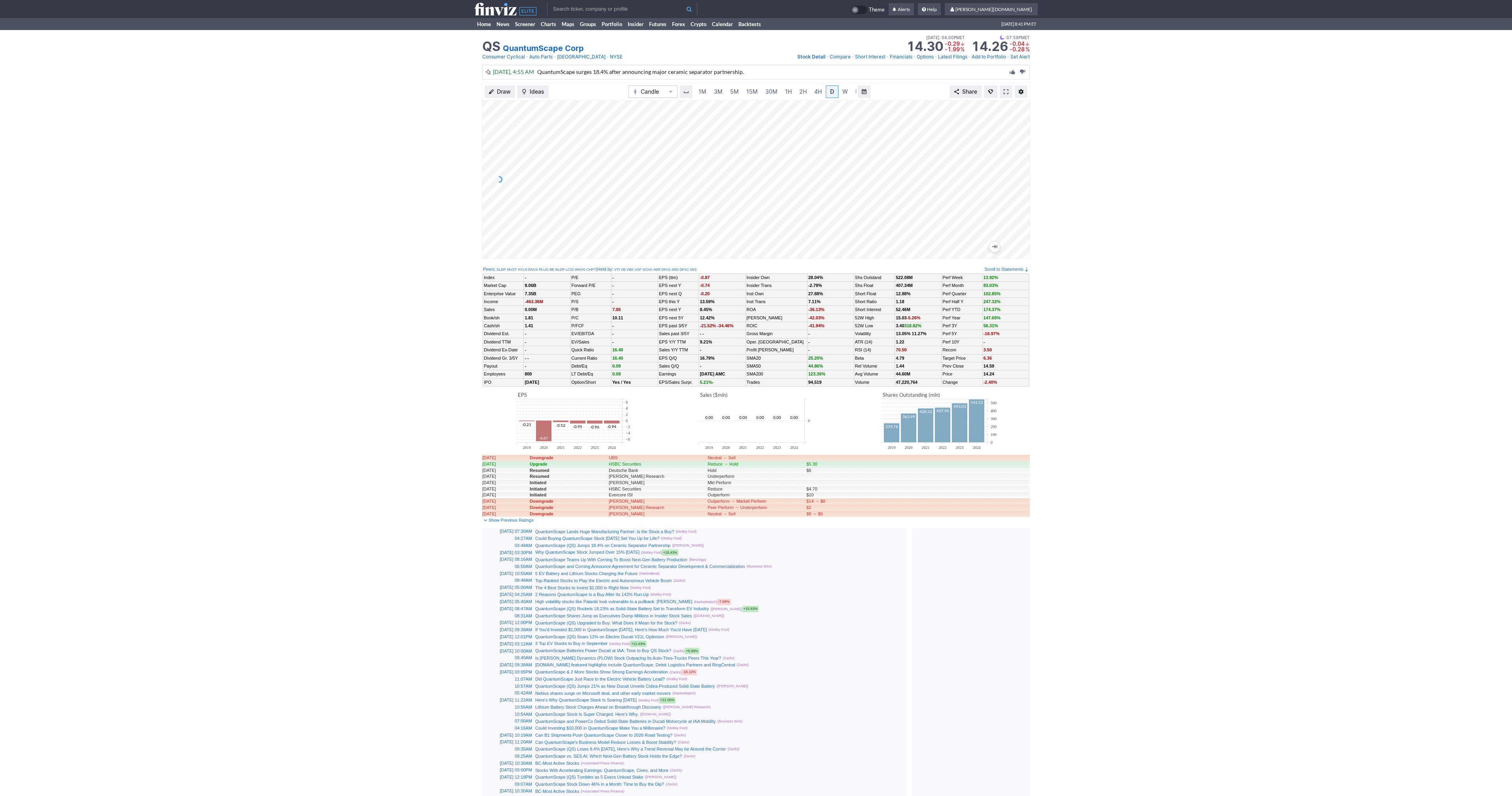
scroll to position [0, 8]
click at [1006, 91] on span at bounding box center [1006, 91] width 5 height 6
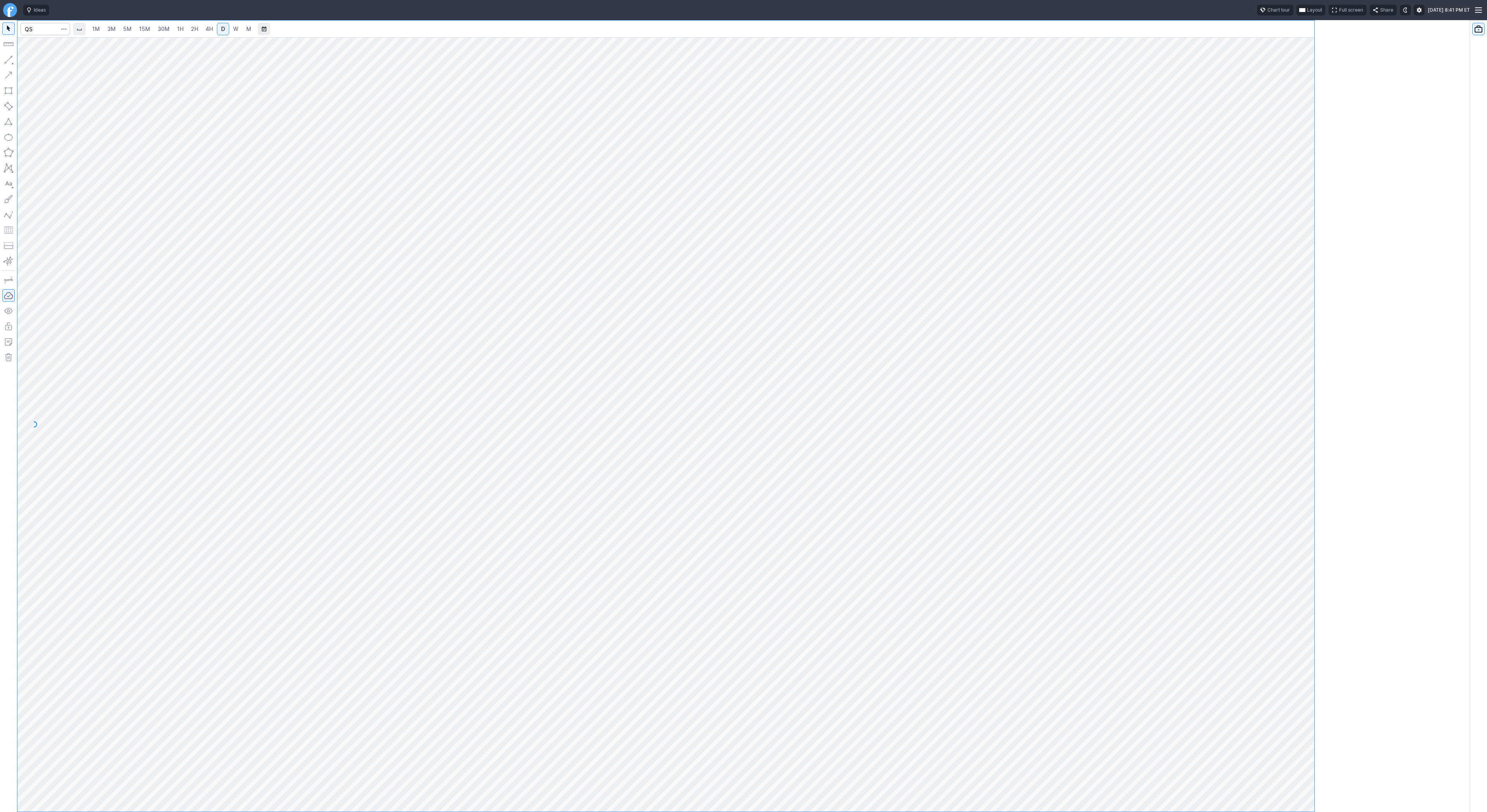
click at [36, 28] on div at bounding box center [666, 416] width 1297 height 791
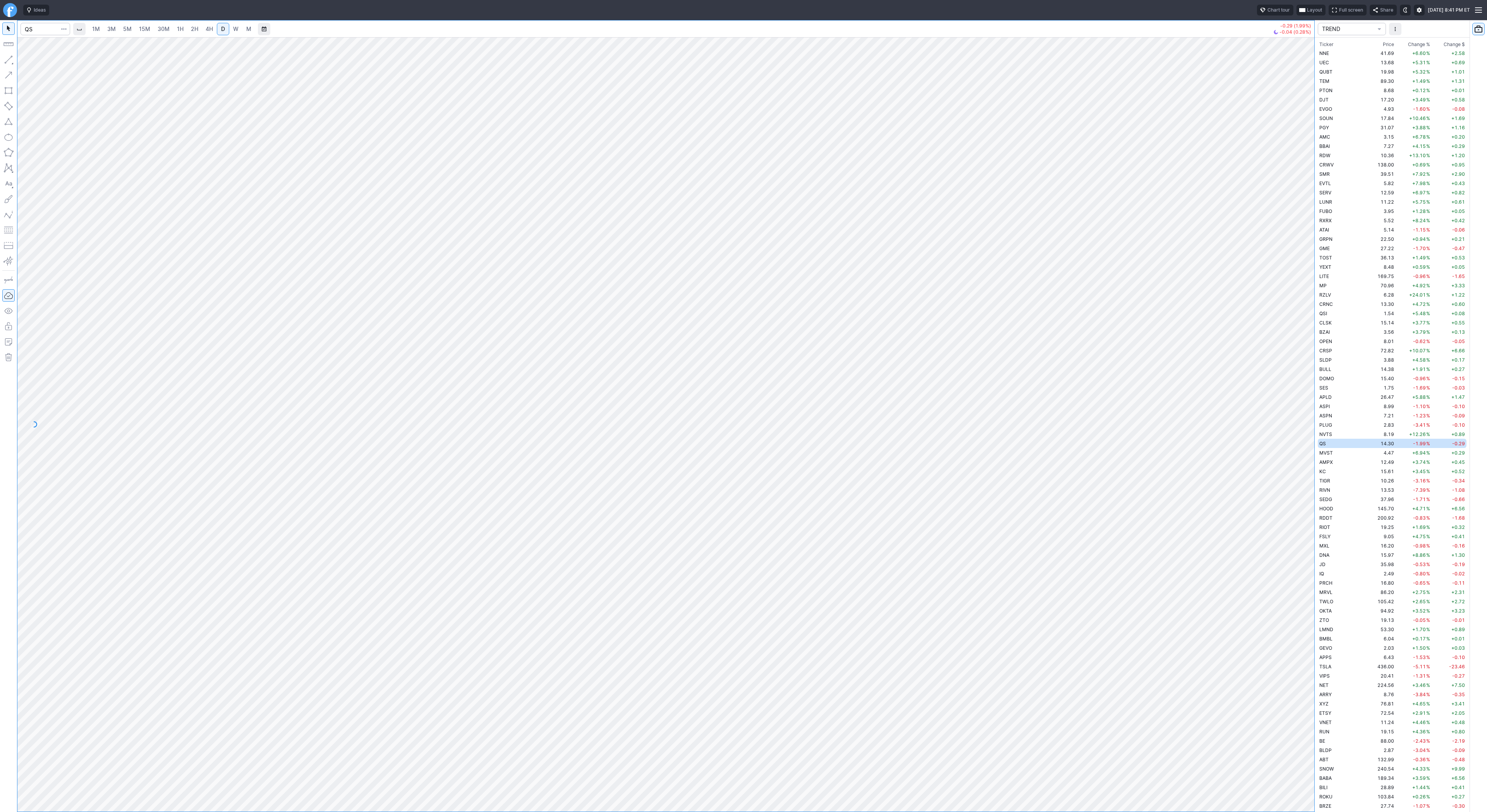
scroll to position [1626, 0]
click at [38, 32] on input "Search" at bounding box center [46, 29] width 50 height 12
type input "eth"
click at [84, 146] on span "ereum / USD" at bounding box center [73, 143] width 28 height 6
click at [196, 29] on span "2H" at bounding box center [195, 28] width 8 height 6
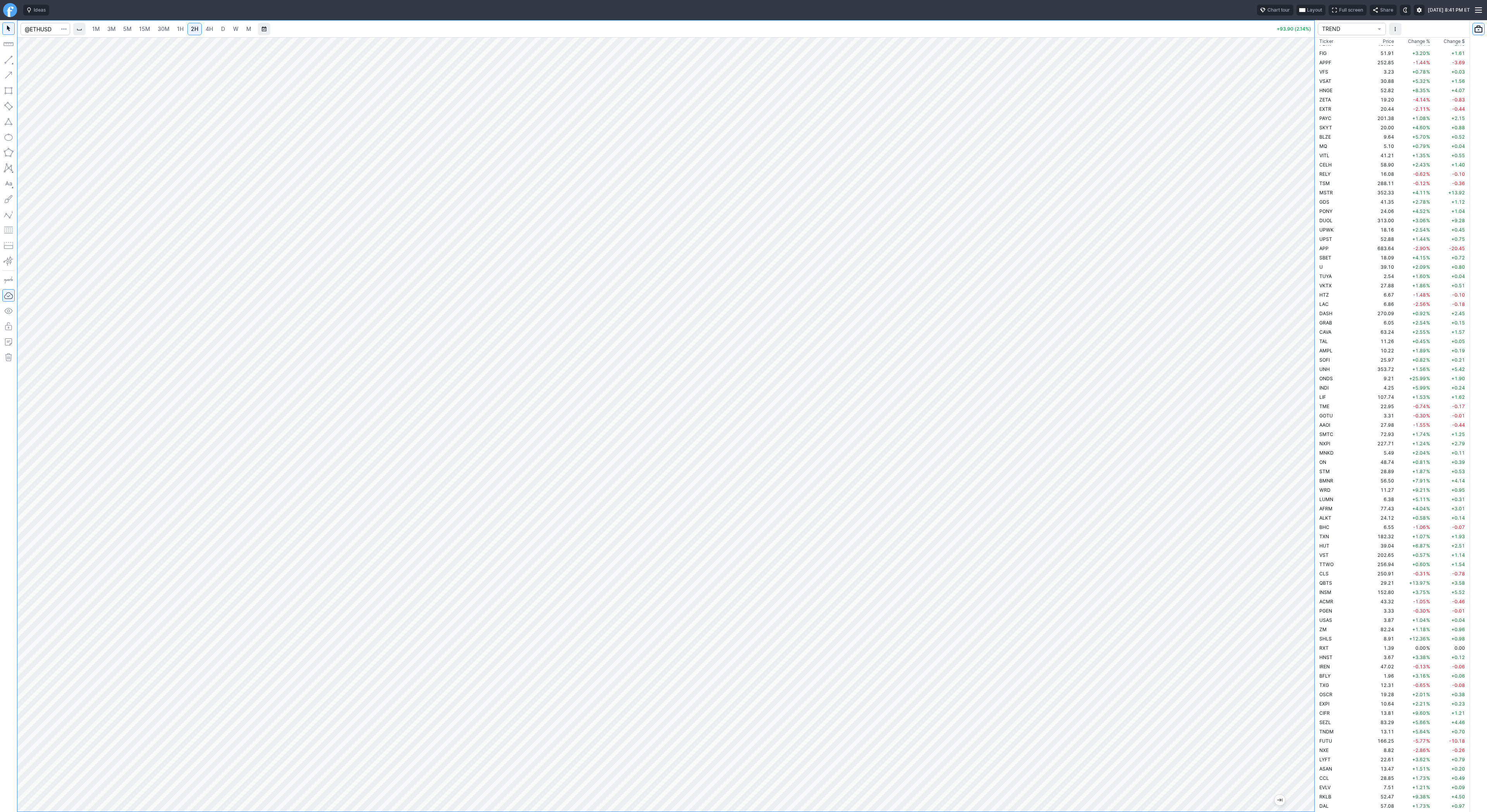
drag, startPoint x: 1303, startPoint y: 236, endPoint x: 1301, endPoint y: 290, distance: 54.0
click at [1307, 299] on div at bounding box center [1306, 422] width 16 height 755
drag, startPoint x: 27, startPoint y: 61, endPoint x: 33, endPoint y: 76, distance: 16.2
click at [27, 61] on span "button" at bounding box center [25, 61] width 5 height 11
click at [27, 58] on button "Line" at bounding box center [42, 61] width 45 height 11
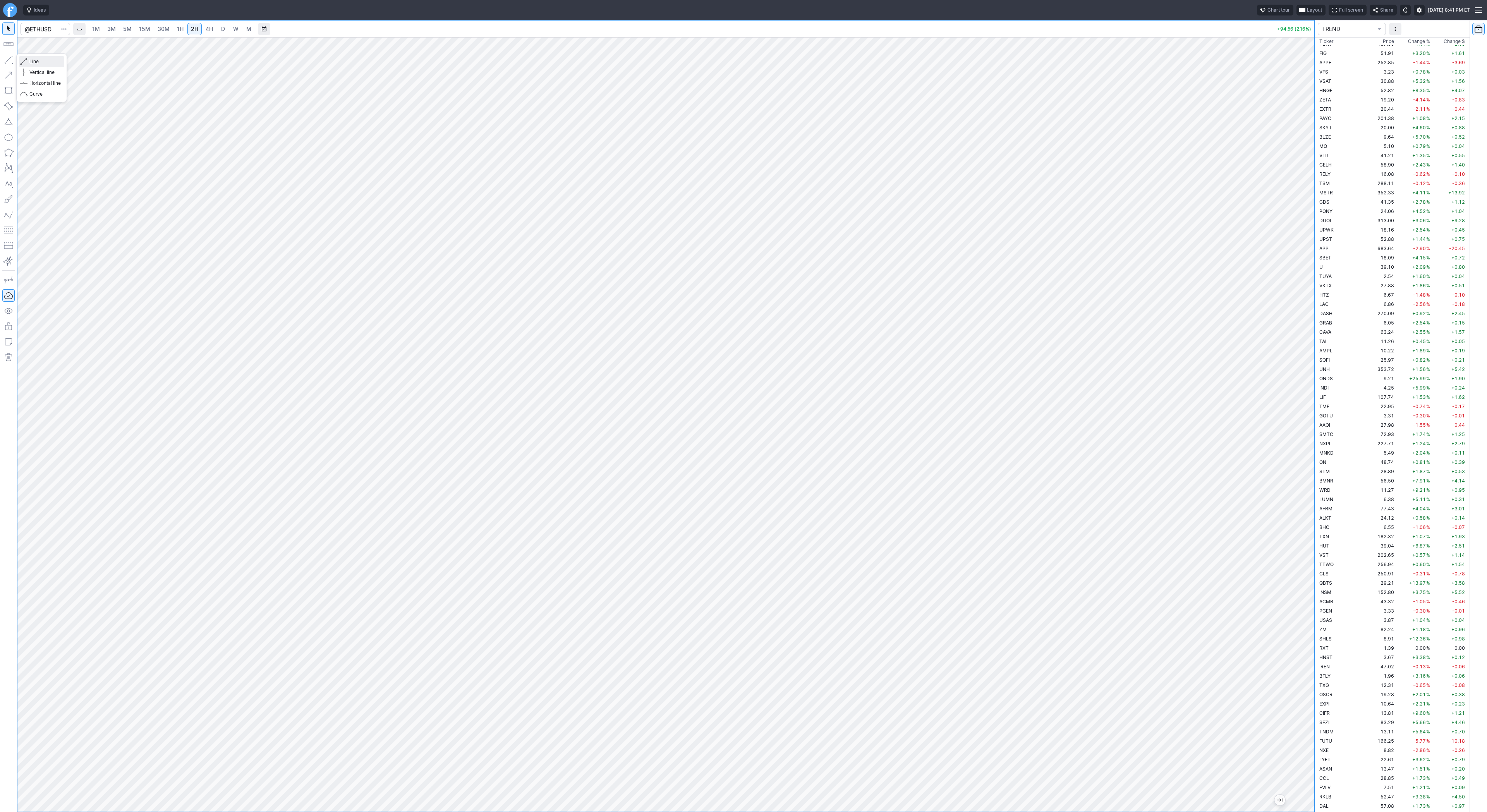
click at [33, 61] on span "Line" at bounding box center [45, 61] width 31 height 8
click at [6, 57] on button "button" at bounding box center [8, 59] width 12 height 12
click at [36, 60] on span "Line" at bounding box center [45, 61] width 31 height 8
click at [9, 61] on button "button" at bounding box center [8, 59] width 12 height 12
click at [12, 57] on button "button" at bounding box center [8, 59] width 12 height 12
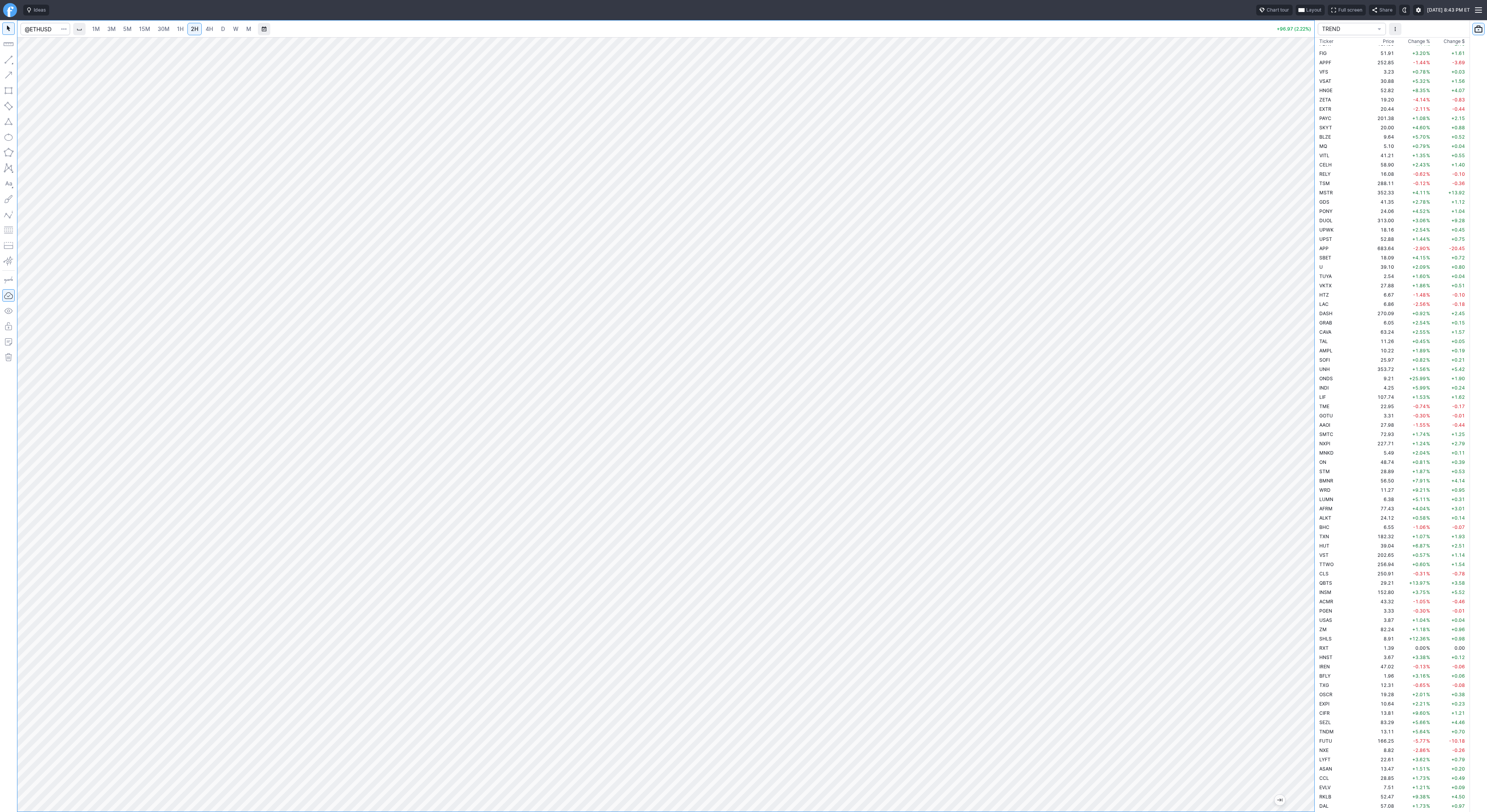
drag, startPoint x: 1308, startPoint y: 215, endPoint x: 1298, endPoint y: 226, distance: 14.9
click at [1307, 246] on div at bounding box center [1306, 422] width 16 height 755
